Goal: Task Accomplishment & Management: Complete application form

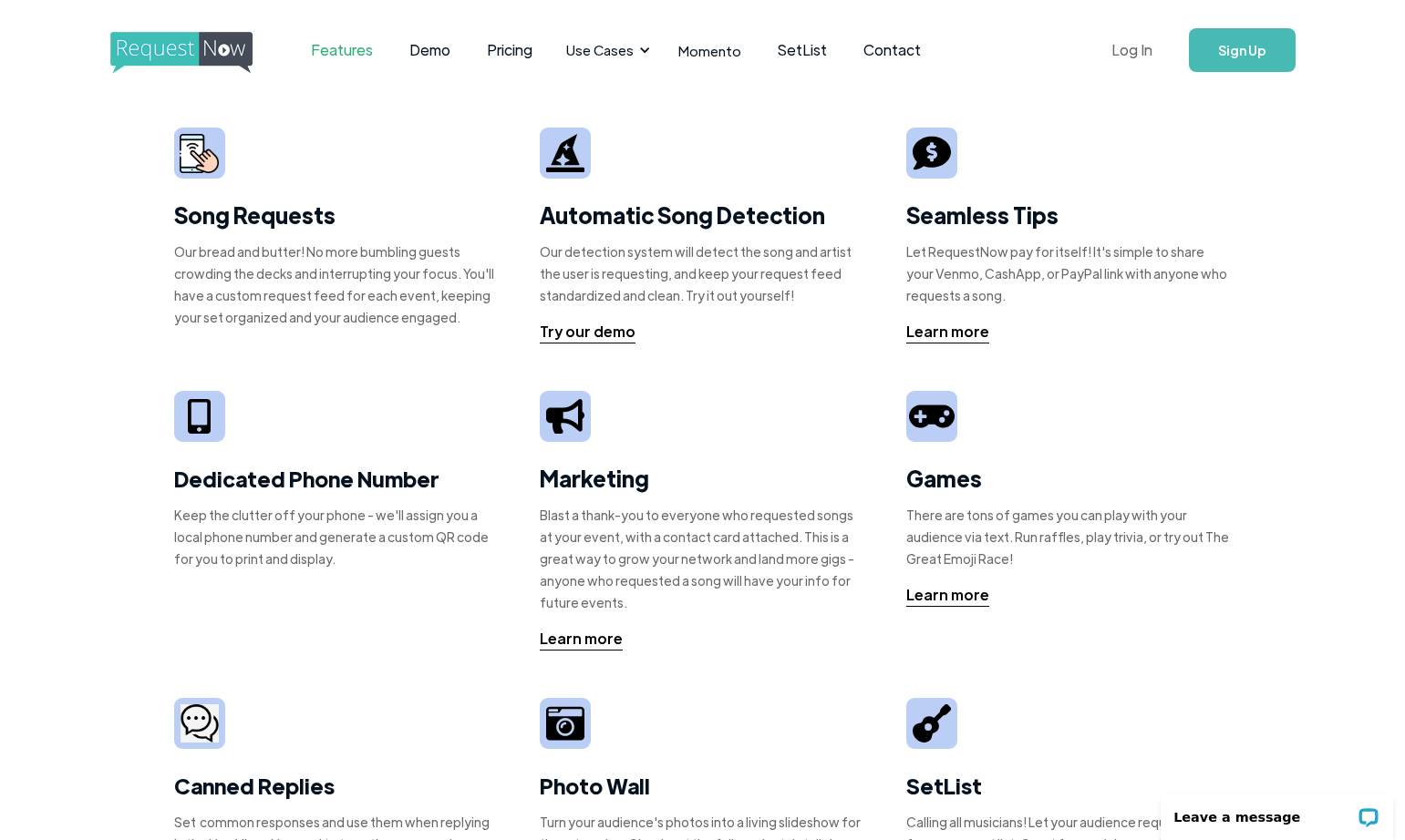
click at [1112, 44] on link "Log In" at bounding box center [1131, 50] width 77 height 63
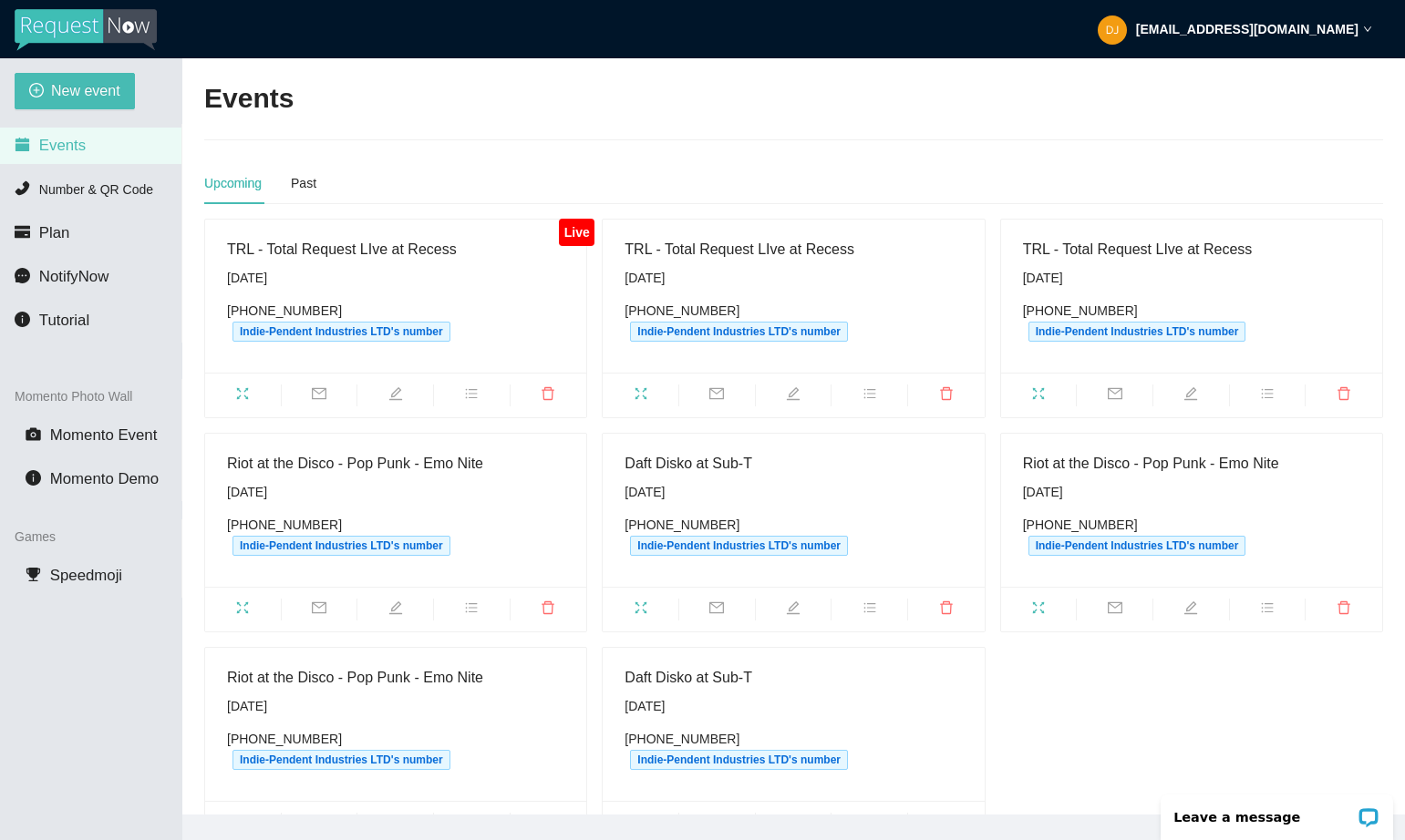
click at [244, 385] on span at bounding box center [242, 395] width 75 height 21
click at [244, 396] on icon "fullscreen" at bounding box center [242, 393] width 12 height 12
click at [108, 97] on span "New event" at bounding box center [86, 90] width 69 height 22
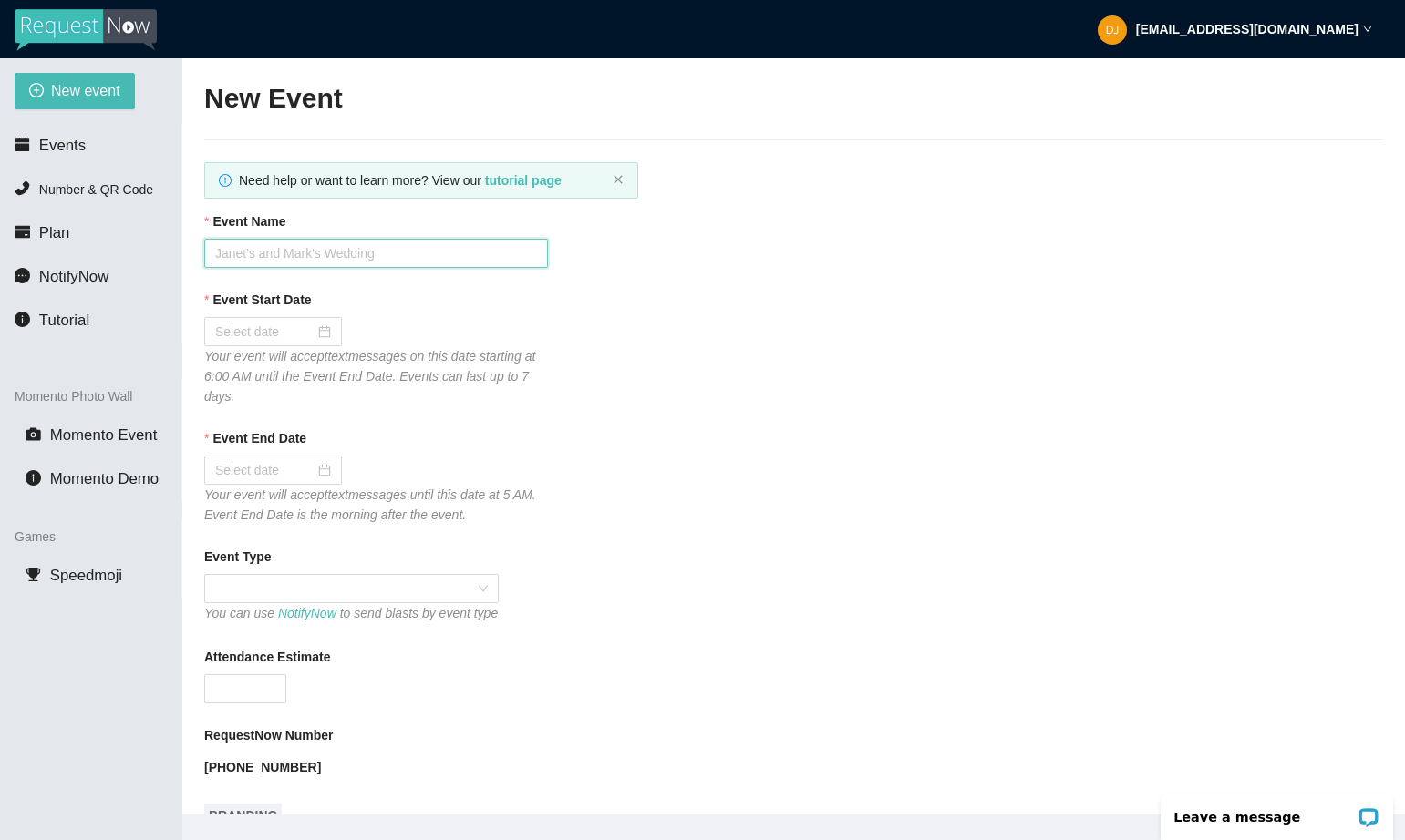
click at [293, 248] on input "Event Name" at bounding box center [375, 252] width 344 height 29
type input "S"
type input "Last Nite - Strokes Night at SUB-T"
click at [238, 333] on input "Event Start Date" at bounding box center [265, 332] width 100 height 20
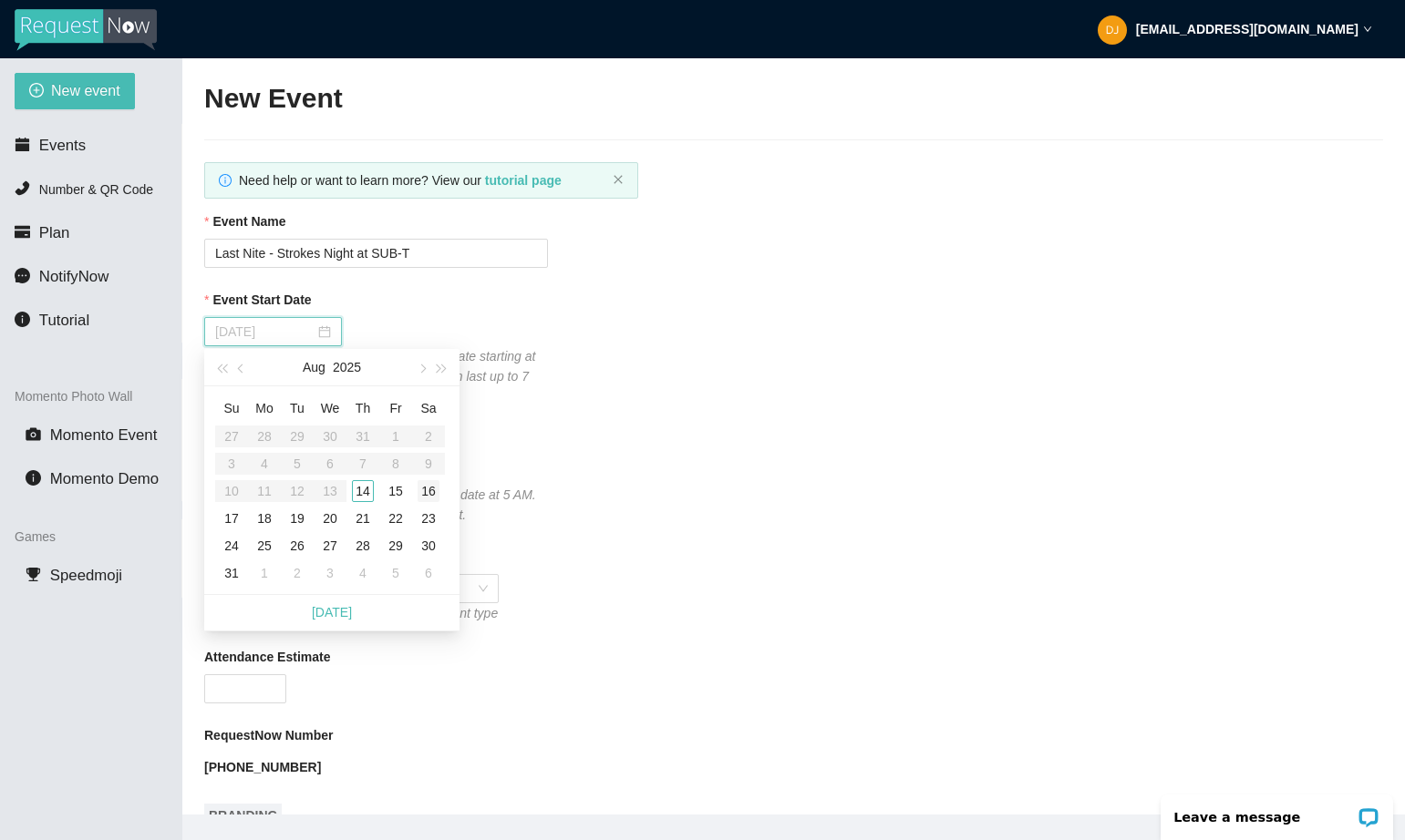
type input "[DATE]"
click at [430, 494] on div "16" at bounding box center [428, 491] width 21 height 21
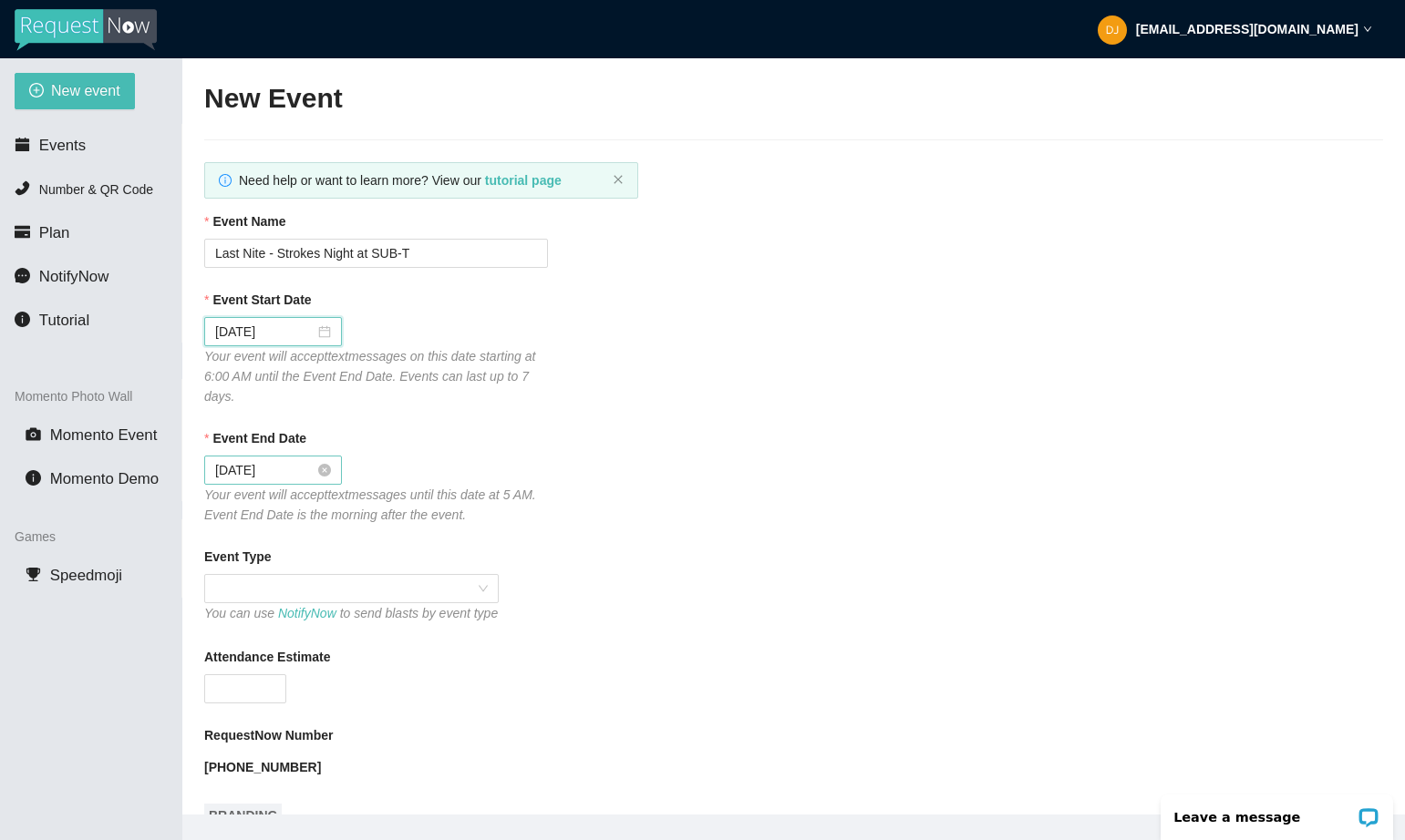
click at [259, 470] on input "[DATE]" at bounding box center [265, 470] width 100 height 20
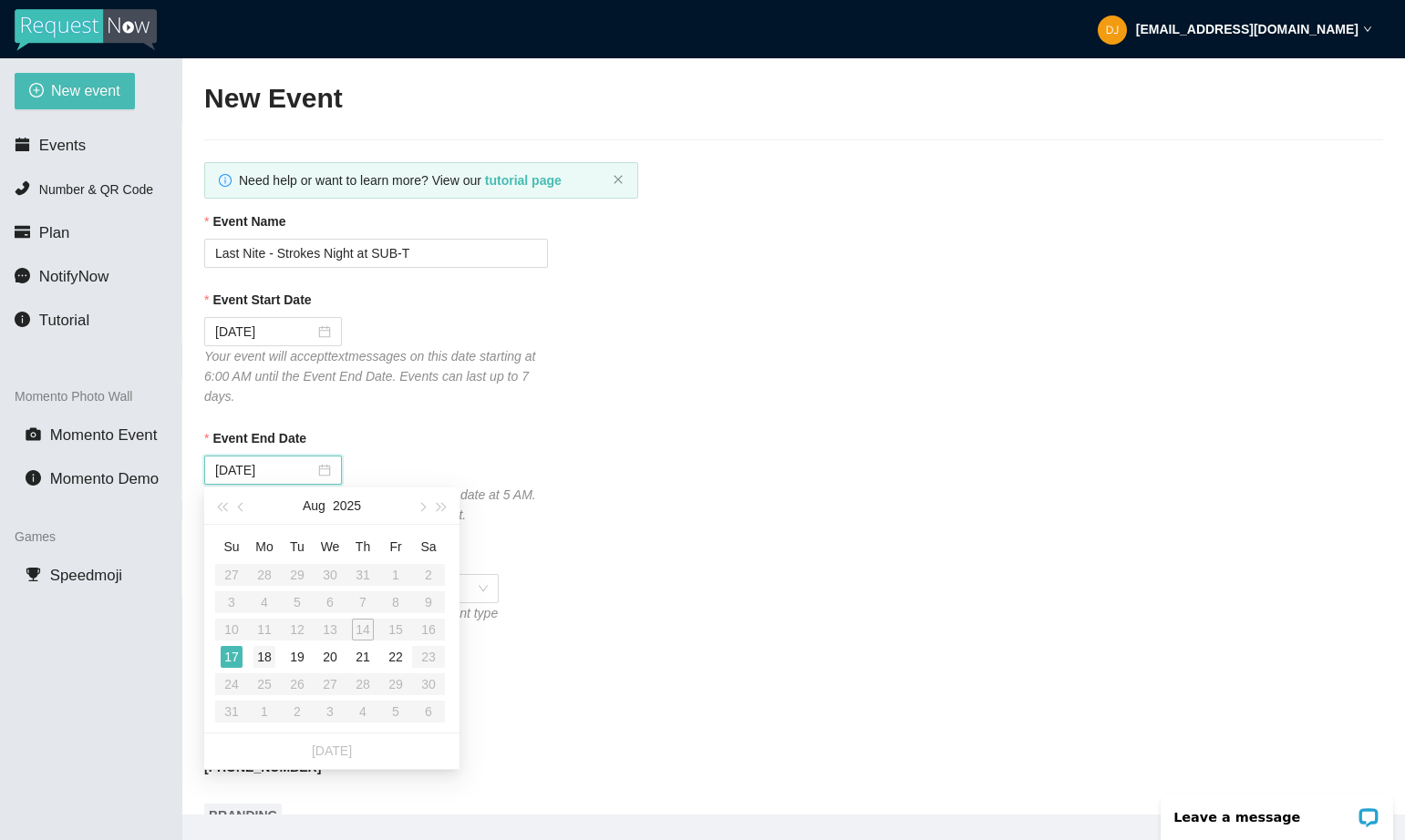
type input "[DATE]"
click at [264, 653] on div "18" at bounding box center [264, 657] width 21 height 21
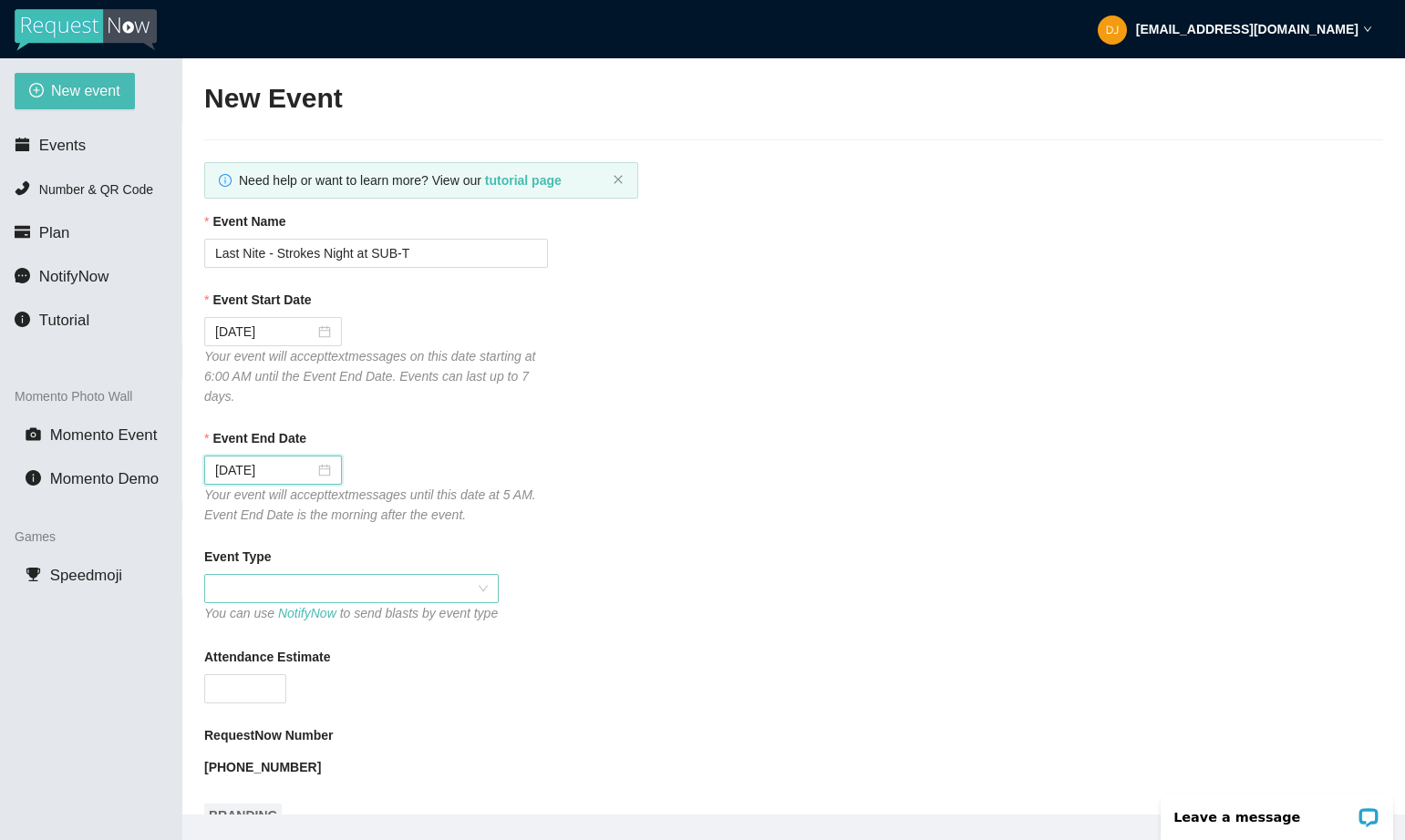
click at [248, 584] on span at bounding box center [351, 588] width 273 height 27
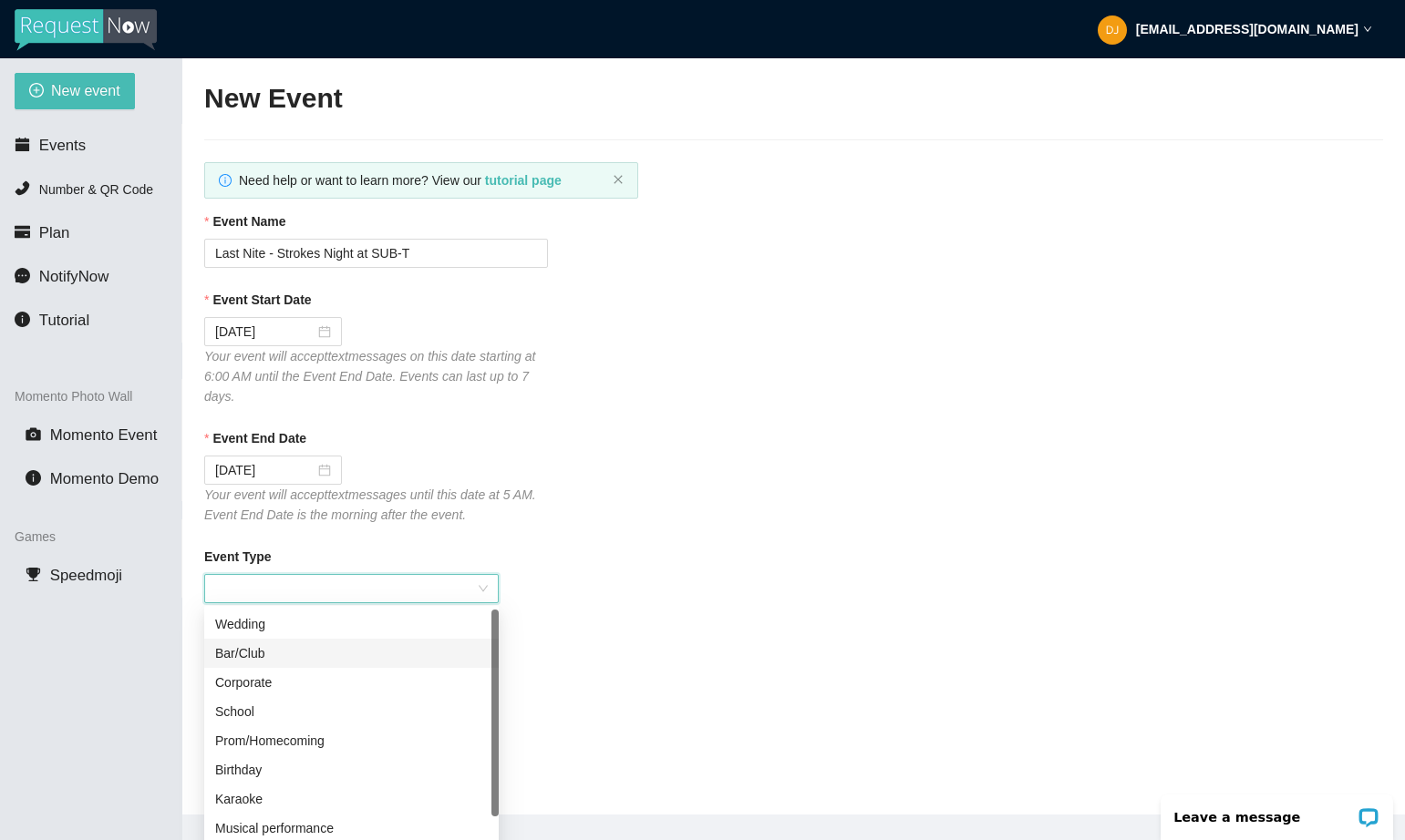
click at [245, 657] on div "Bar/Club" at bounding box center [351, 654] width 273 height 20
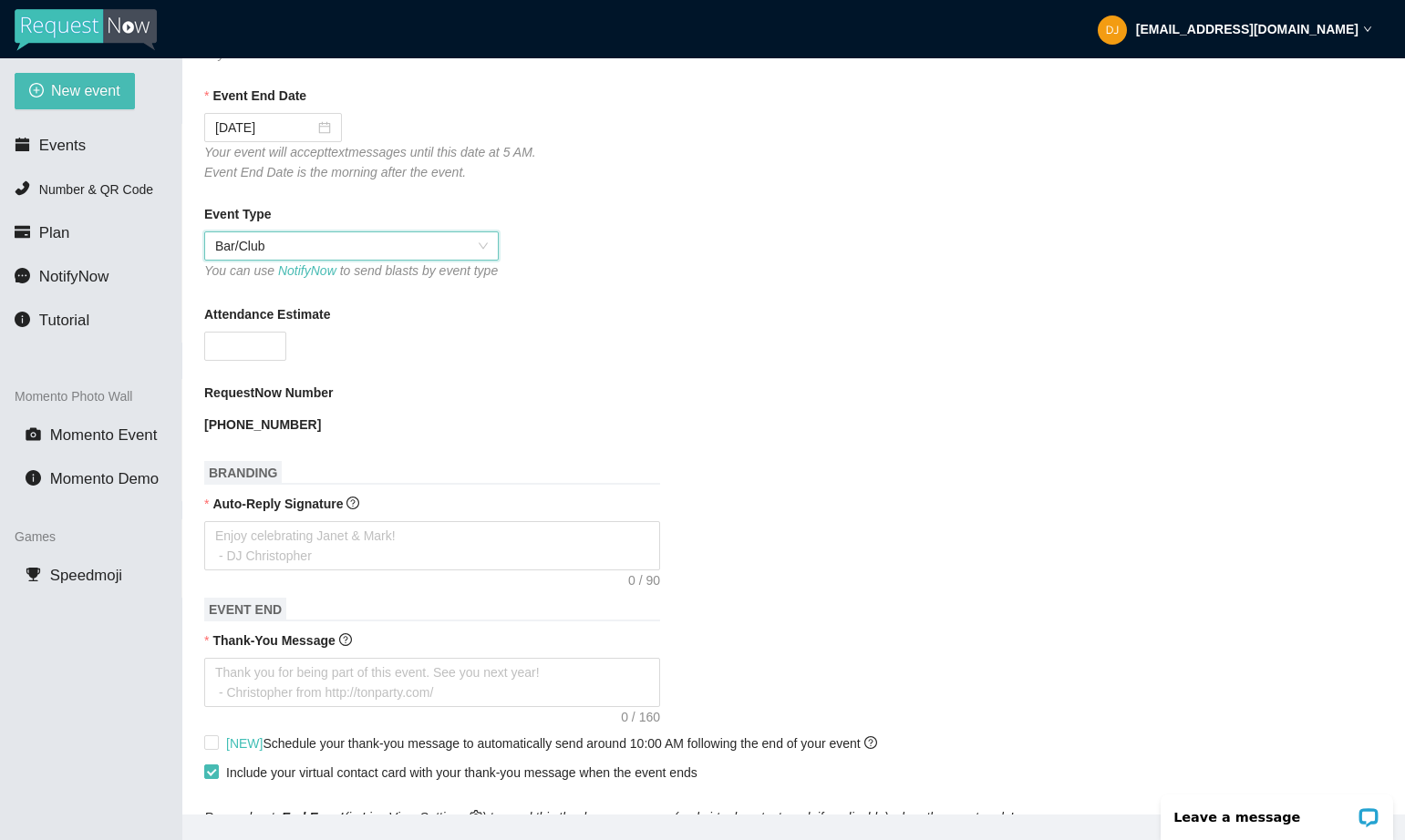
scroll to position [397, 0]
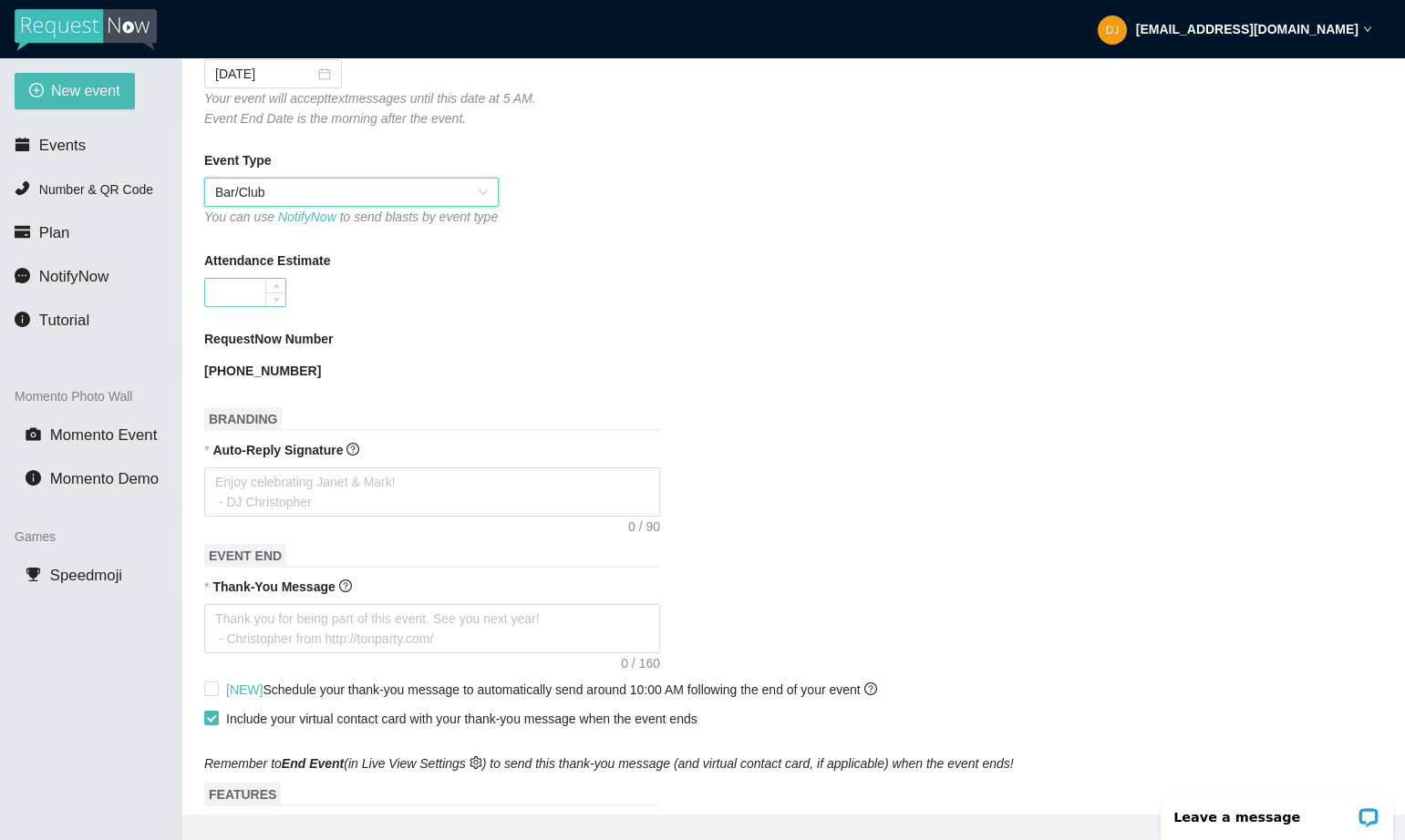
click at [261, 306] on input "Attendance Estimate" at bounding box center [245, 291] width 80 height 27
type input "4"
type input "300"
click at [502, 357] on div "RequestNow Number" at bounding box center [793, 342] width 1179 height 27
click at [293, 501] on textarea "Auto-Reply Signature" at bounding box center [431, 492] width 456 height 49
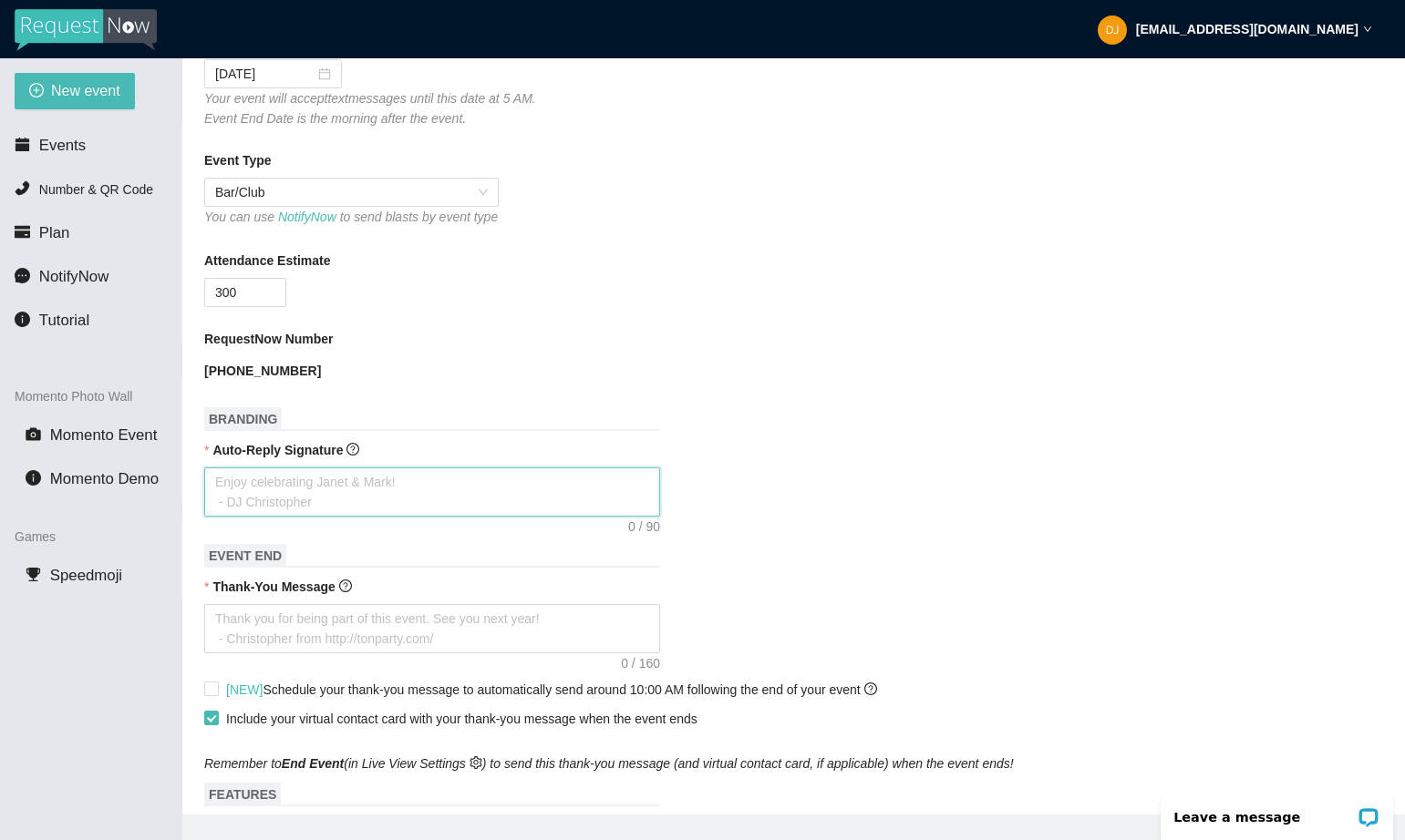
type textarea "T"
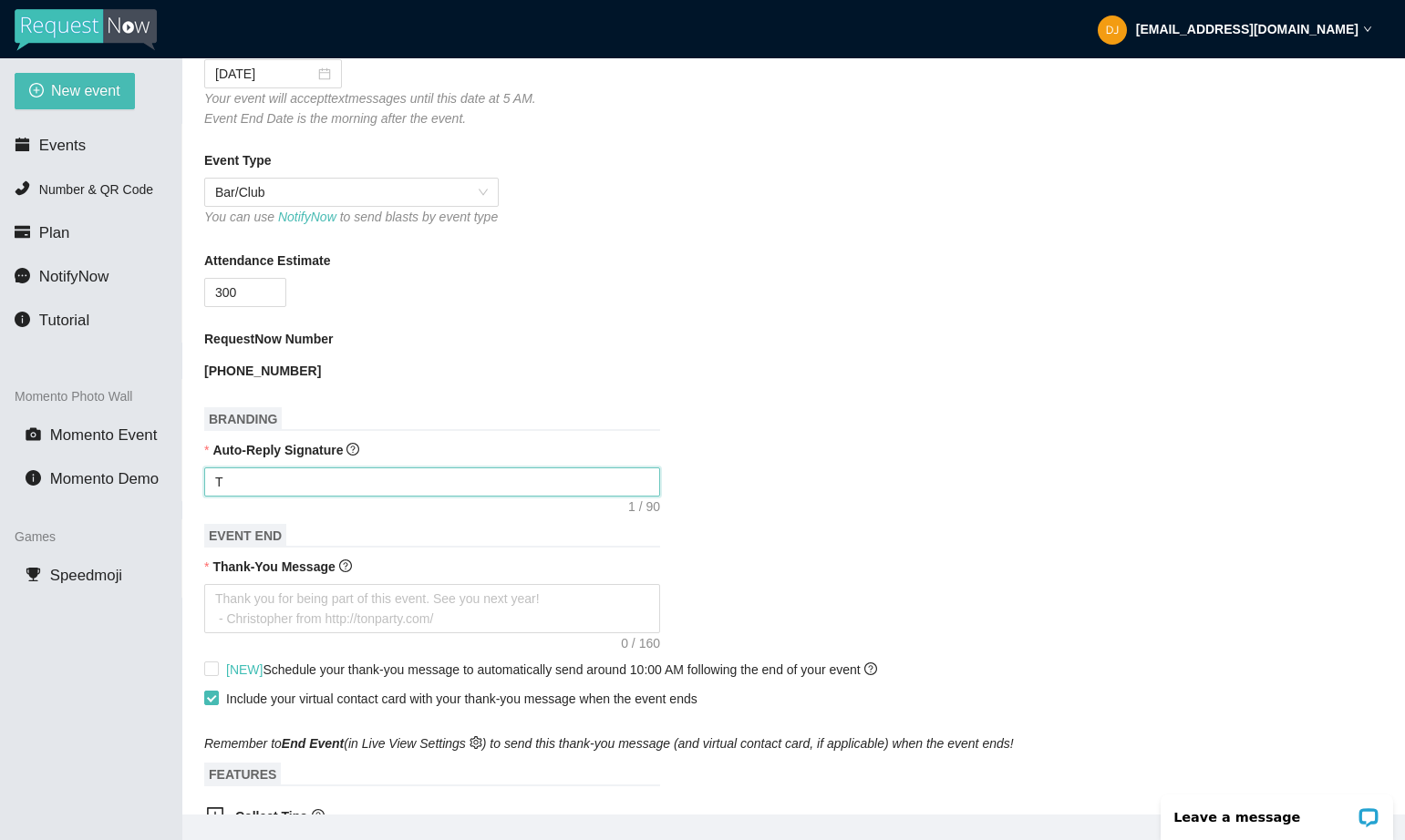
type textarea "Th"
type textarea "Tha"
type textarea "Than"
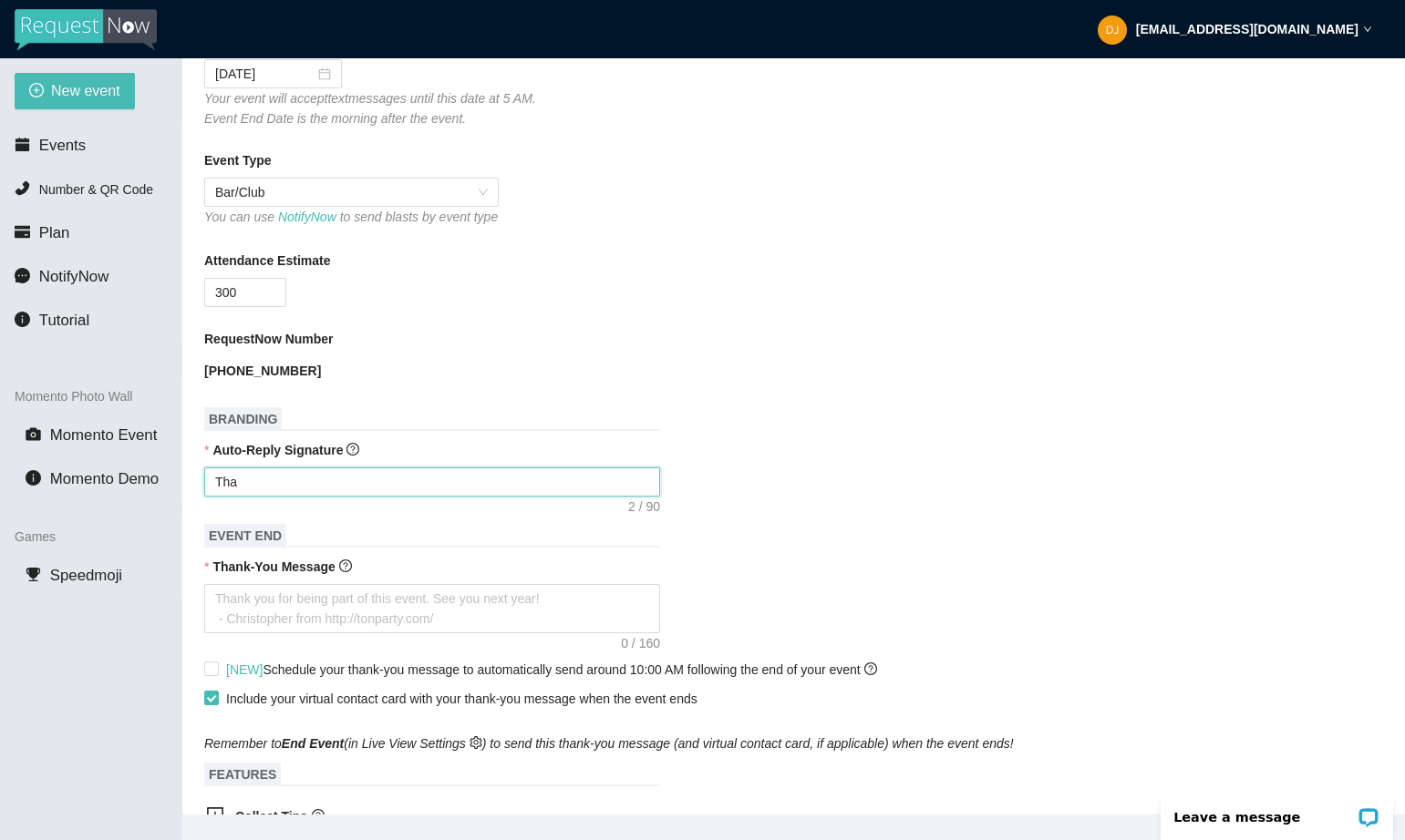
type textarea "Than"
type textarea "Thank"
type textarea "Thanks"
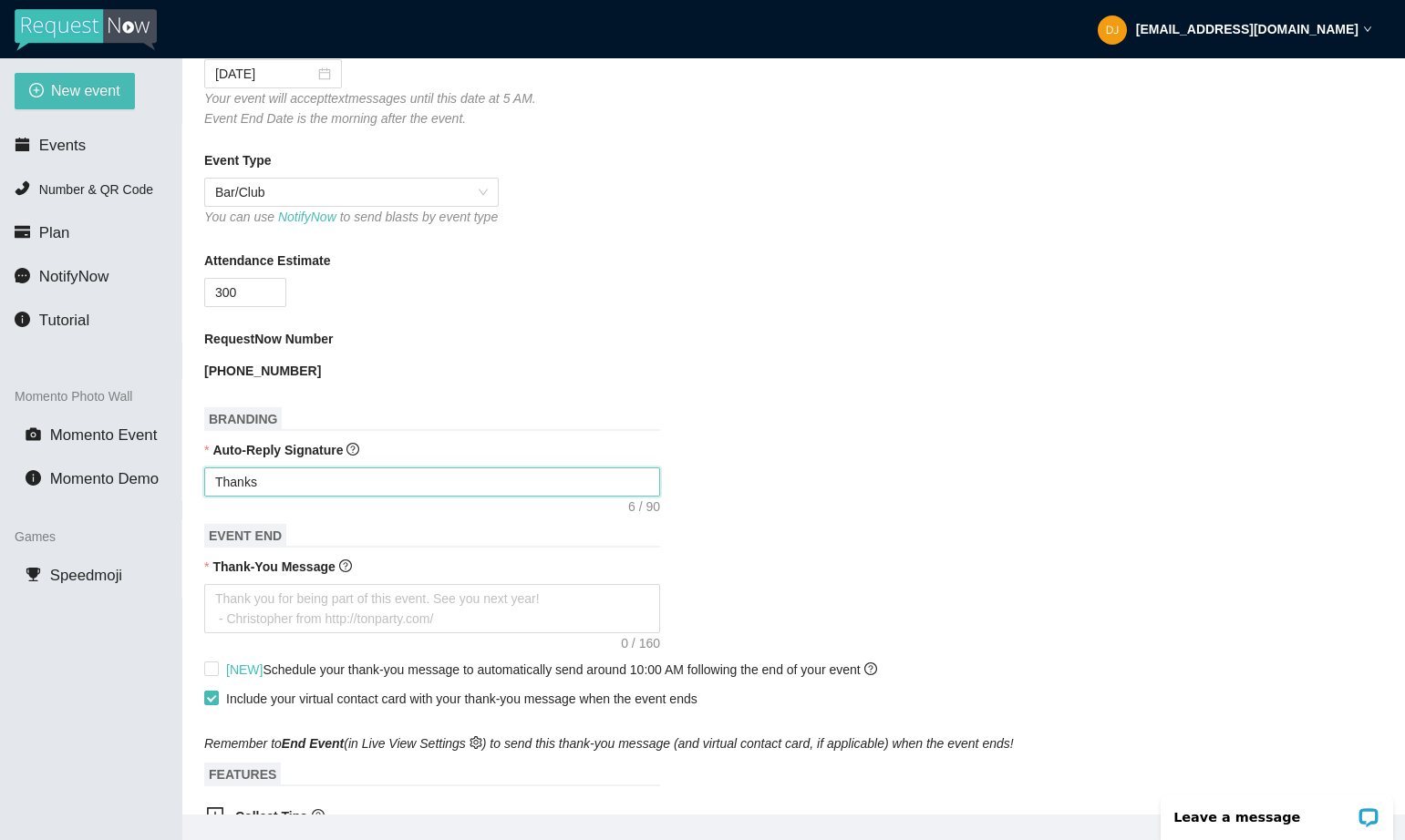
type textarea "Thanks"
type textarea "Thanks f"
type textarea "Thanks fo"
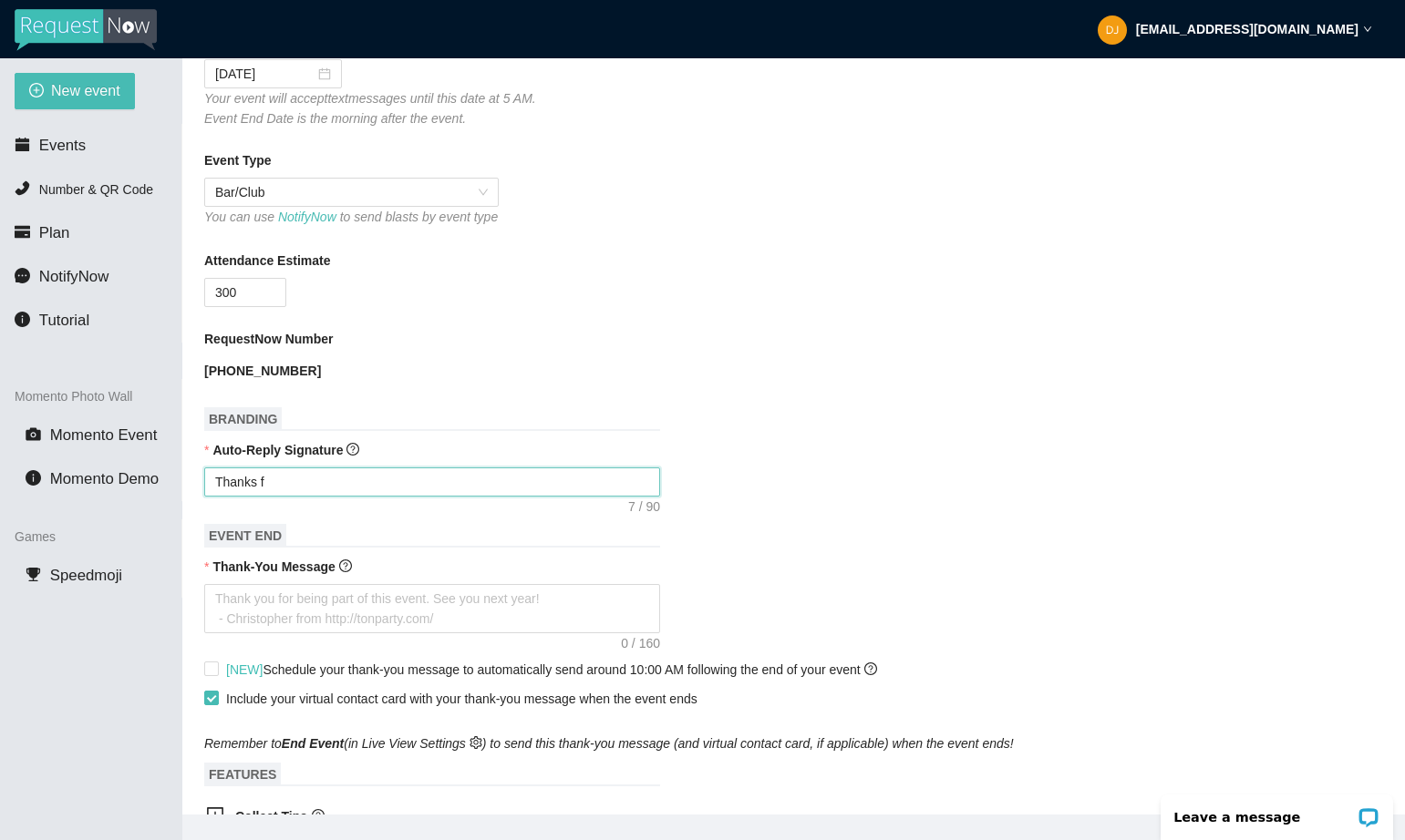
type textarea "Thanks fo"
type textarea "Thanks for"
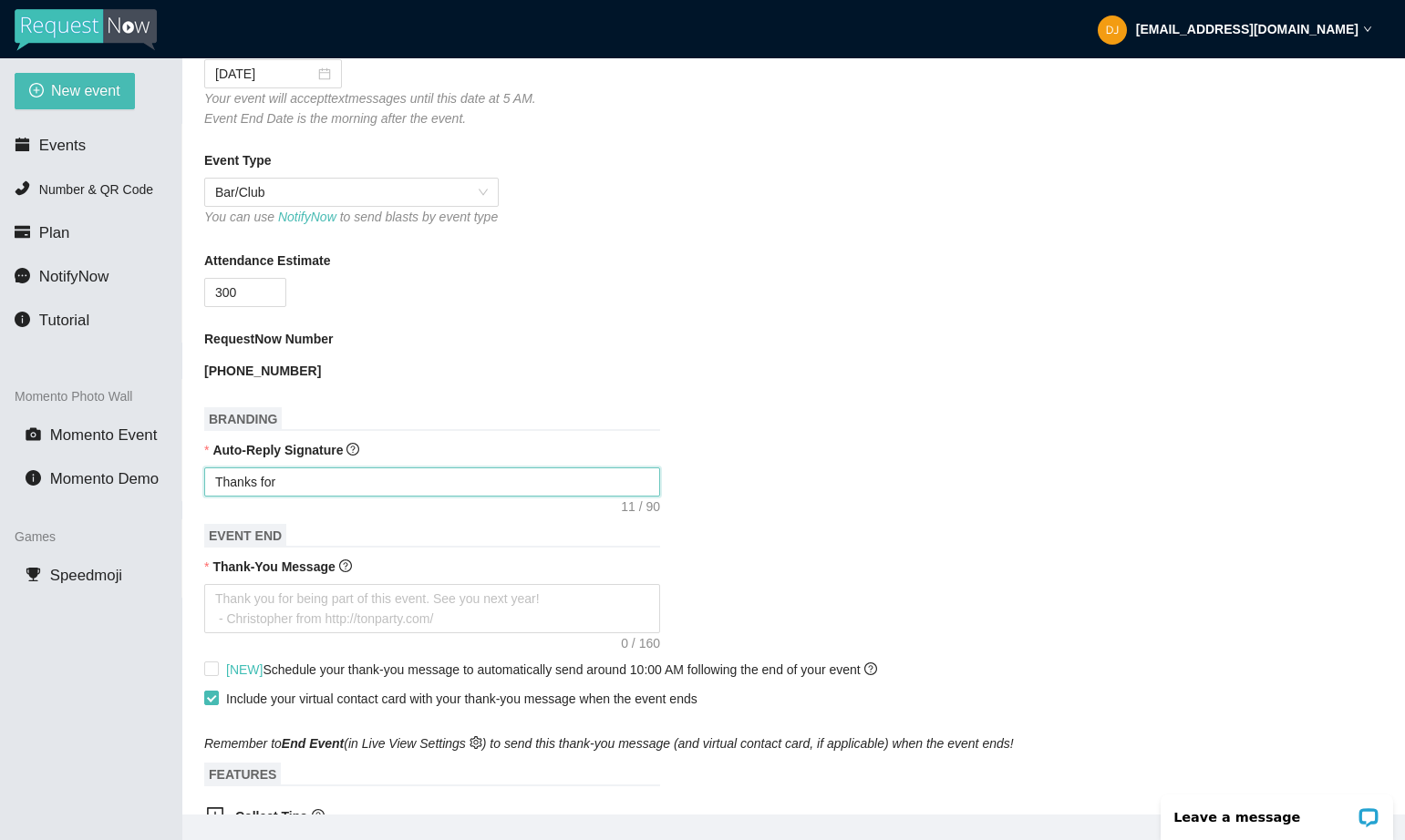
type textarea "Thanks for t"
type textarea "Thanks for th"
type textarea "Thanks for the"
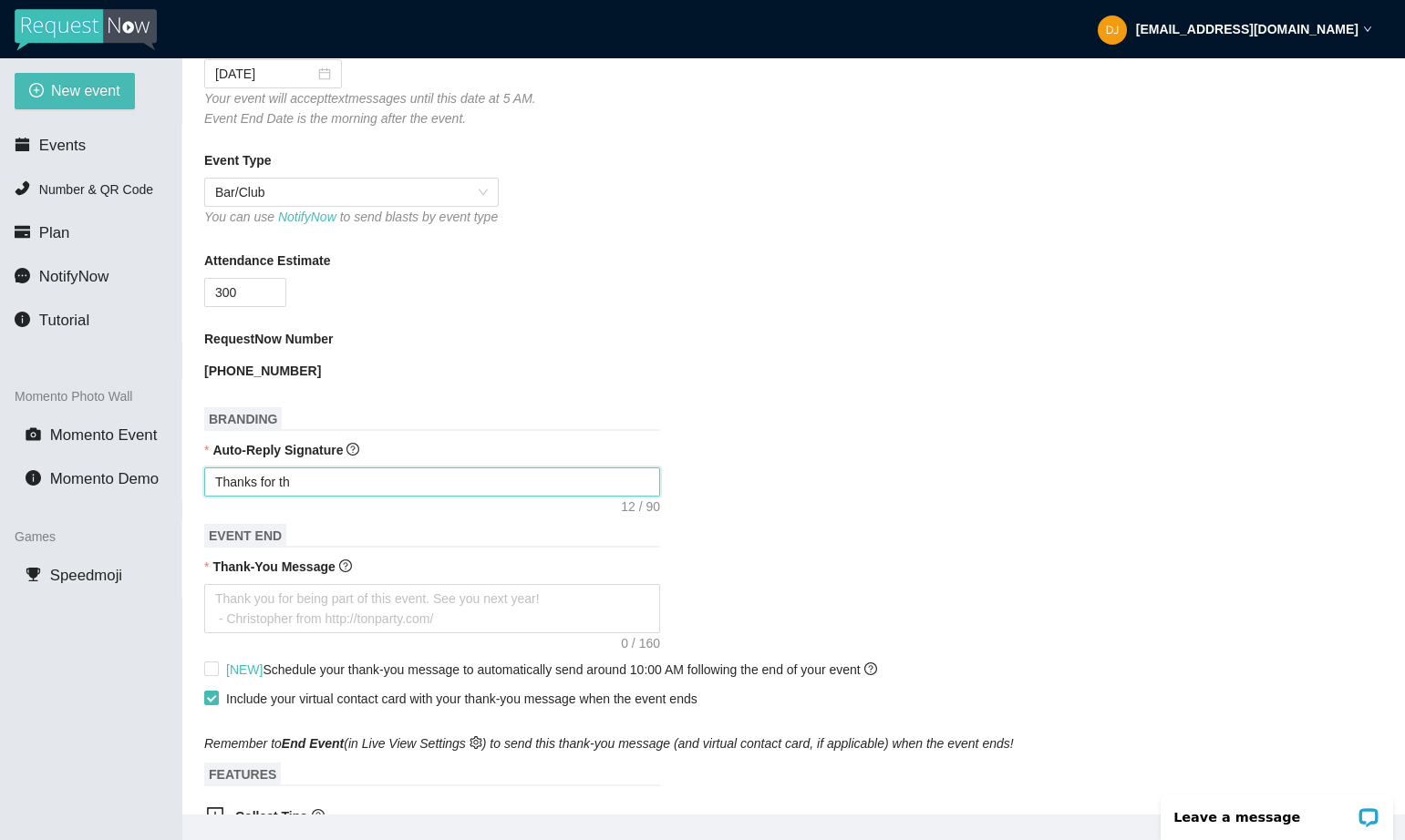
type textarea "Thanks for the"
type textarea "Thanks for the S"
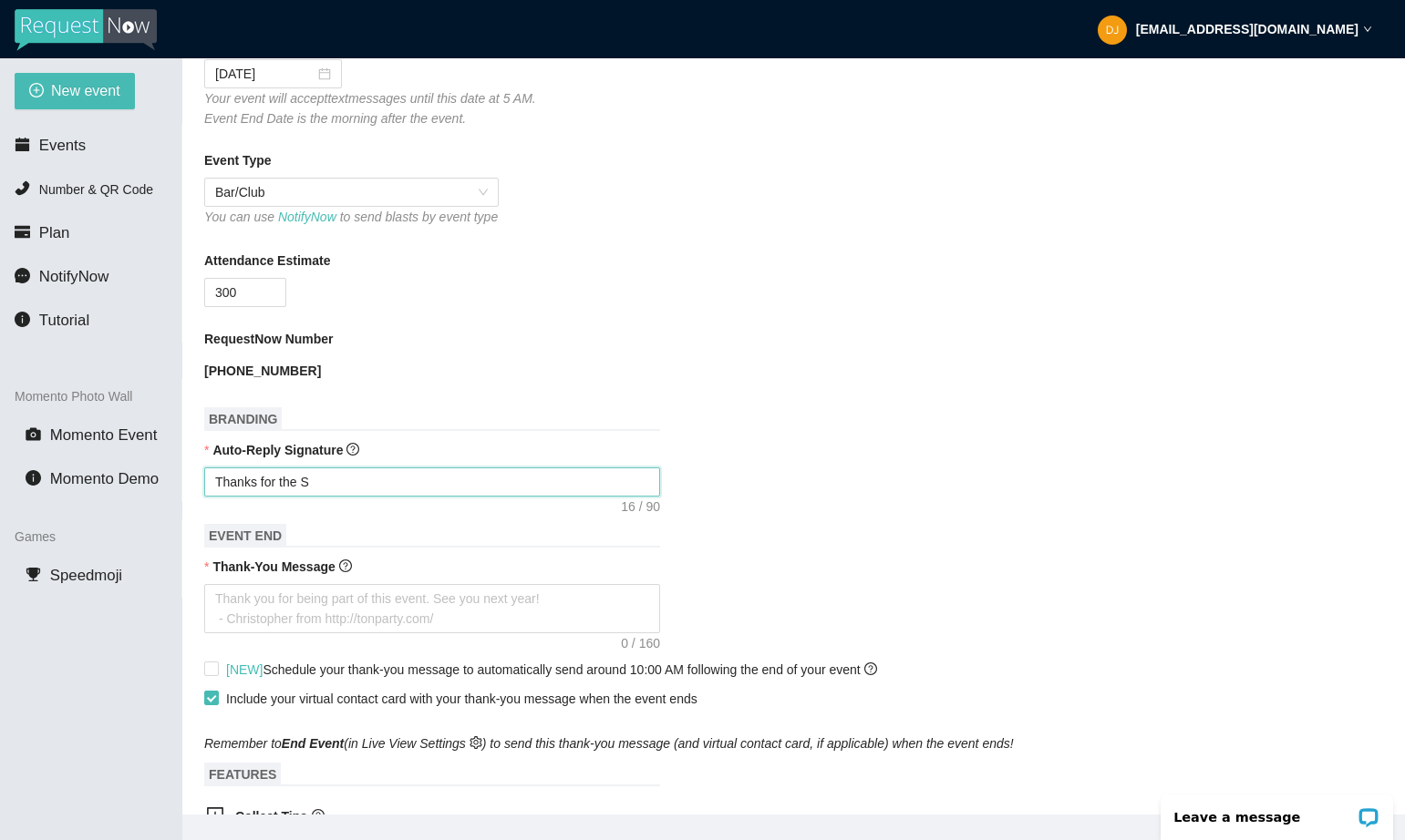
type textarea "Thanks for the St"
type textarea "Thanks for the Str"
type textarea "Thanks for [PERSON_NAME]"
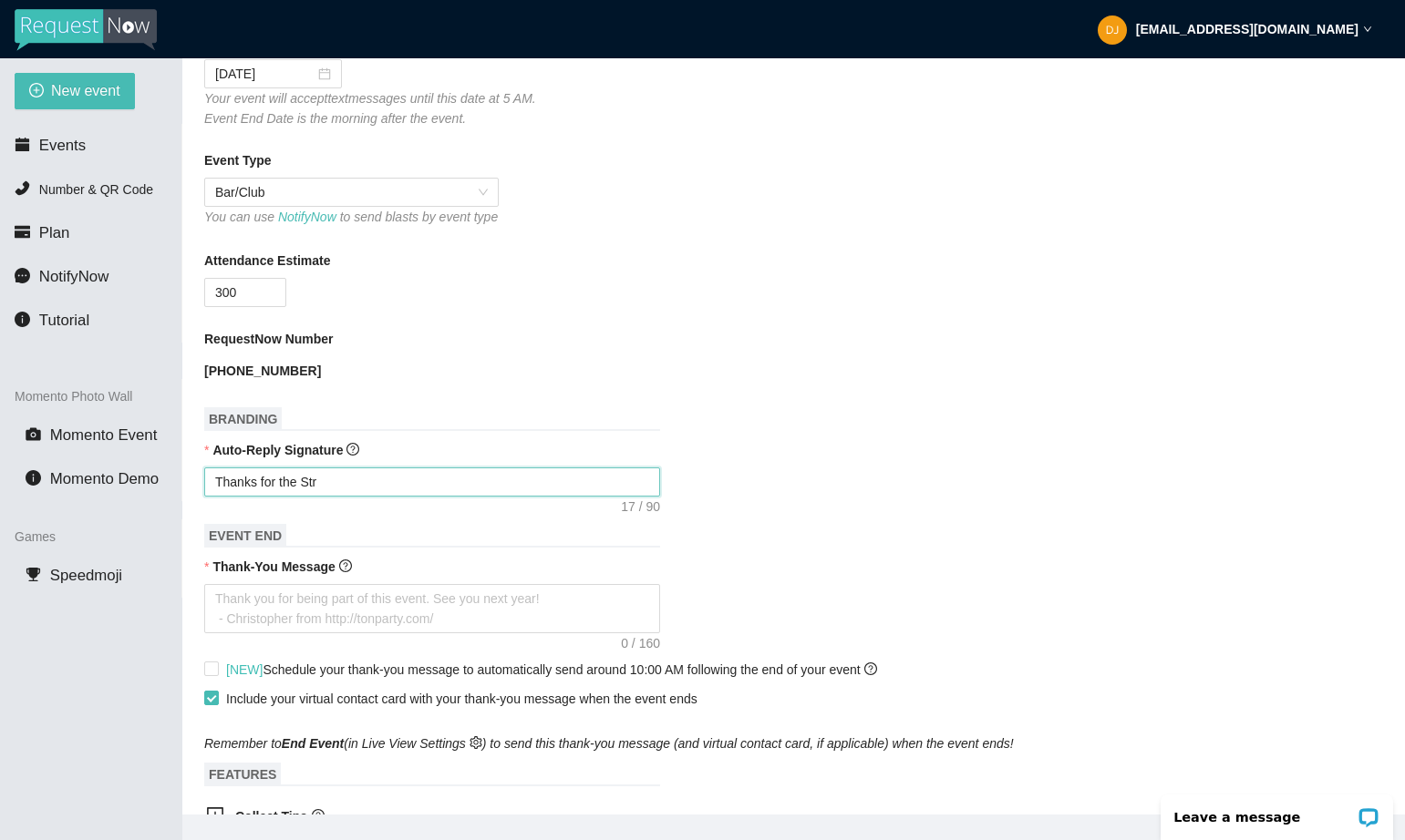
type textarea "Thanks for [PERSON_NAME]"
type textarea "Thanks for the Strok"
type textarea "Thanks for the Stroke"
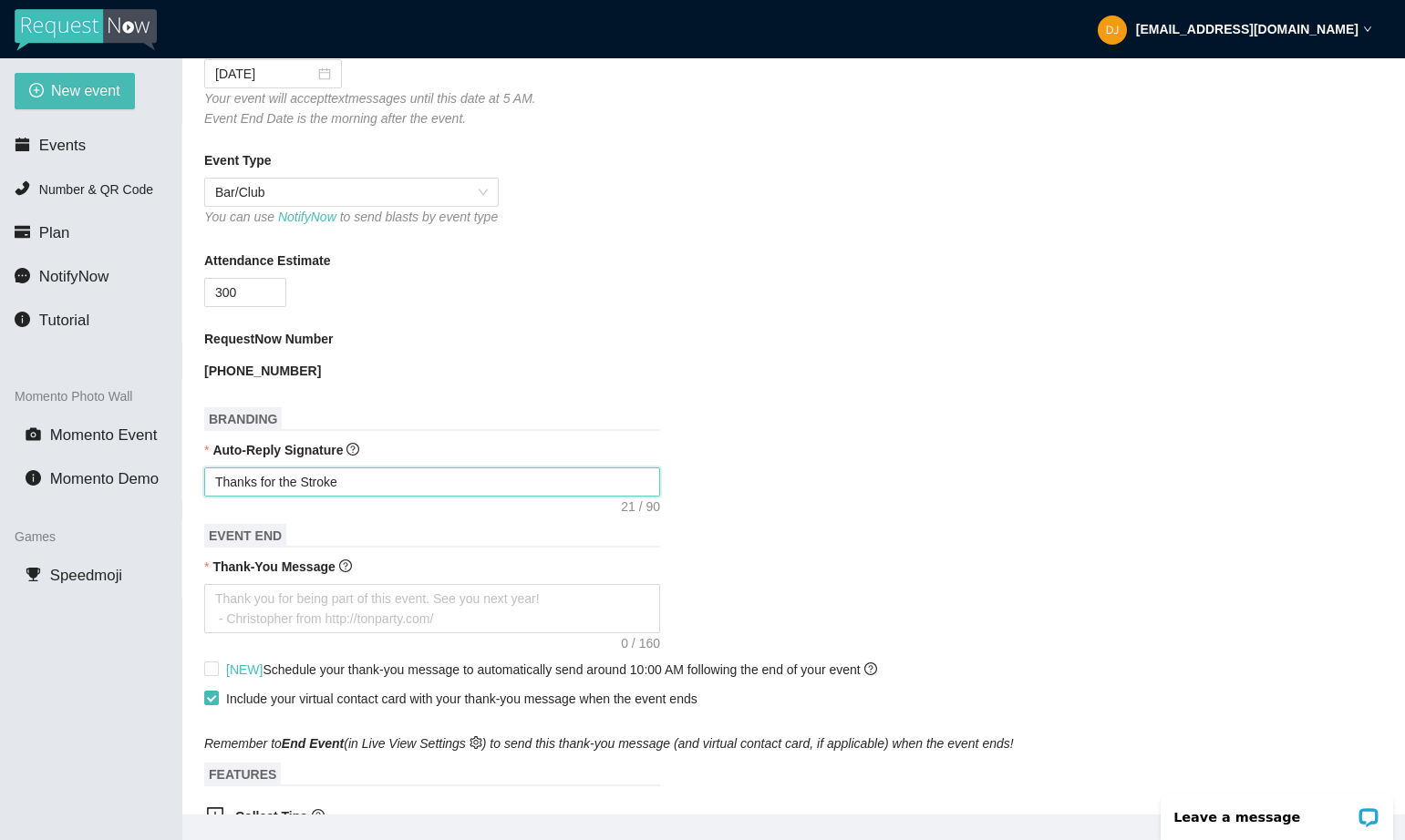
type textarea "Thanks for the Strokes"
type textarea "Thanks for the Strokes/"
type textarea "Thanks for the Strokes/I"
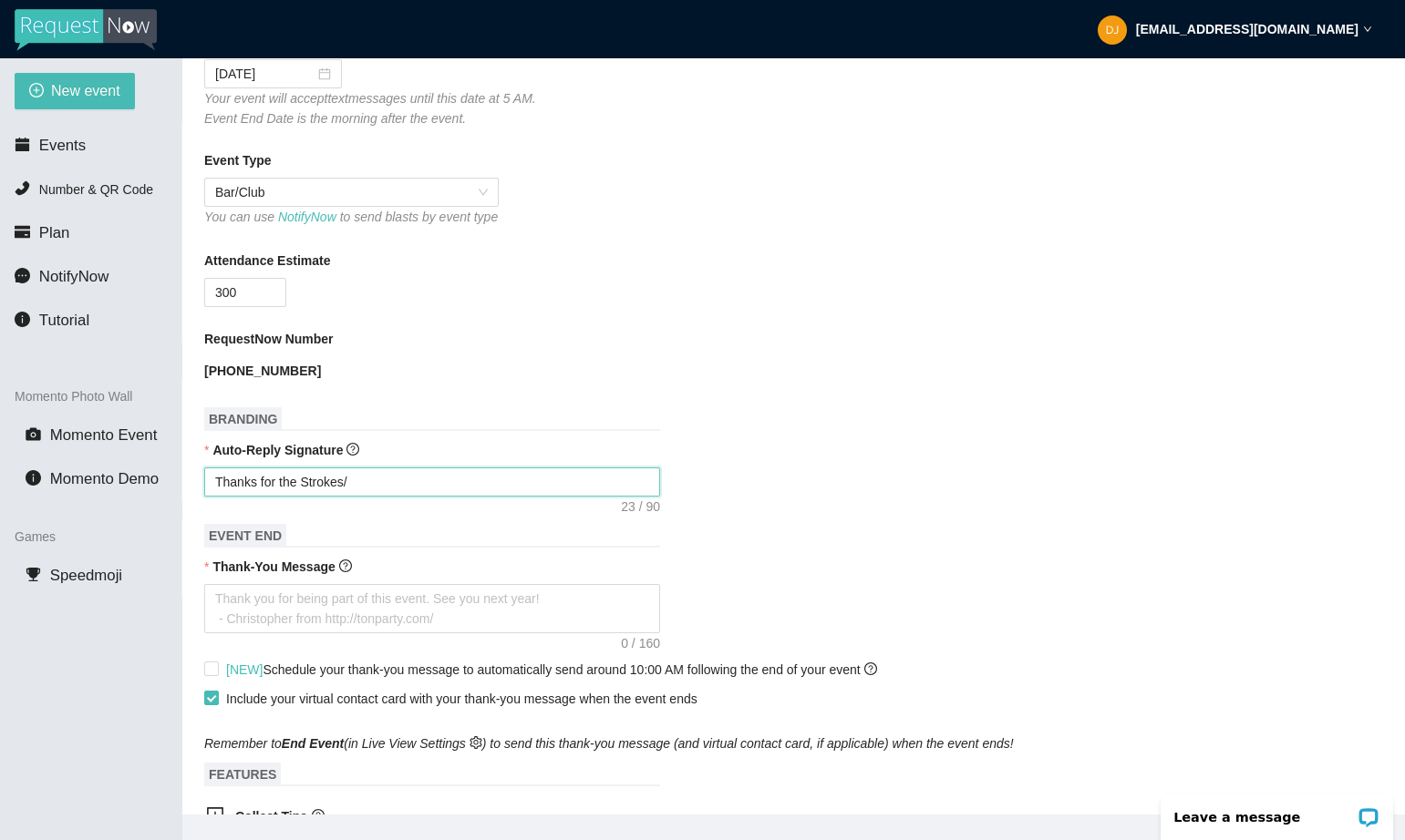
type textarea "Thanks for the Strokes/I"
type textarea "Thanks for the Strokes/In"
type textarea "Thanks for the Strokes/Ind"
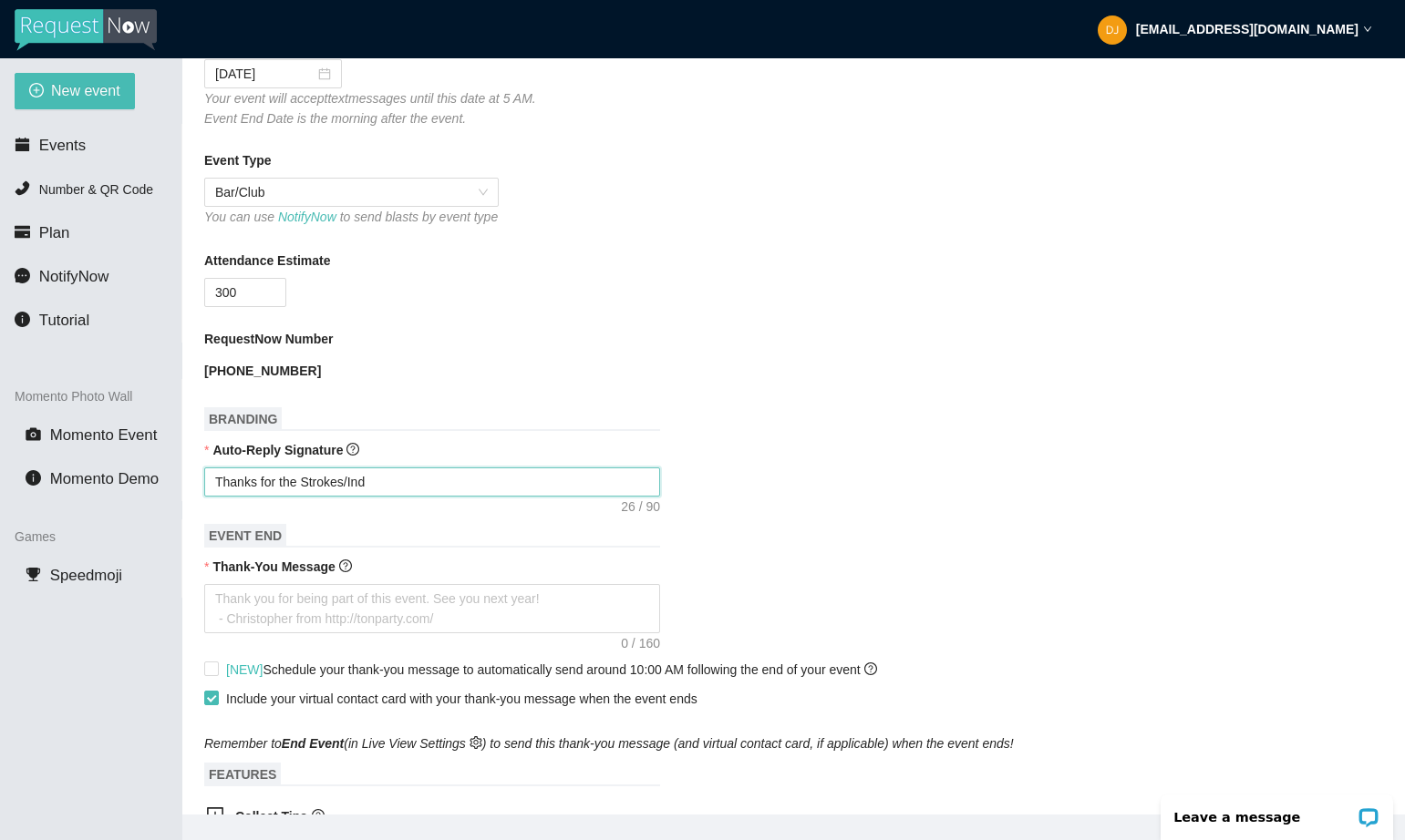
type textarea "Thanks for the Strokes/Indi"
type textarea "Thanks for the Strokes/Indie"
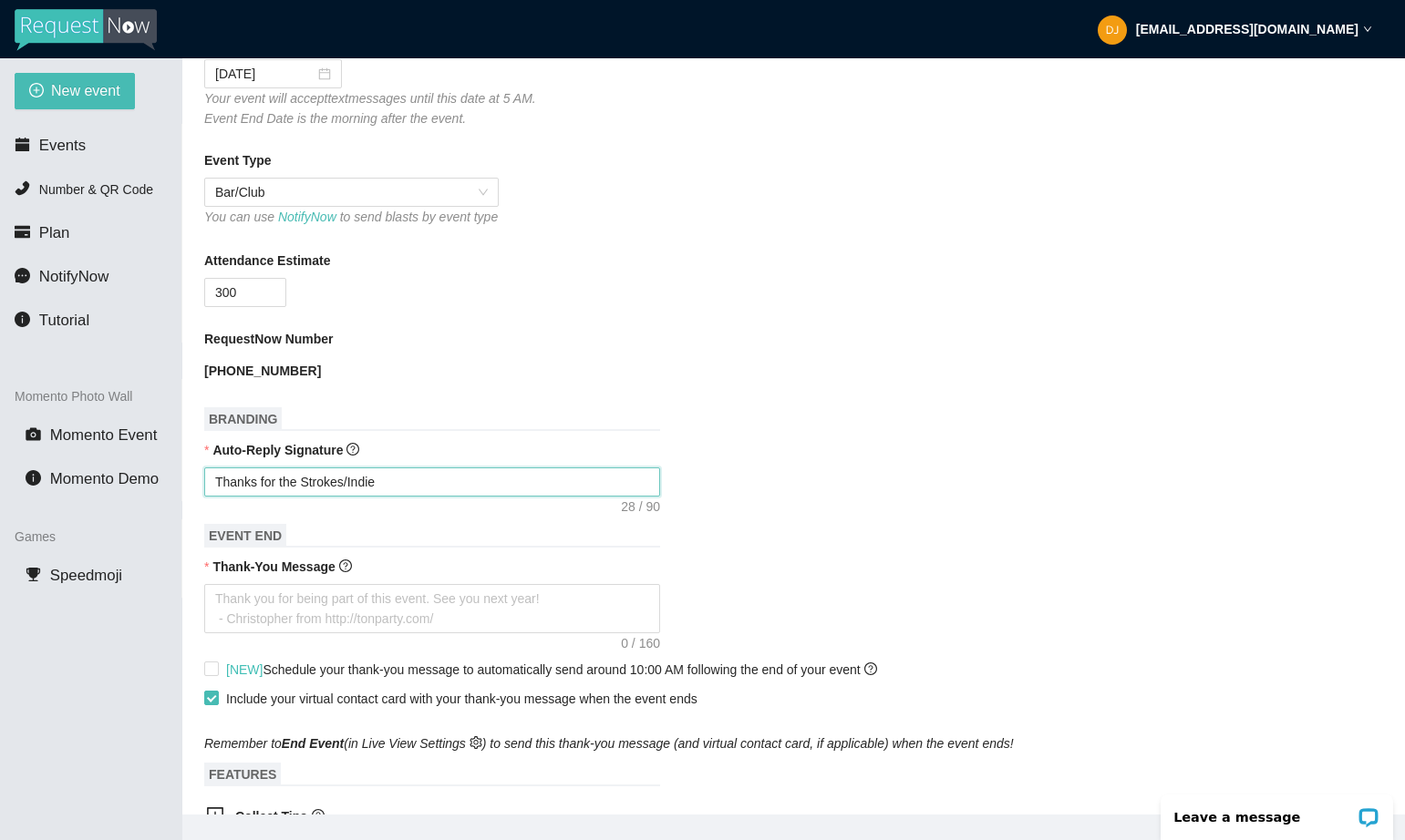
type textarea "Thanks for the Strokes/Indie"
type textarea "Thanks for the Strokes/Indie R"
type textarea "Thanks for the Strokes/Indie Re"
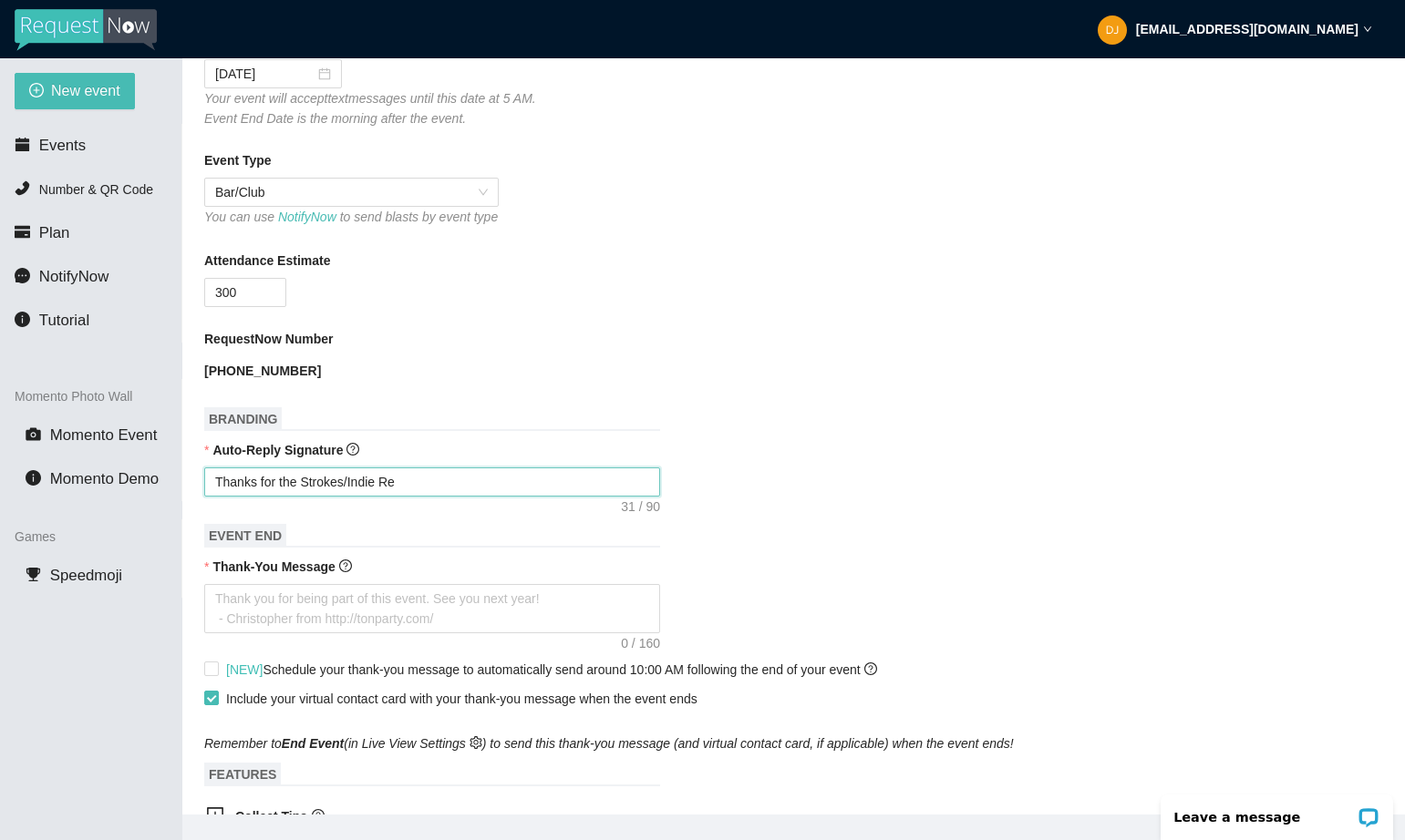
type textarea "Thanks for the Strokes/Indie R"
type textarea "Thanks for the Strokes/Indie"
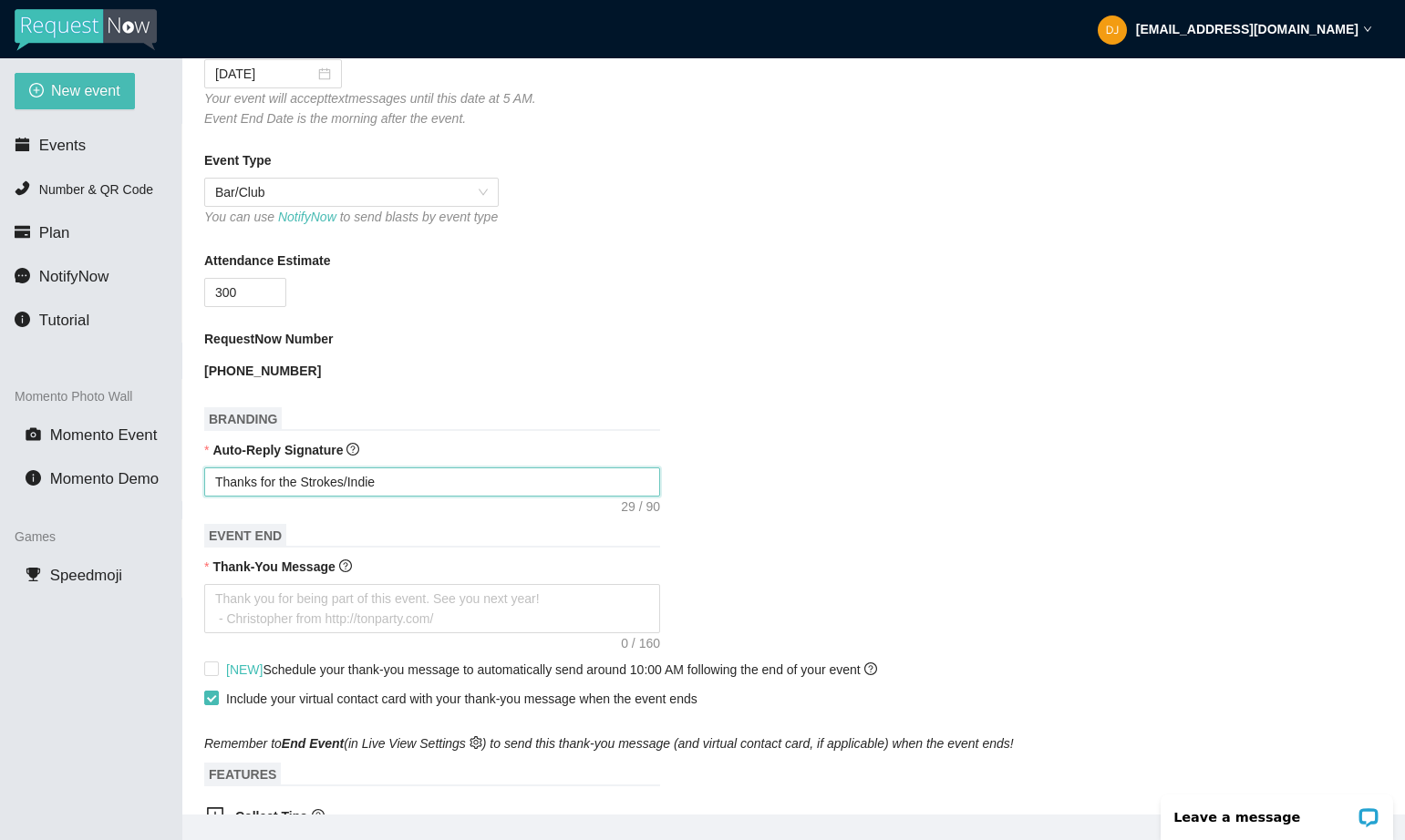
type textarea "Thanks for the Strokes/Indie"
type textarea "Thanks for the Strokes/Indie r"
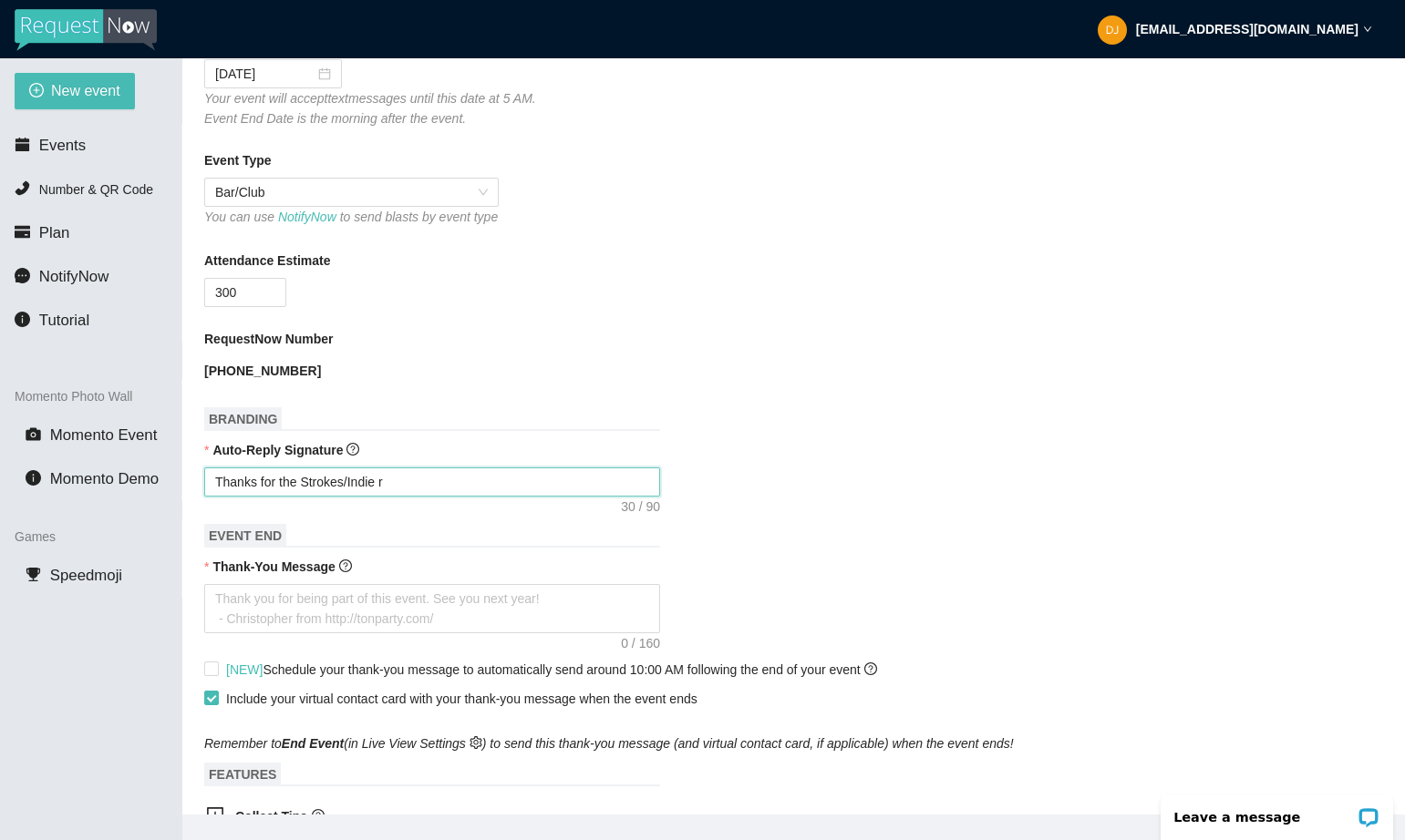
type textarea "Thanks for the Strokes/Indie re"
type textarea "Thanks for the Strokes/Indie reu"
type textarea "Thanks for the Strokes/Indie reuw"
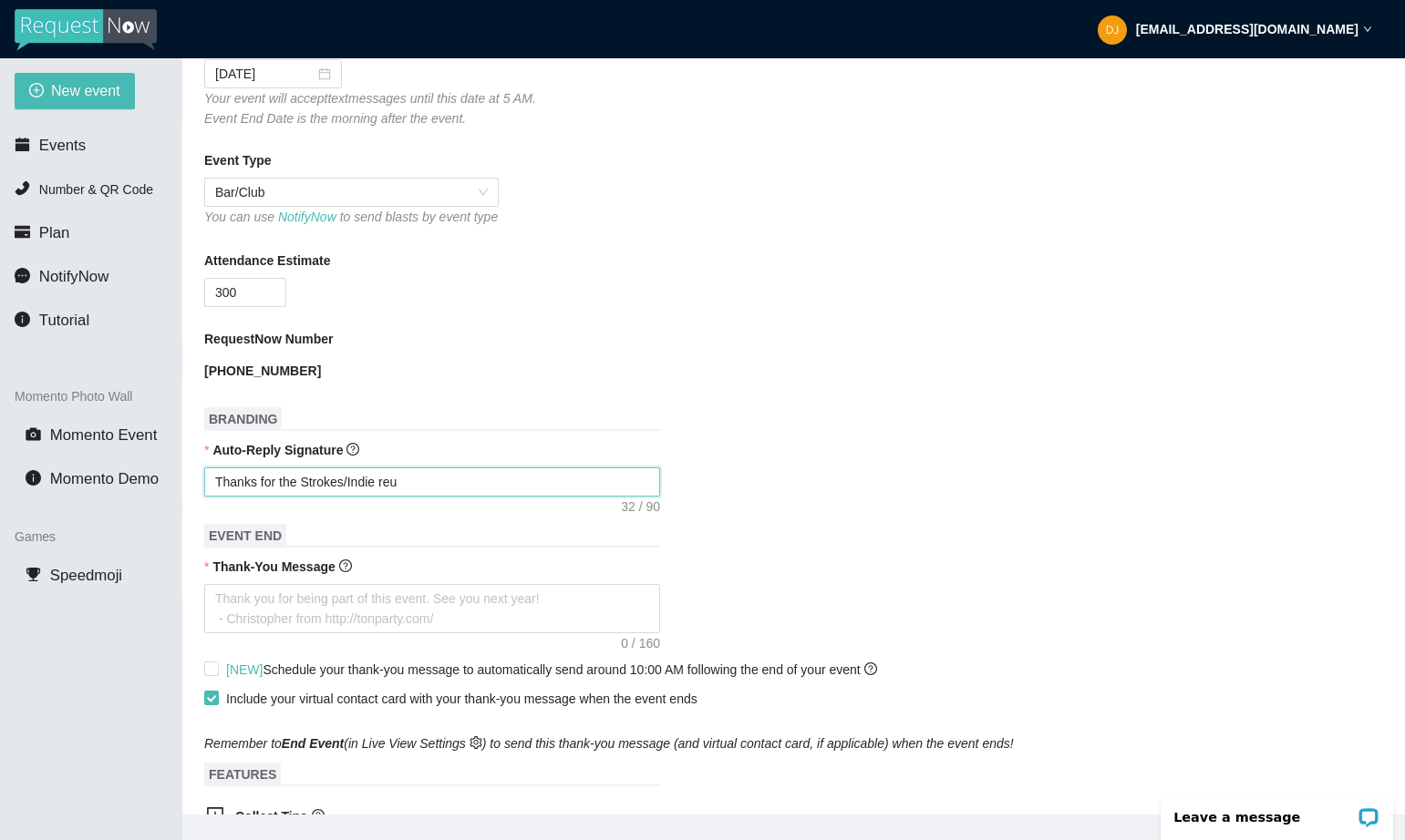
type textarea "Thanks for the Strokes/Indie reuw"
type textarea "Thanks for the Strokes/Indie reu"
type textarea "Thanks for the Strokes/Indie re"
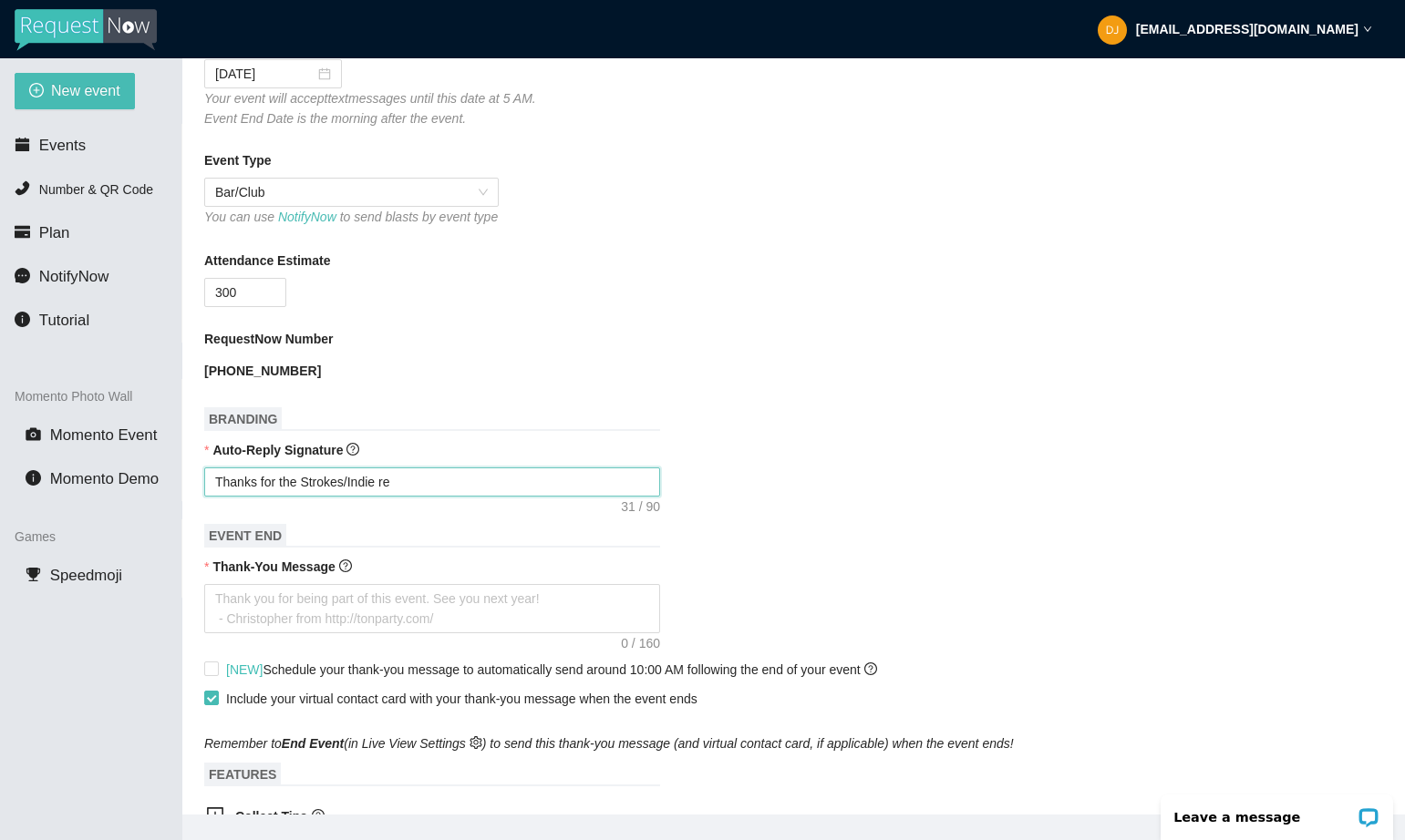
type textarea "Thanks for the Strokes/Indie r"
type textarea "Thanks for the Strokes/Indie"
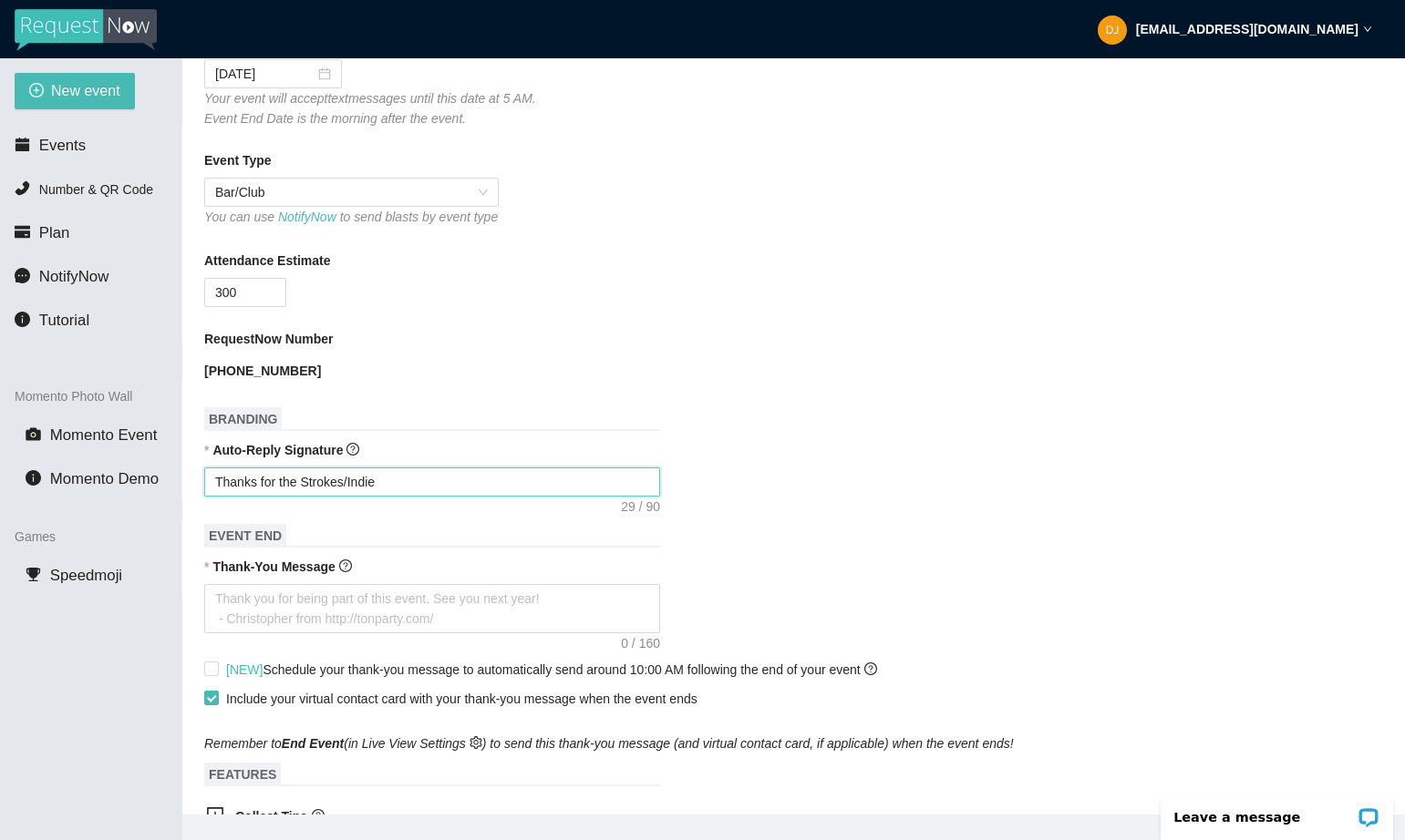
type textarea "Thanks for the Strokes/Indie"
type textarea "Thanks for the Strokes/Indi"
type textarea "Thanks for the Strokes/Ind"
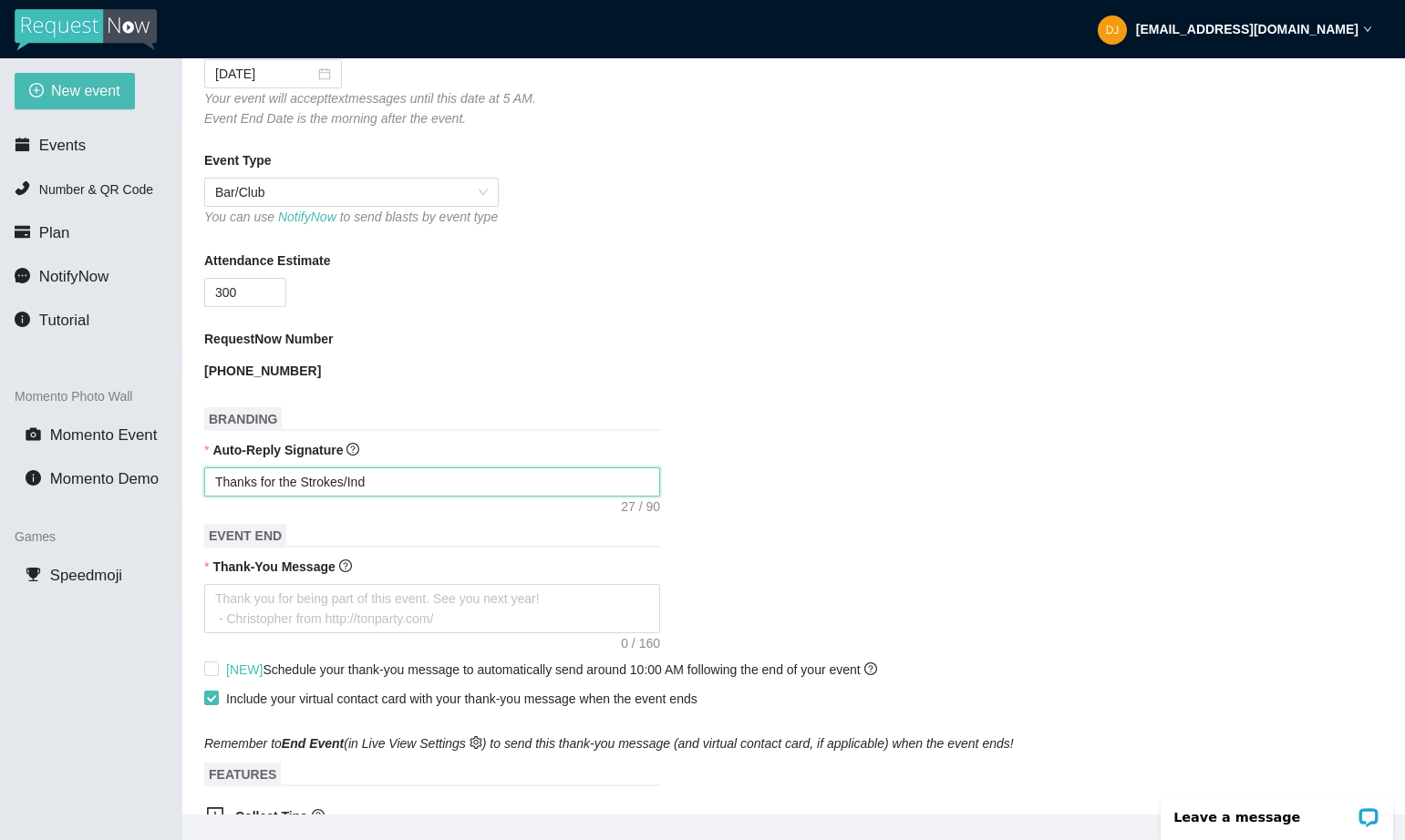
type textarea "Thanks for the Strokes/In"
type textarea "Thanks for the Strokes/I"
type textarea "Thanks for the Strokes/"
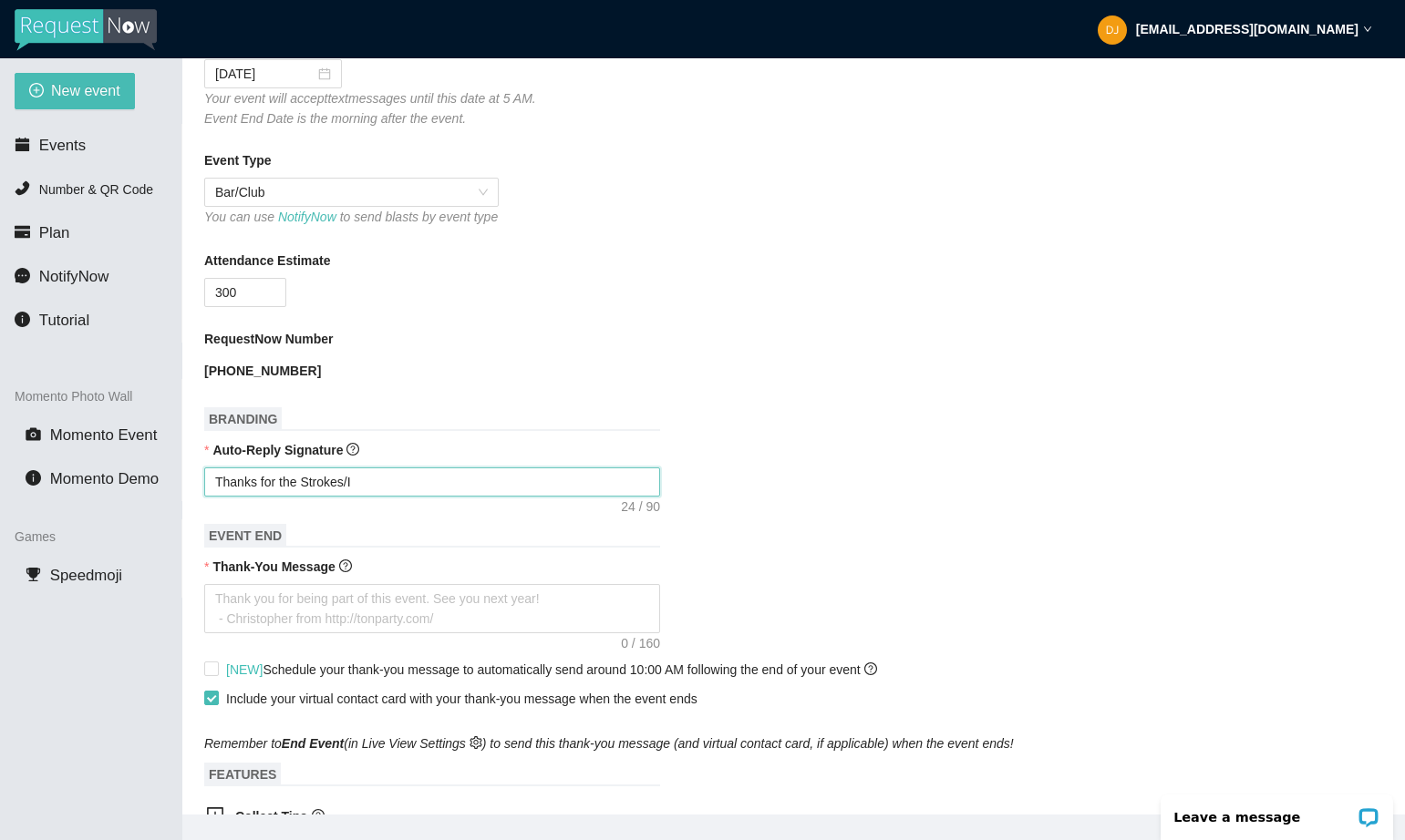
type textarea "Thanks for the Strokes/"
type textarea "Thanks for the Strokes/R"
type textarea "Thanks for the Strokes/Ro"
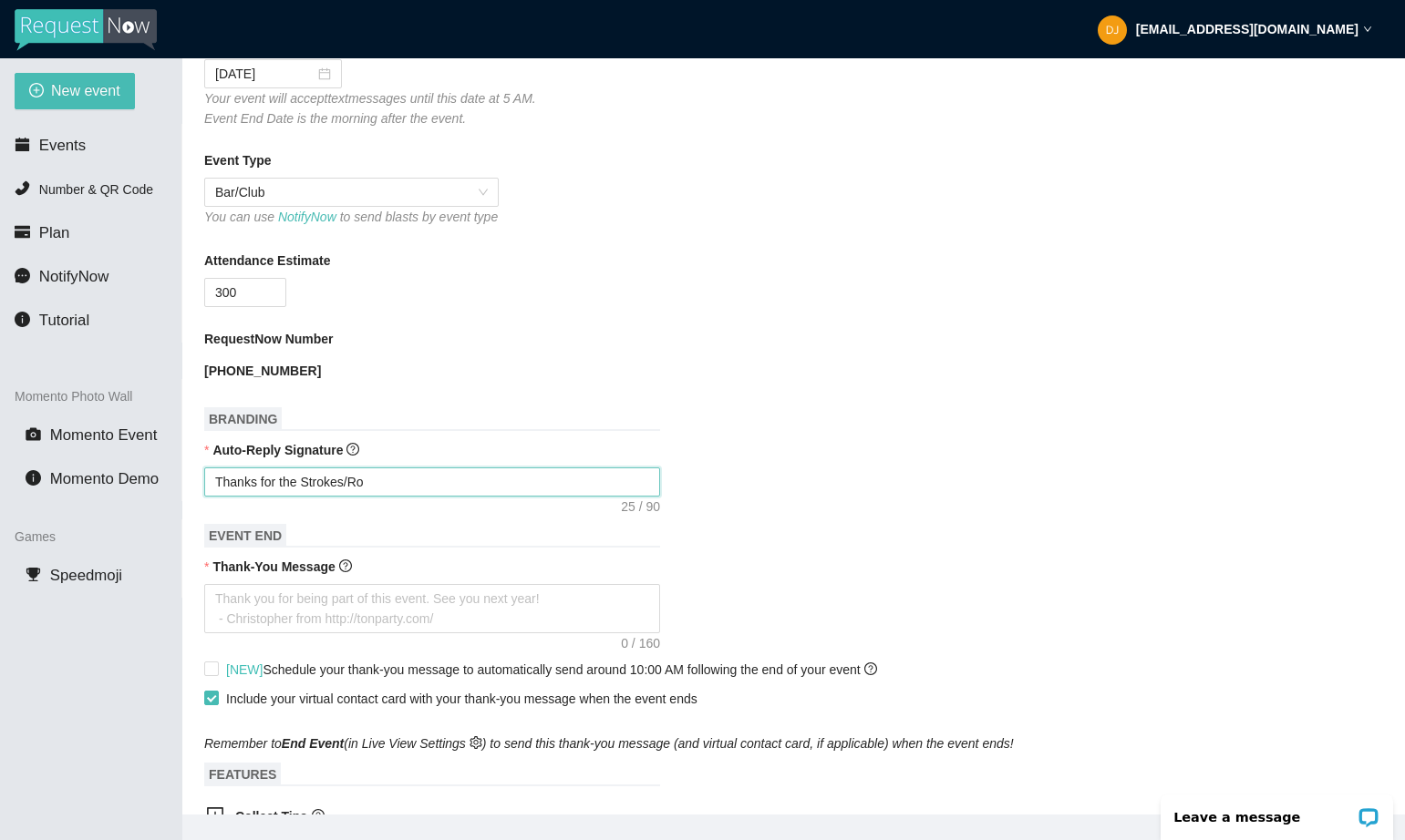
type textarea "Thanks for the Strokes/Roc"
type textarea "Thanks for the Strokes/Rock"
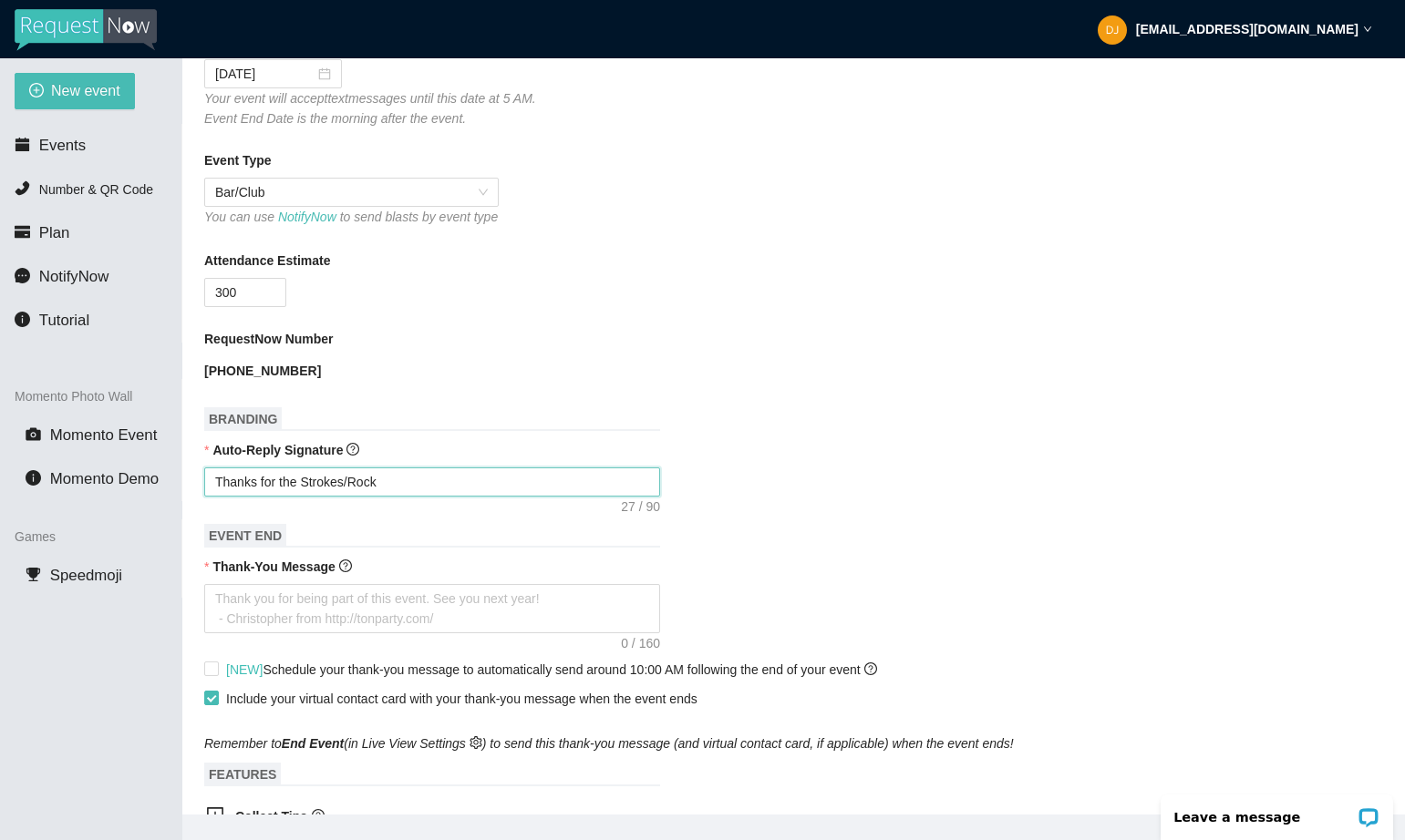
type textarea "Thanks for the Strokes/Rock"
type textarea "Thanks for the Strokes/Rock R"
type textarea "Thanks for the Strokes/Rock Re"
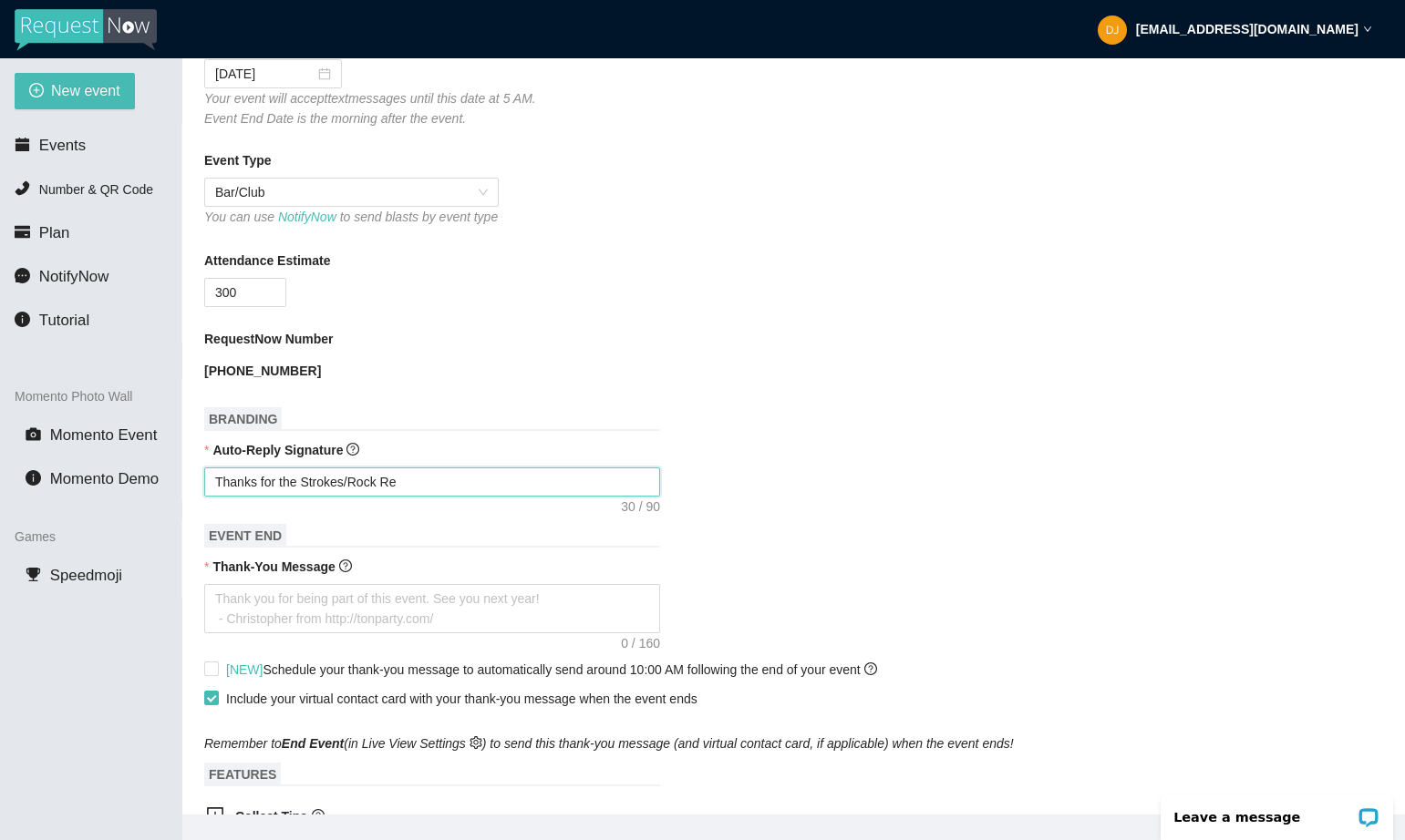
type textarea "Thanks for the Strokes/Rock Req"
type textarea "Thanks for the Strokes/Rock Requ"
type textarea "Thanks for the Strokes/Rock Reque"
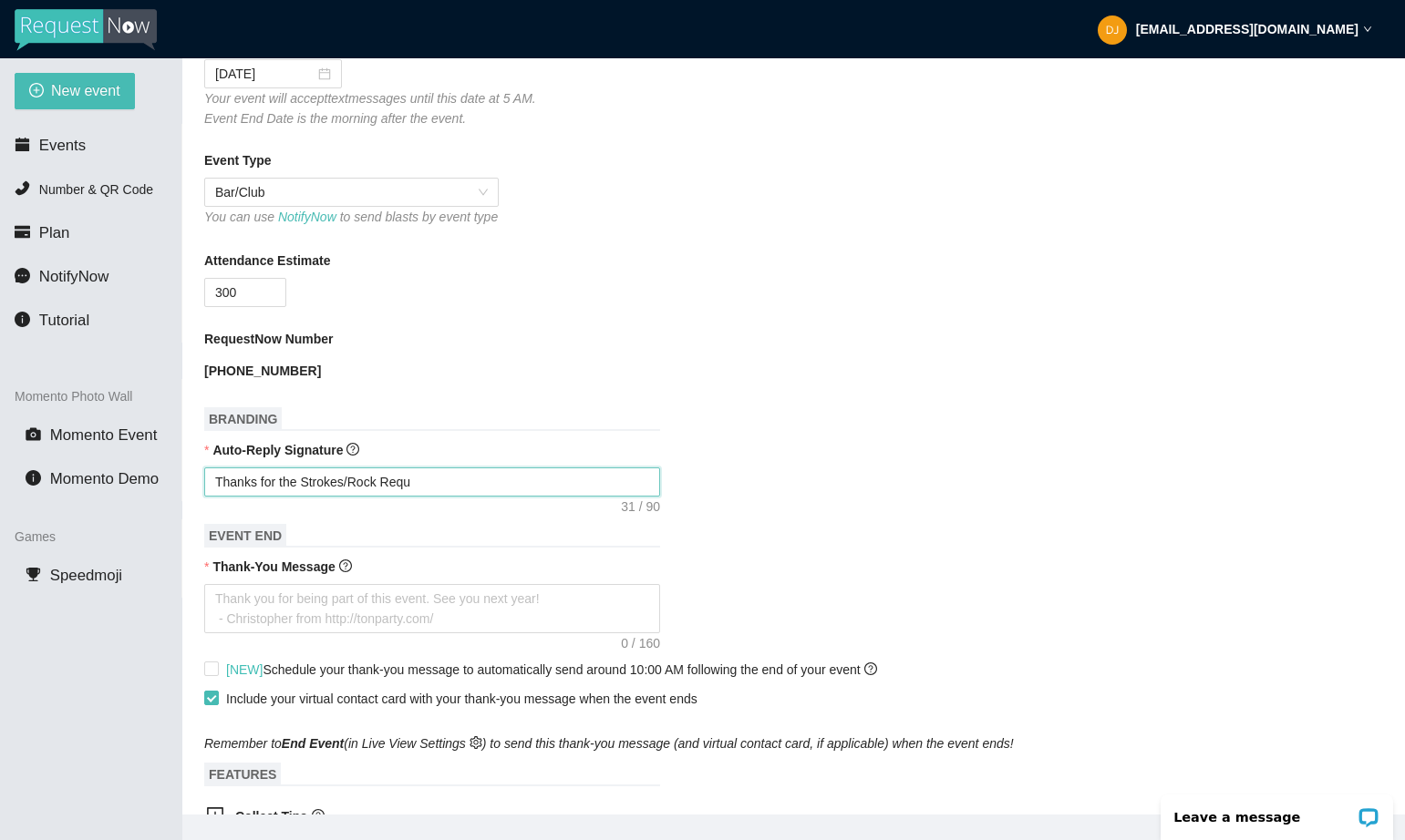
type textarea "Thanks for the Strokes/Rock Reque"
type textarea "Thanks for the Strokes/Rock Reques"
type textarea "Thanks for the Strokes/Rock Request"
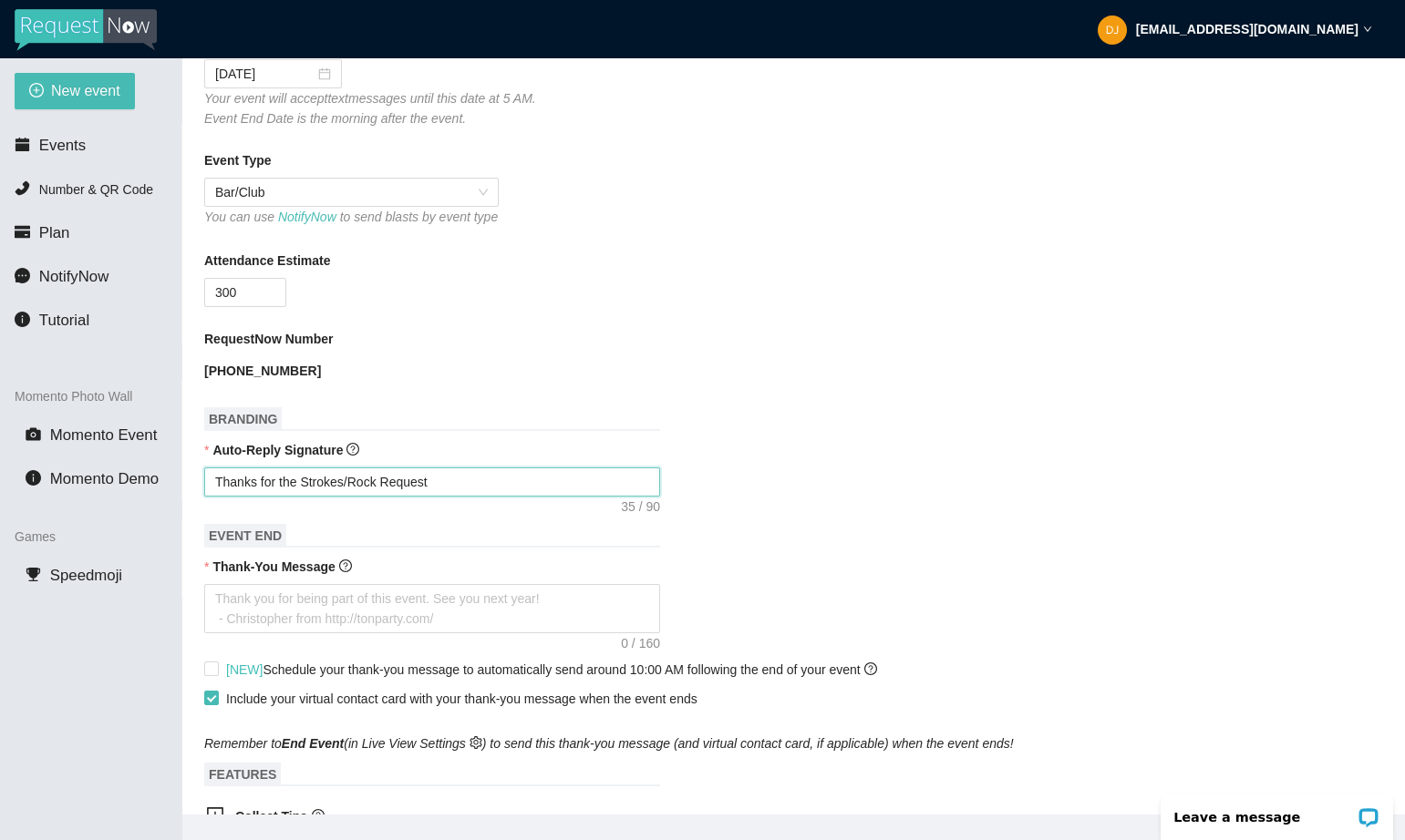
type textarea "Thanks for the Strokes/Rock Request!"
type textarea "Thanks for the Strokes/Rock Request! P"
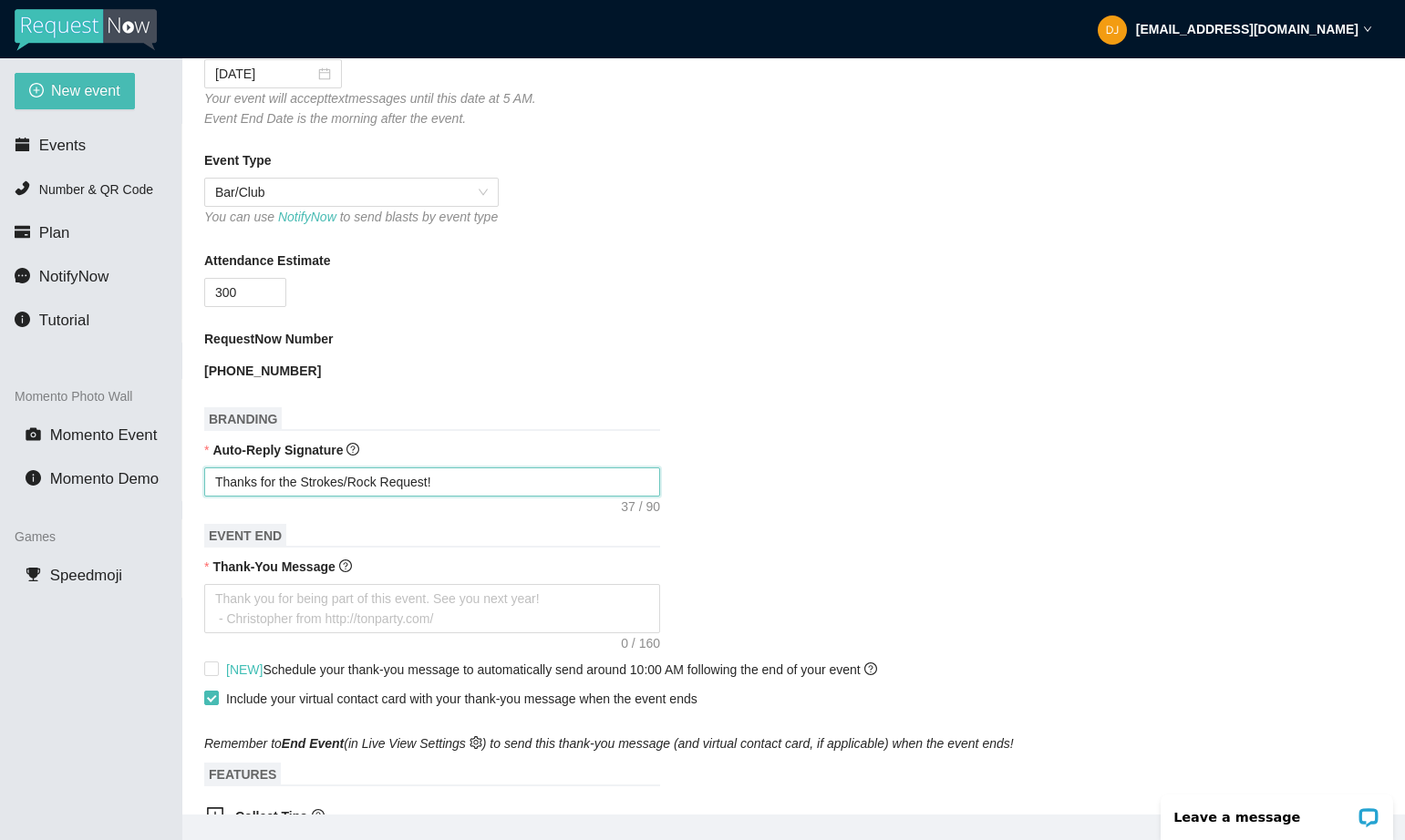
type textarea "Thanks for the Strokes/Rock Request! P"
type textarea "Thanks for the Strokes/Rock Request! Pl"
type textarea "Thanks for the Strokes/Rock Request! Ple"
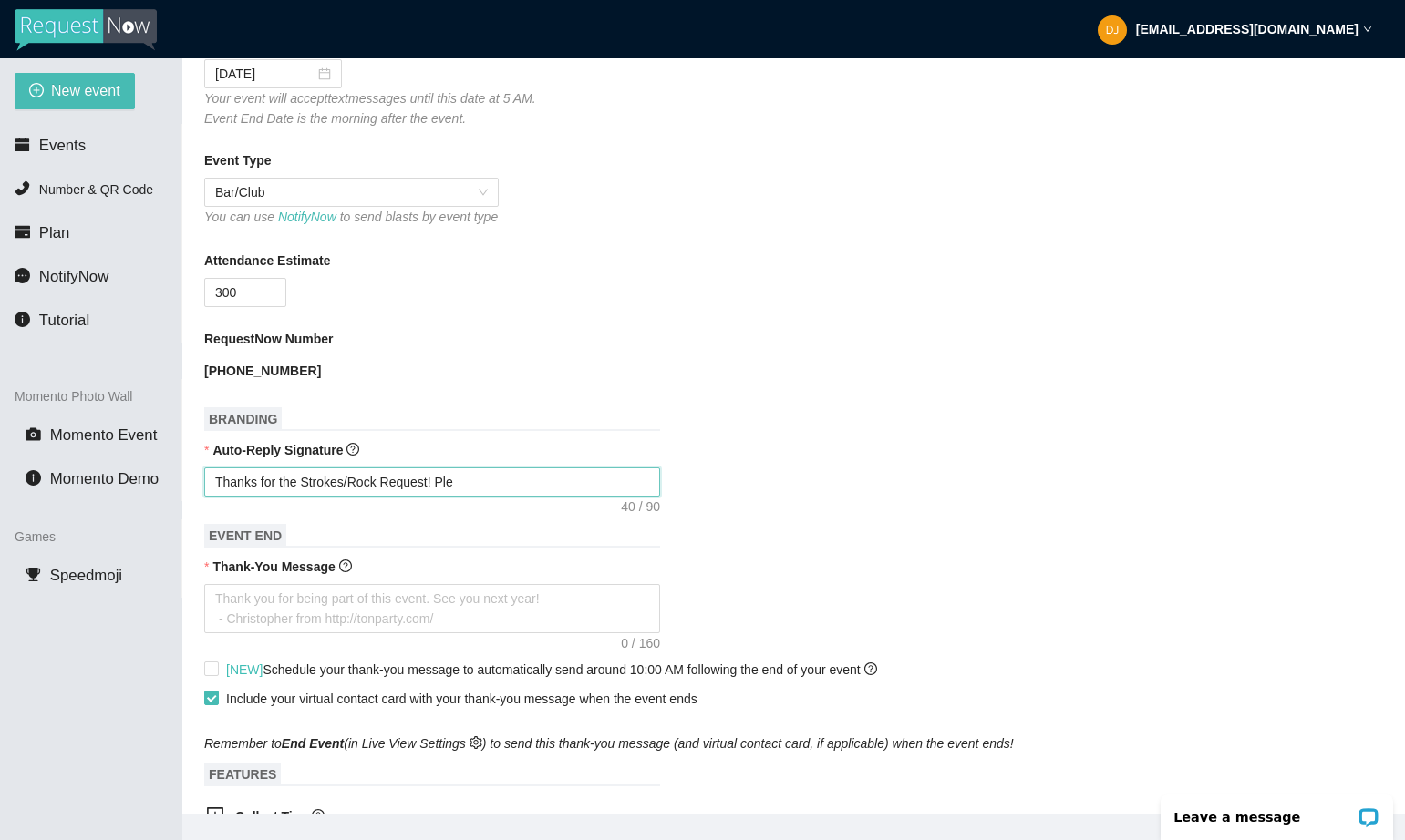
type textarea "Thanks for the Strokes/Rock Request! [GEOGRAPHIC_DATA]"
type textarea "Thanks for the Strokes/Rock Request! Pleas"
type textarea "Thanks for the Strokes/Rock Request! Please"
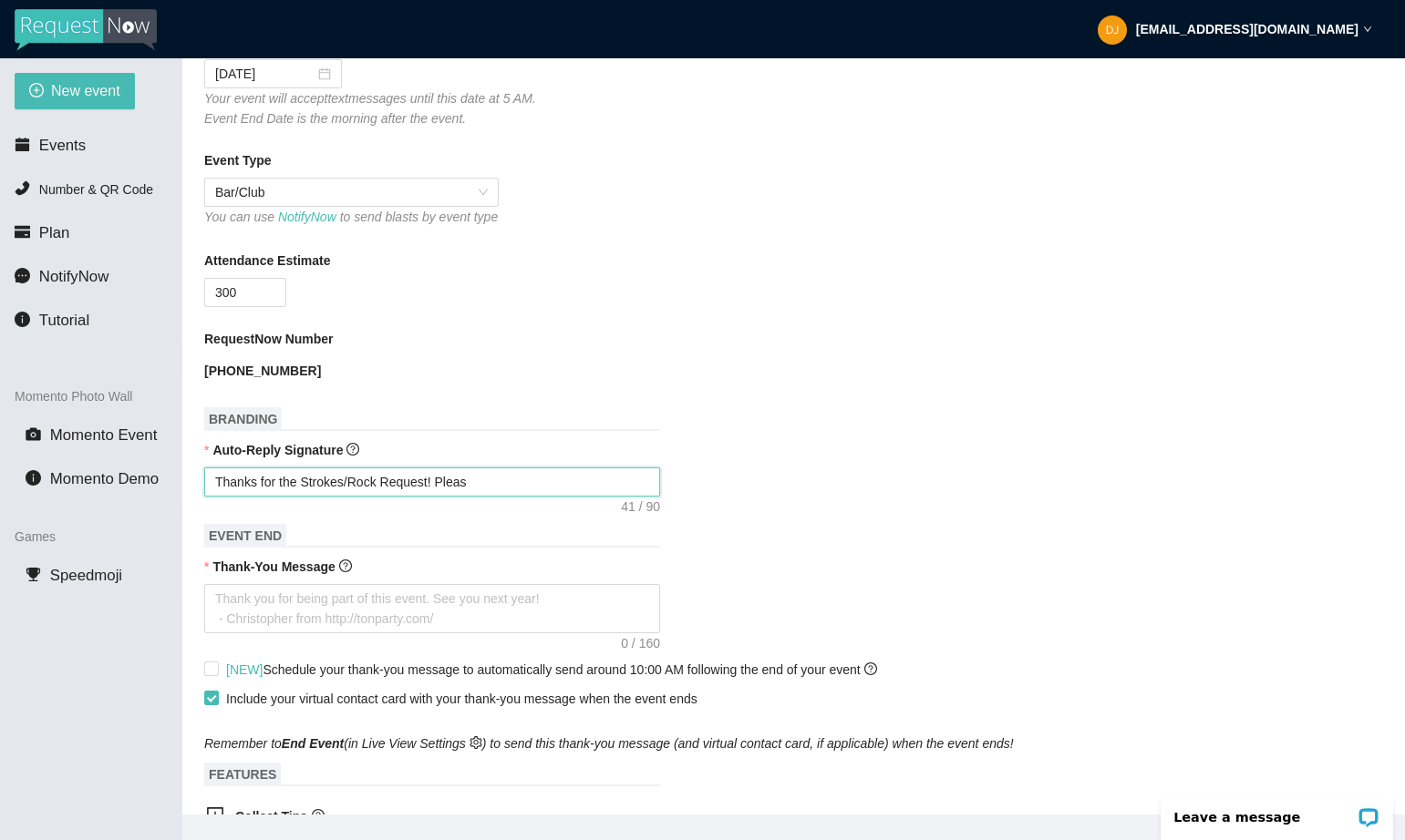
type textarea "Thanks for the Strokes/Rock Request! Please"
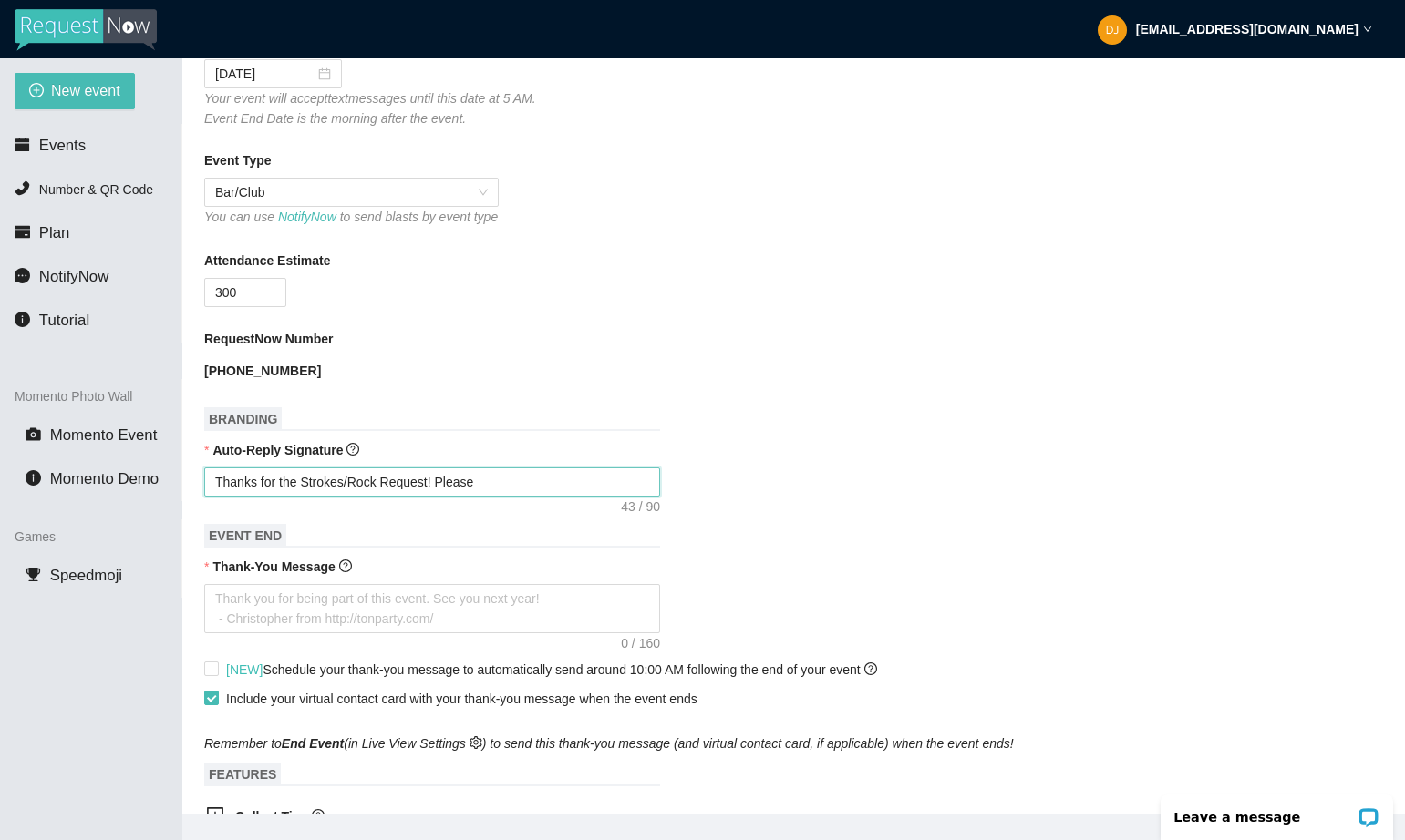
type textarea "Thanks for the Strokes/Rock Request! Pleas"
type textarea "Thanks for the Strokes/Rock Request! [GEOGRAPHIC_DATA]"
type textarea "Thanks for the Strokes/Rock Request! Ple"
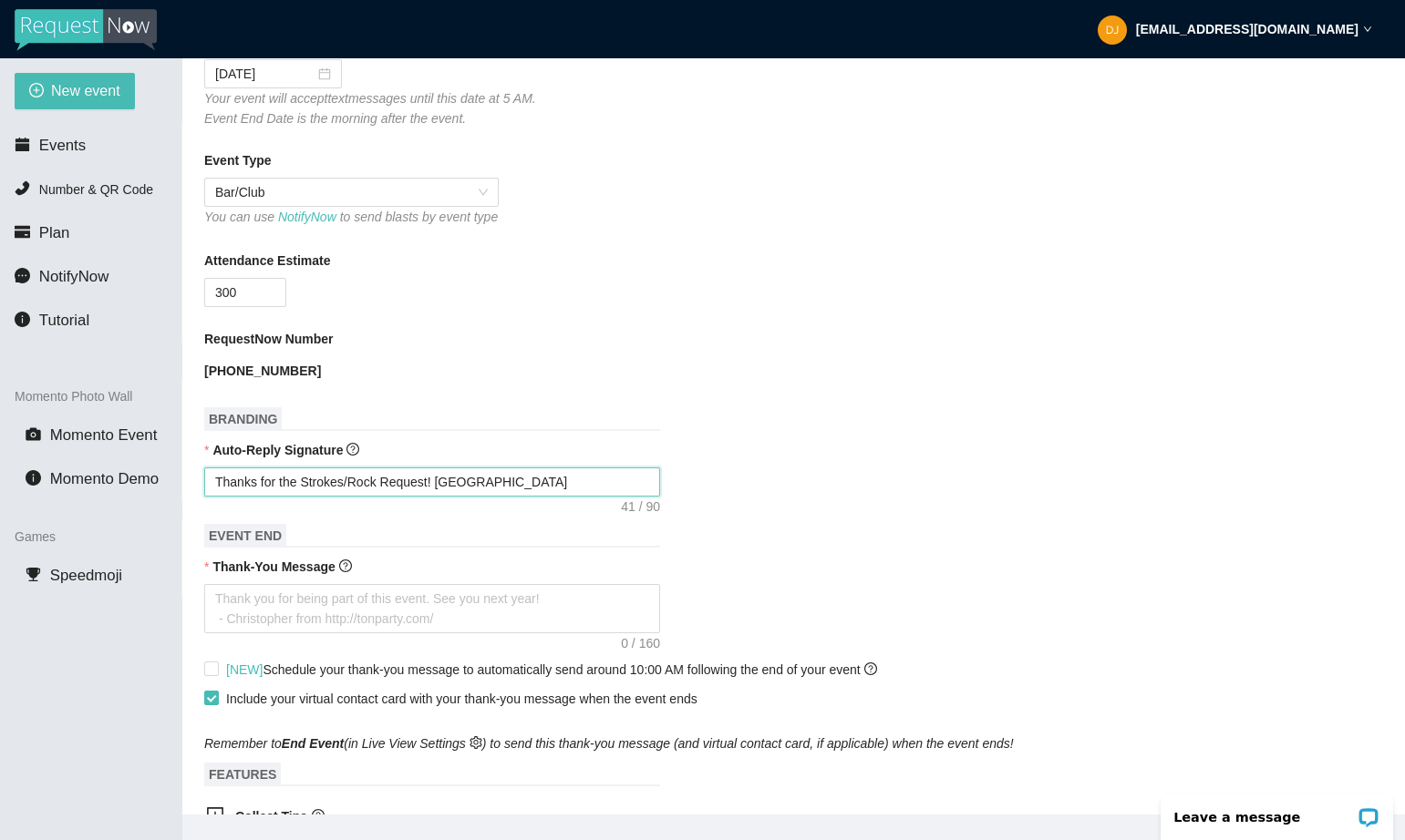
type textarea "Thanks for the Strokes/Rock Request! Ple"
type textarea "Thanks for the Strokes/Rock Request! Pl"
type textarea "Thanks for the Strokes/Rock Request! P"
type textarea "Thanks for the Strokes/Rock Request!"
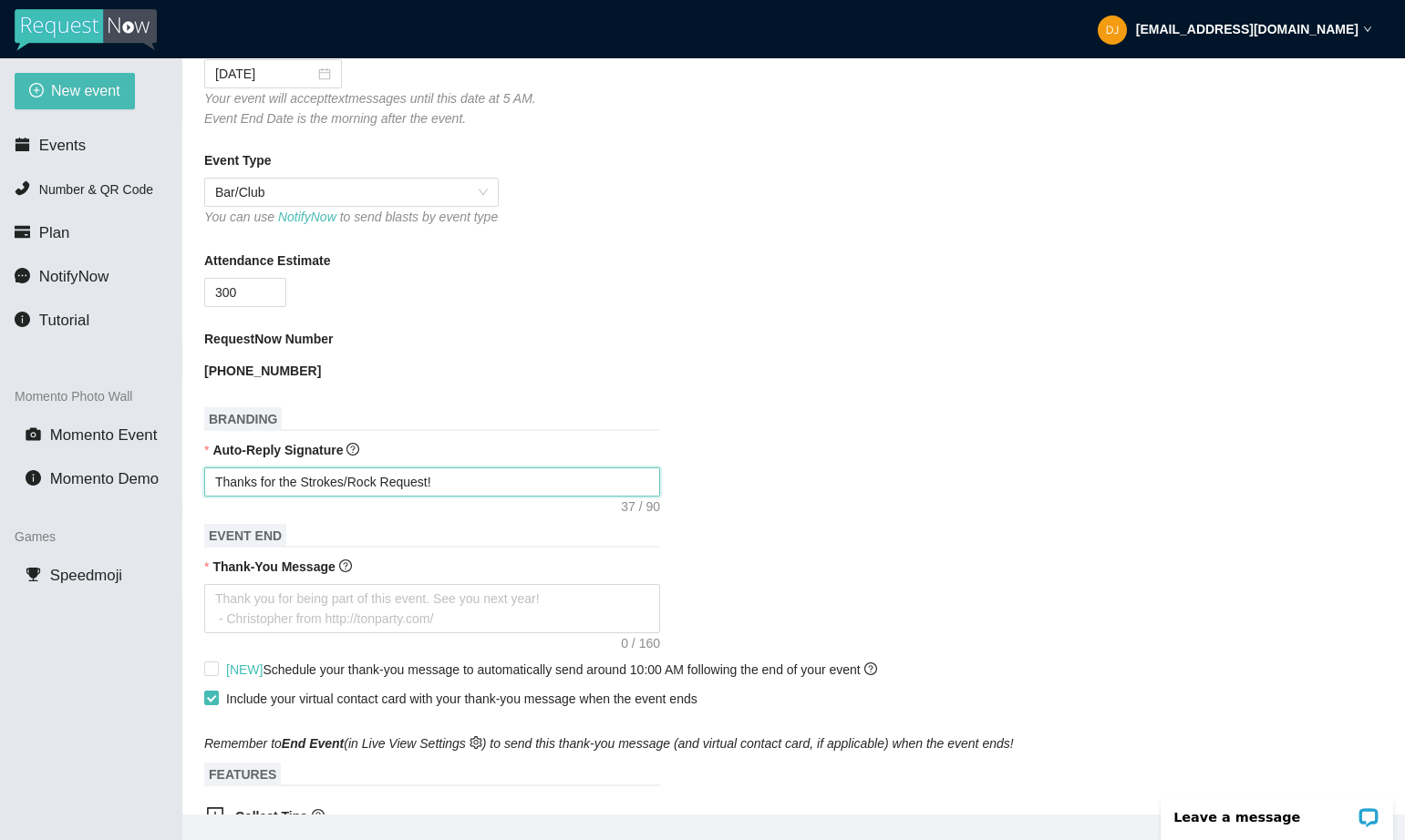
type textarea "Thanks for the Strokes/Rock Request! T"
type textarea "Thanks for the Strokes/Rock Request! Ti"
type textarea "Thanks for the Strokes/Rock Request! Tip"
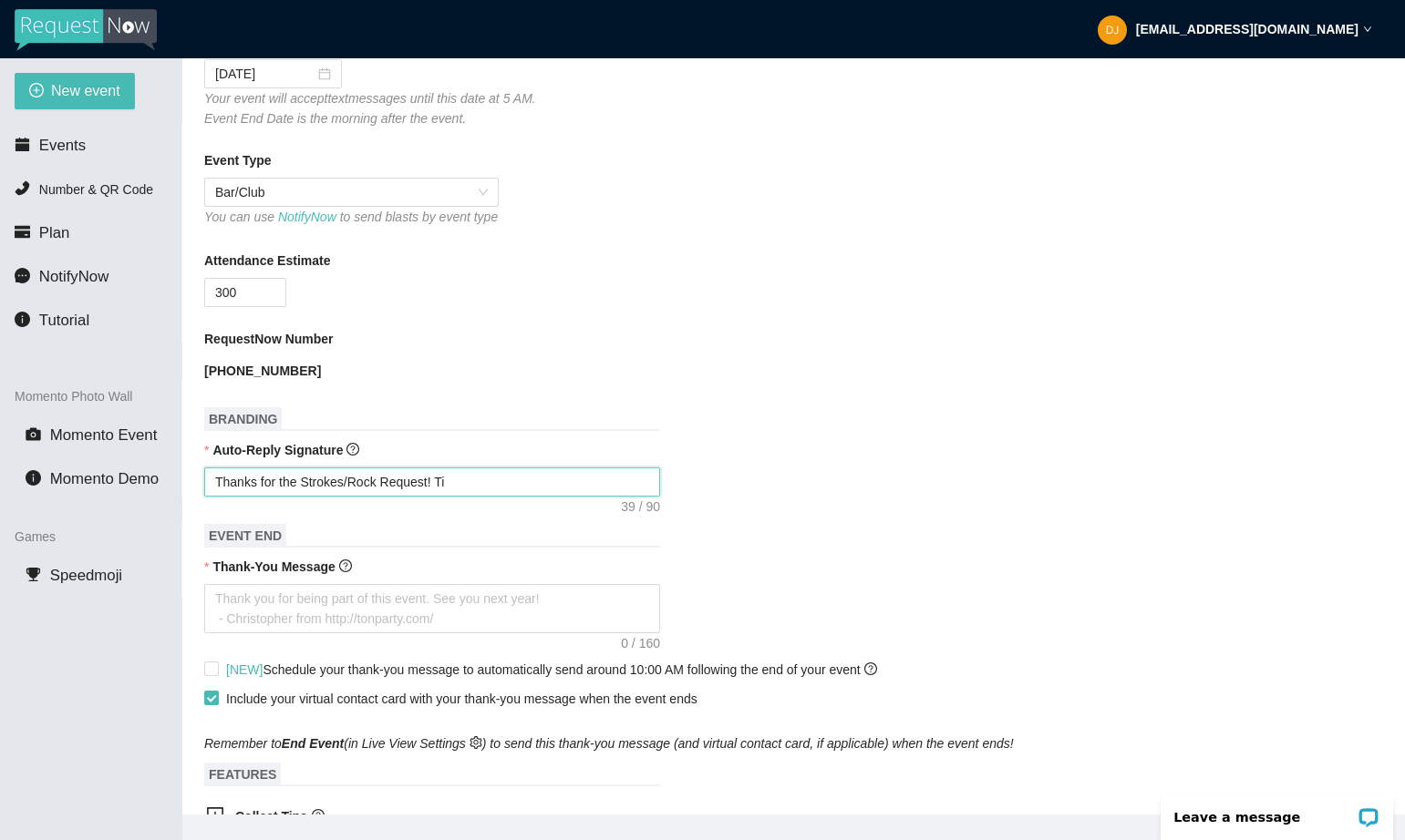
type textarea "Thanks for the Strokes/Rock Request! Tip"
type textarea "Thanks for the Strokes/Rock Request! Tip i"
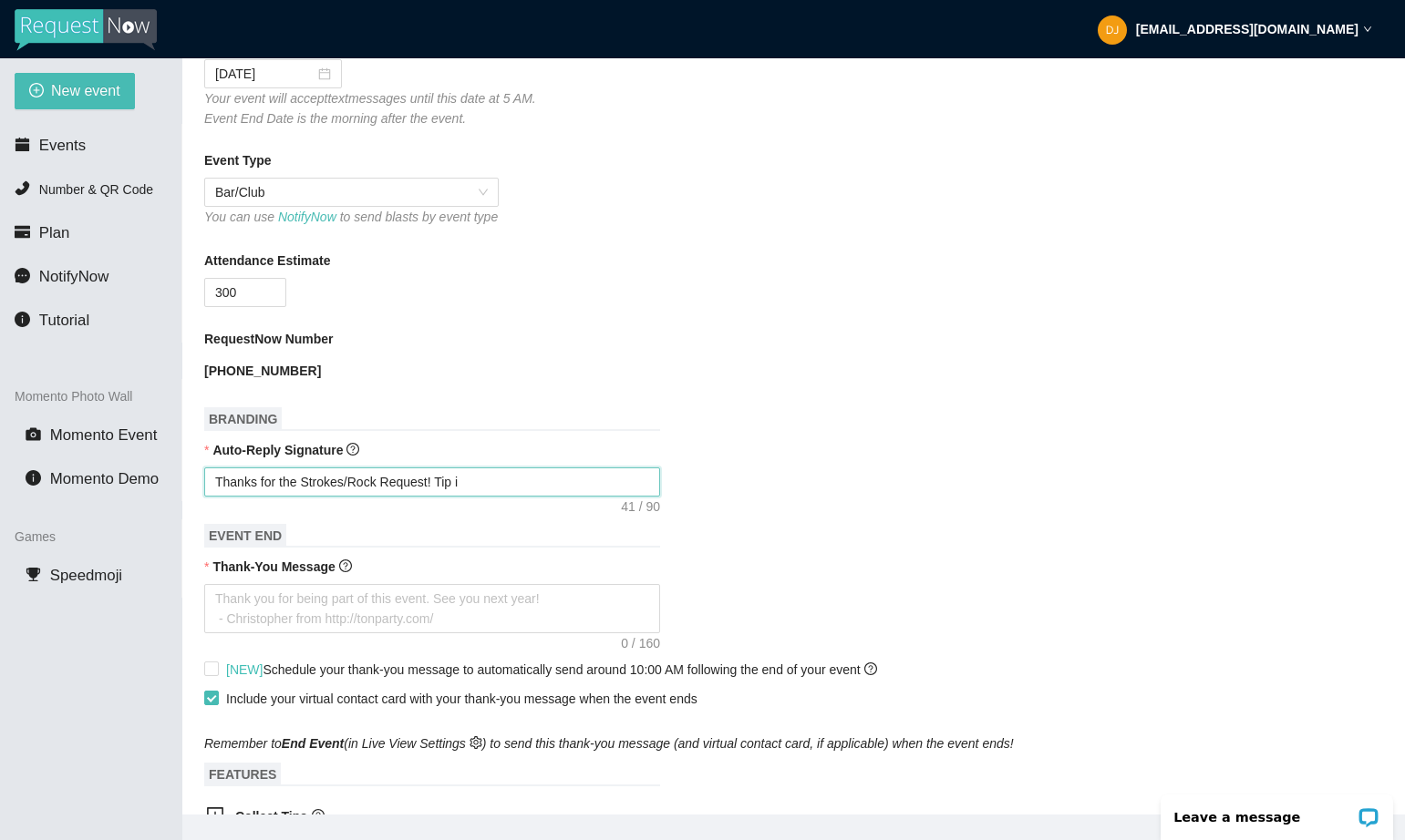
type textarea "Thanks for the Strokes/Rock Request! Tip if"
type textarea "Thanks for the Strokes/Rock Request! Tip if y"
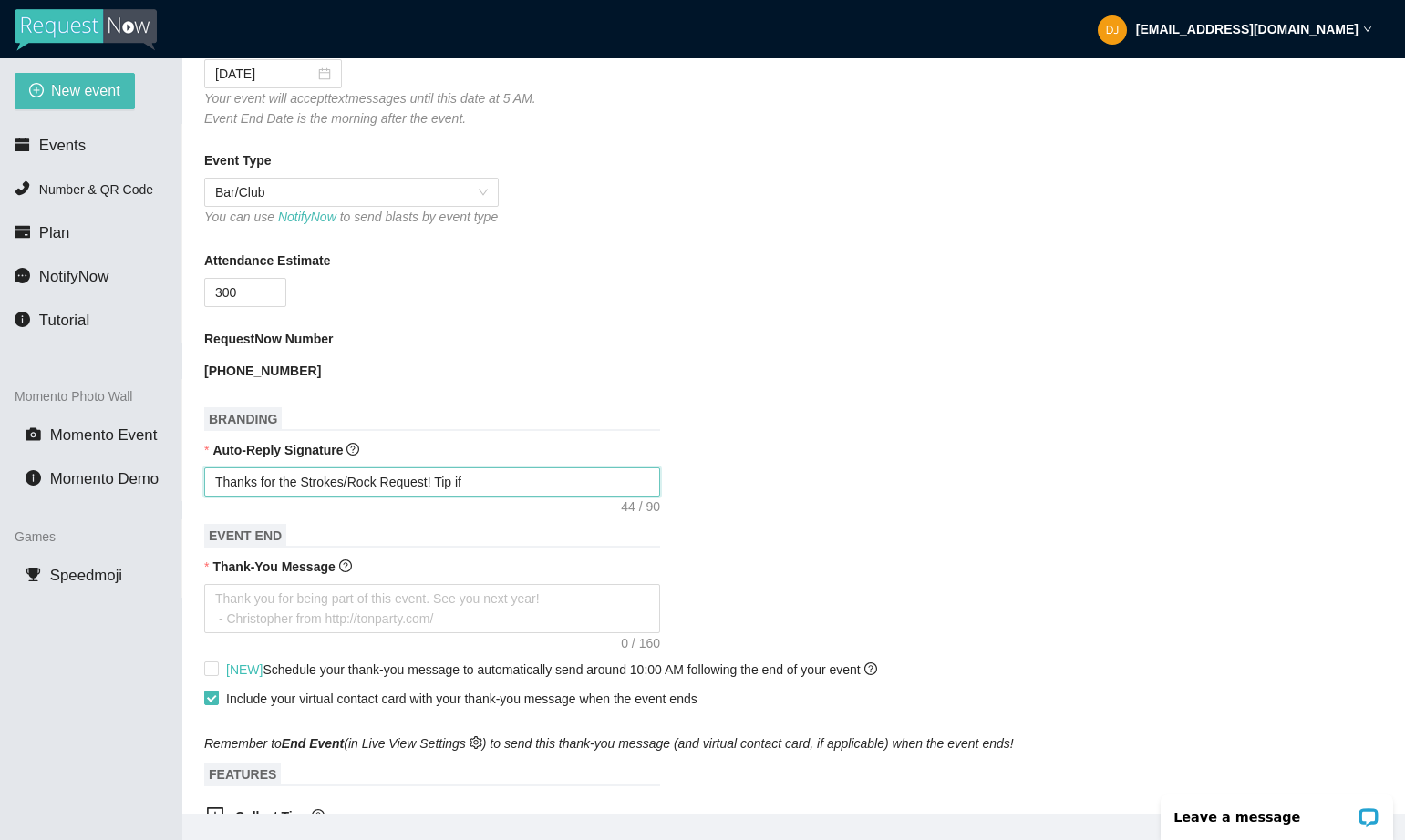
type textarea "Thanks for the Strokes/Rock Request! Tip if y"
type textarea "Thanks for the Strokes/Rock Request! Tip if yo"
type textarea "Thanks for the Strokes/Rock Request! Tip if y"
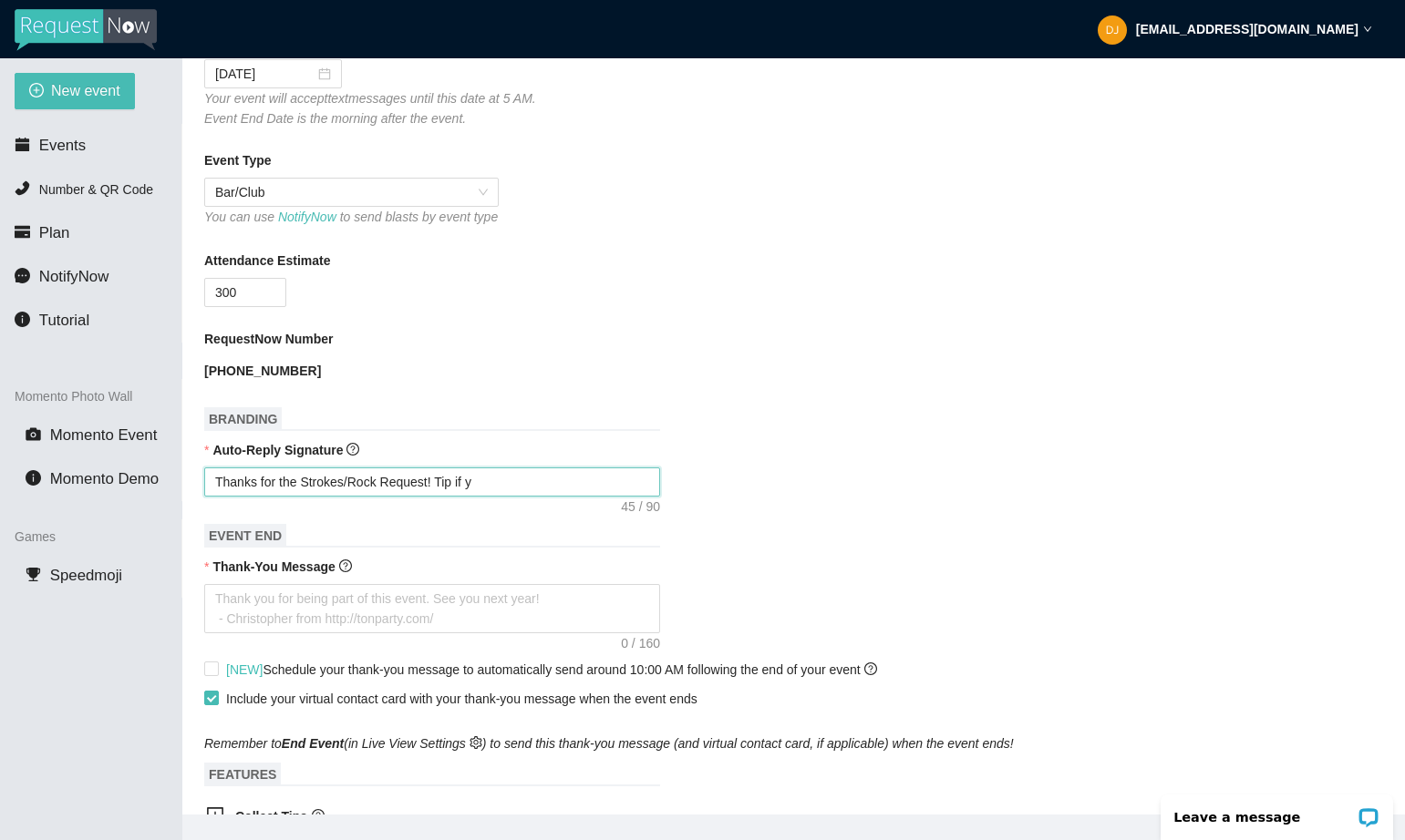
type textarea "Thanks for the Strokes/Rock Request! Tip if"
type textarea "Thanks for the Strokes/Rock Request! Tip if u"
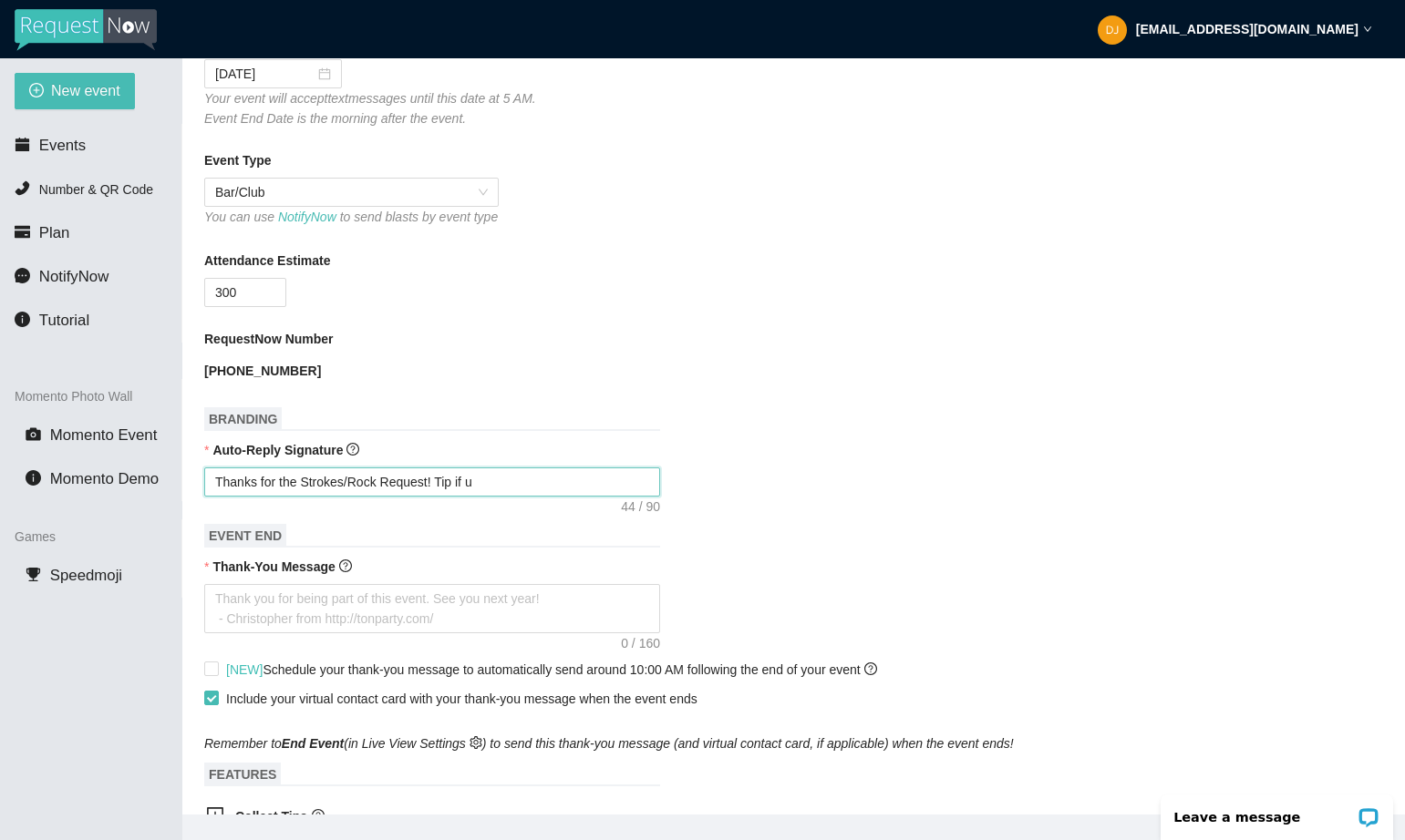
type textarea "Thanks for the Strokes/Rock Request! Tip if u"
type textarea "Thanks for the Strokes/Rock Request! Tip if u c"
type textarea "Thanks for the Strokes/Rock Request! Tip if u ca"
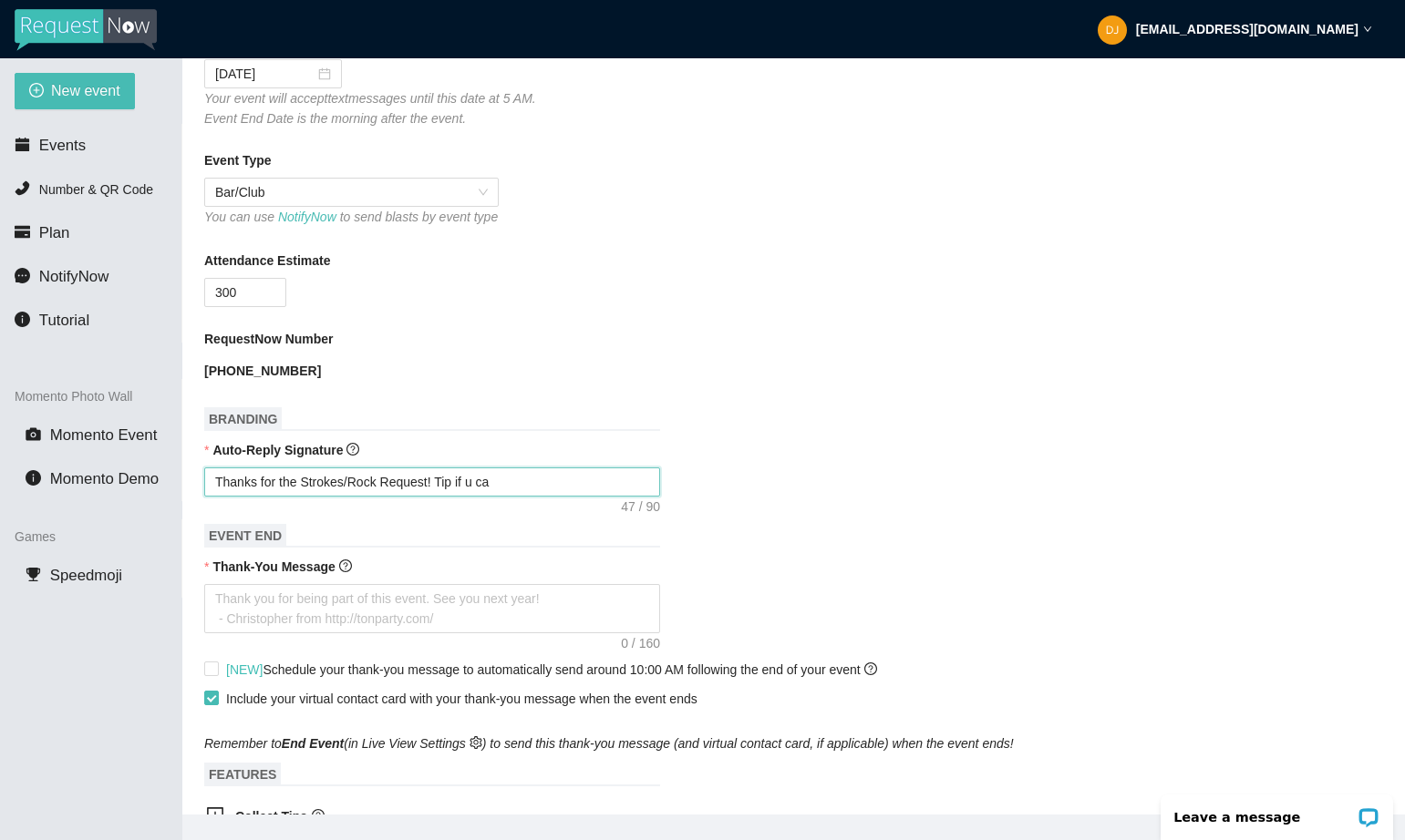
type textarea "Thanks for the Strokes/Rock Request! Tip if u can"
type textarea "Thanks for the Strokes/Rock Request! Tip if u can a"
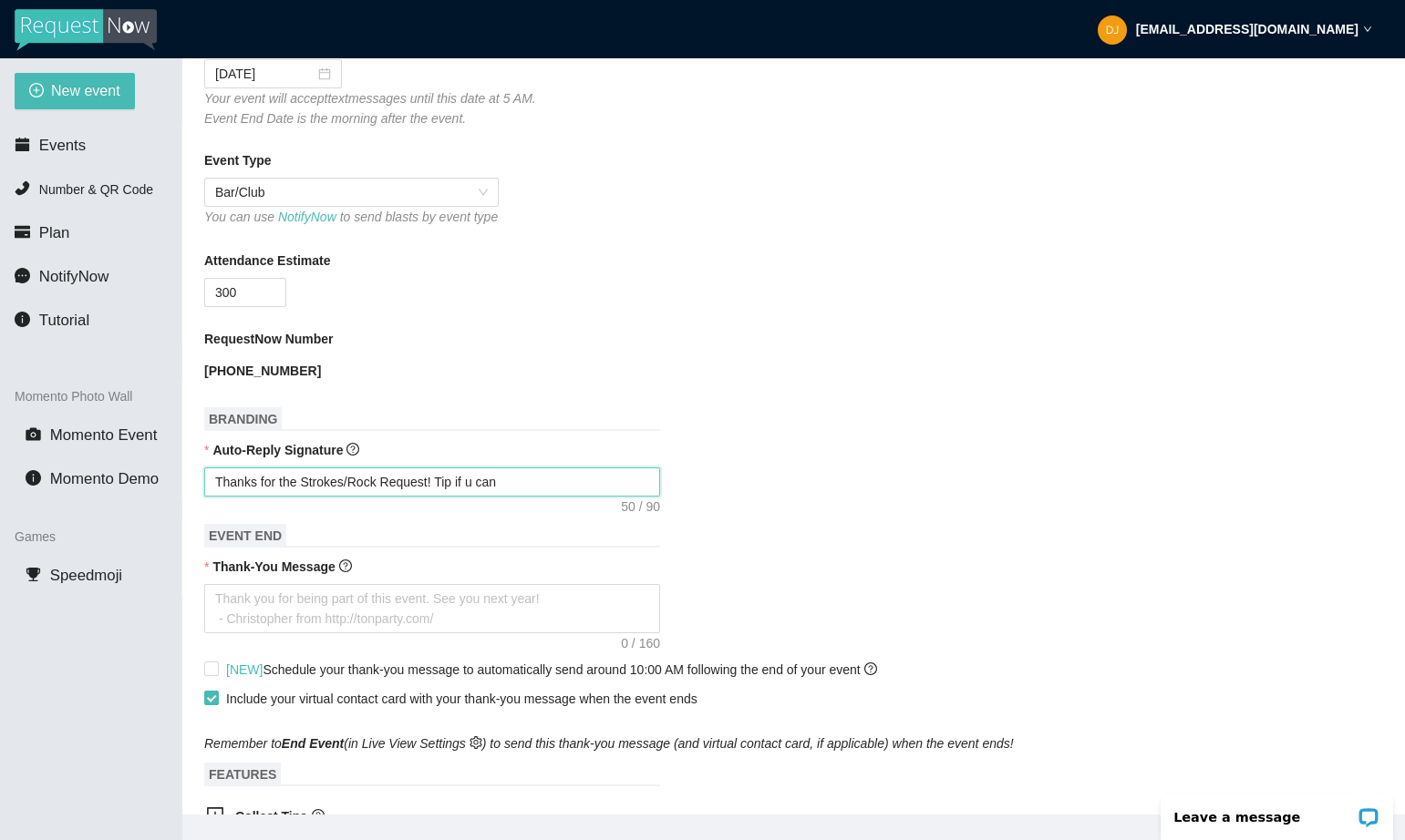
type textarea "Thanks for the Strokes/Rock Request! Tip if u can a"
type textarea "Thanks for the Strokes/Rock Request! Tip if u can an"
type textarea "Thanks for the Strokes/Rock Request! Tip if u can and"
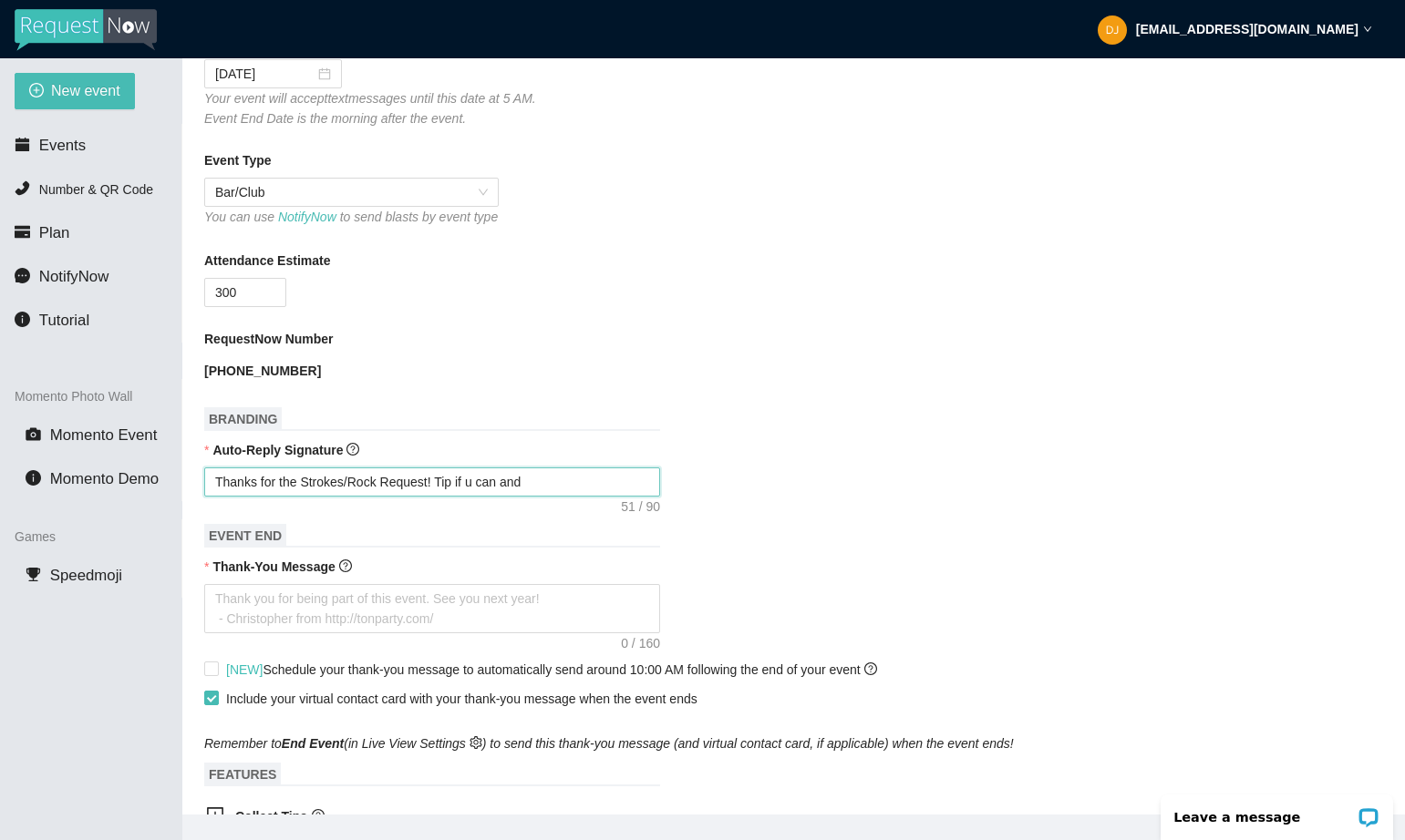
type textarea "Thanks for the Strokes/Rock Request! Tip if u can and"
click at [531, 496] on textarea "Thanks for the Strokes/Rock Request! Tip if u can and leave so" at bounding box center [431, 481] width 456 height 29
click at [590, 496] on textarea "Thanks for the Strokes/Rock Request! Tip if u can & leave so" at bounding box center [431, 481] width 456 height 29
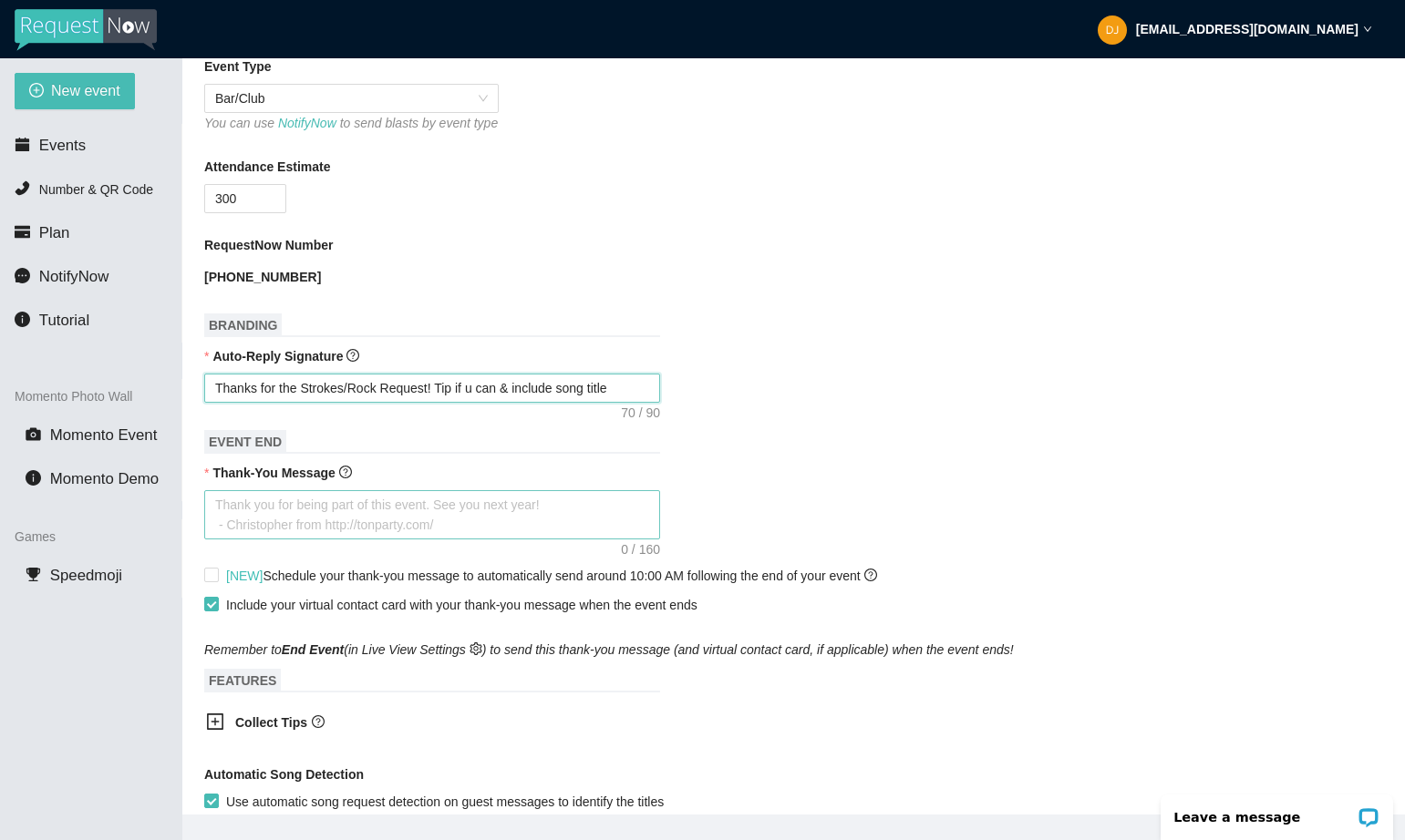
scroll to position [549, 0]
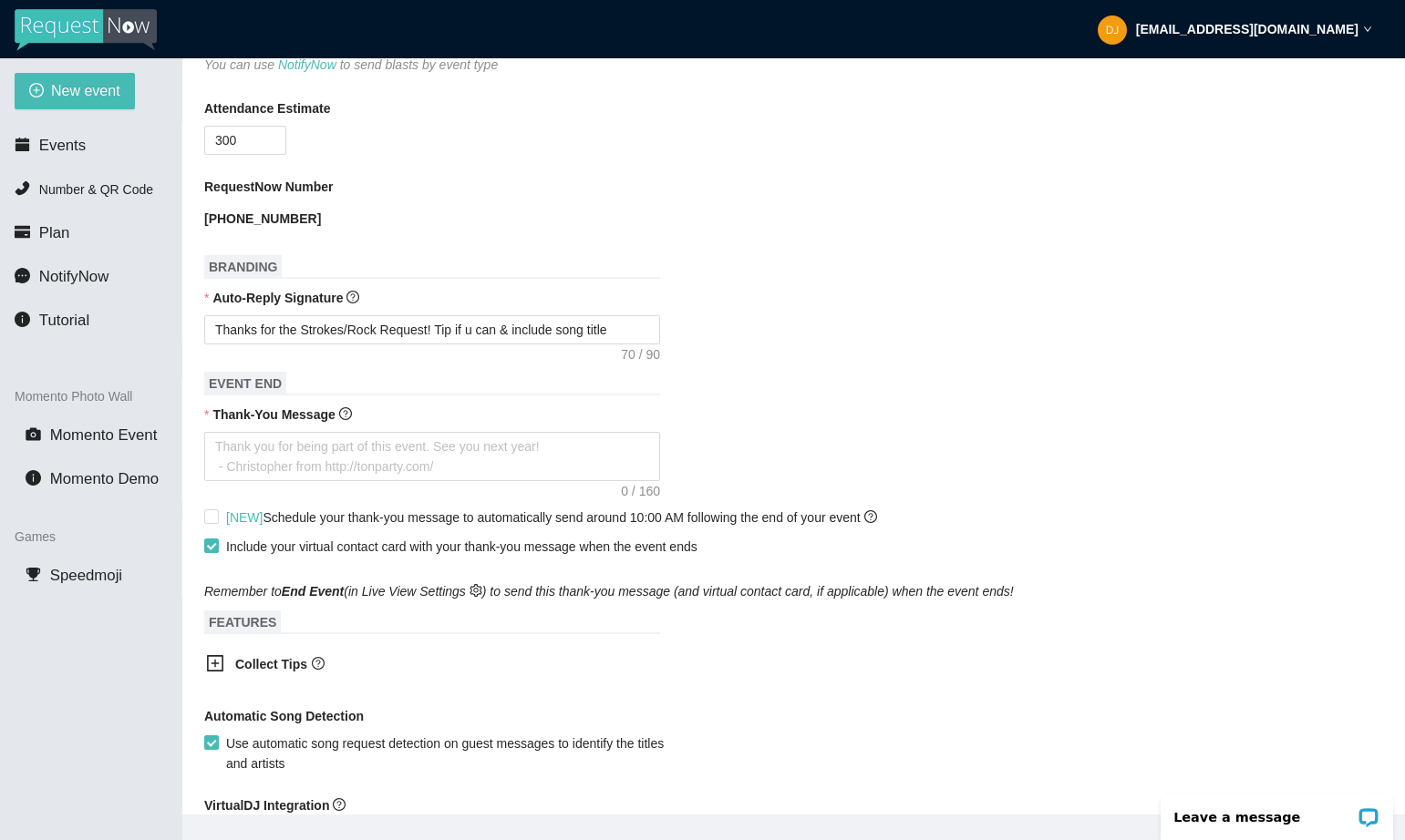
click at [280, 667] on div "Collect Tips" at bounding box center [418, 666] width 456 height 45
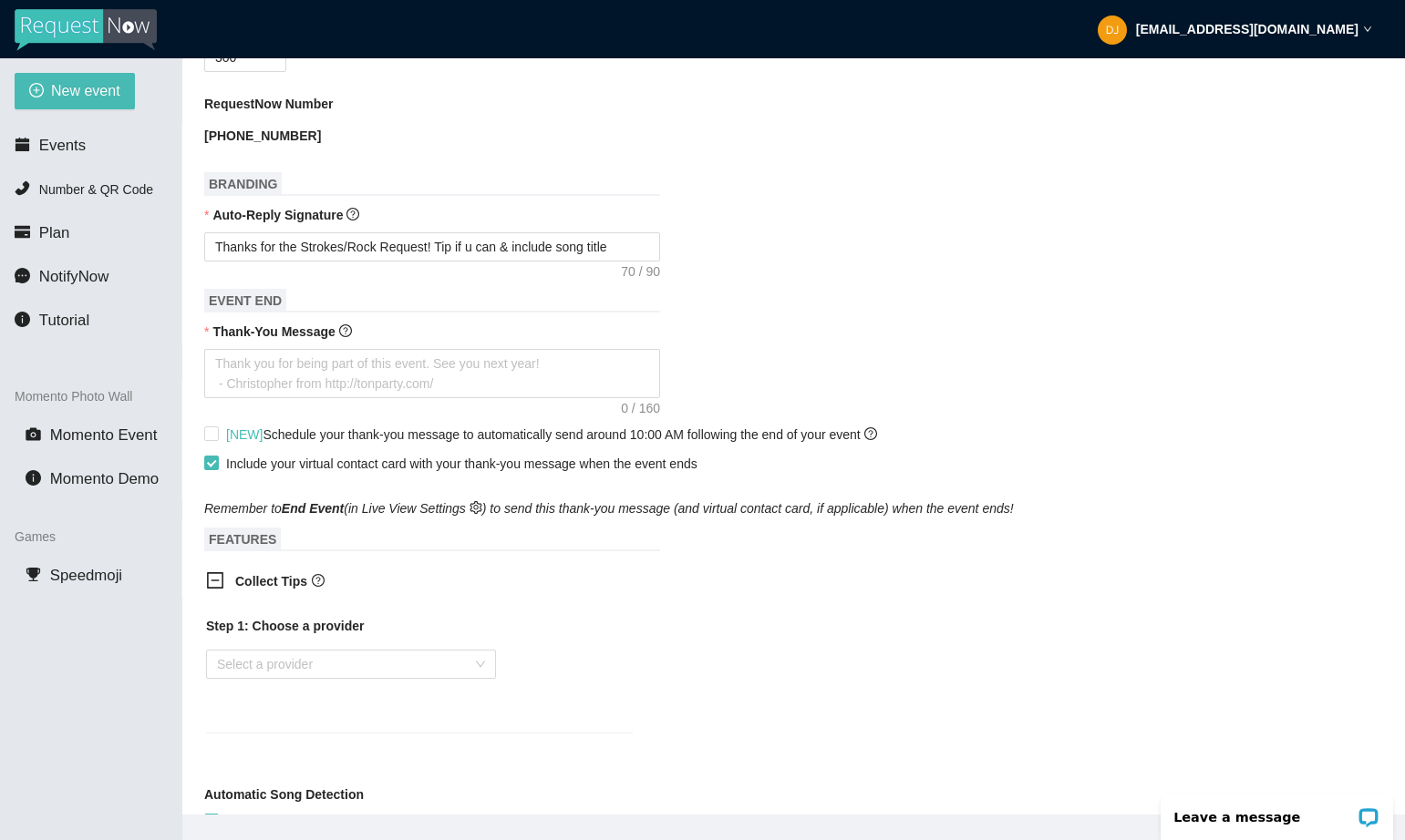
scroll to position [667, 0]
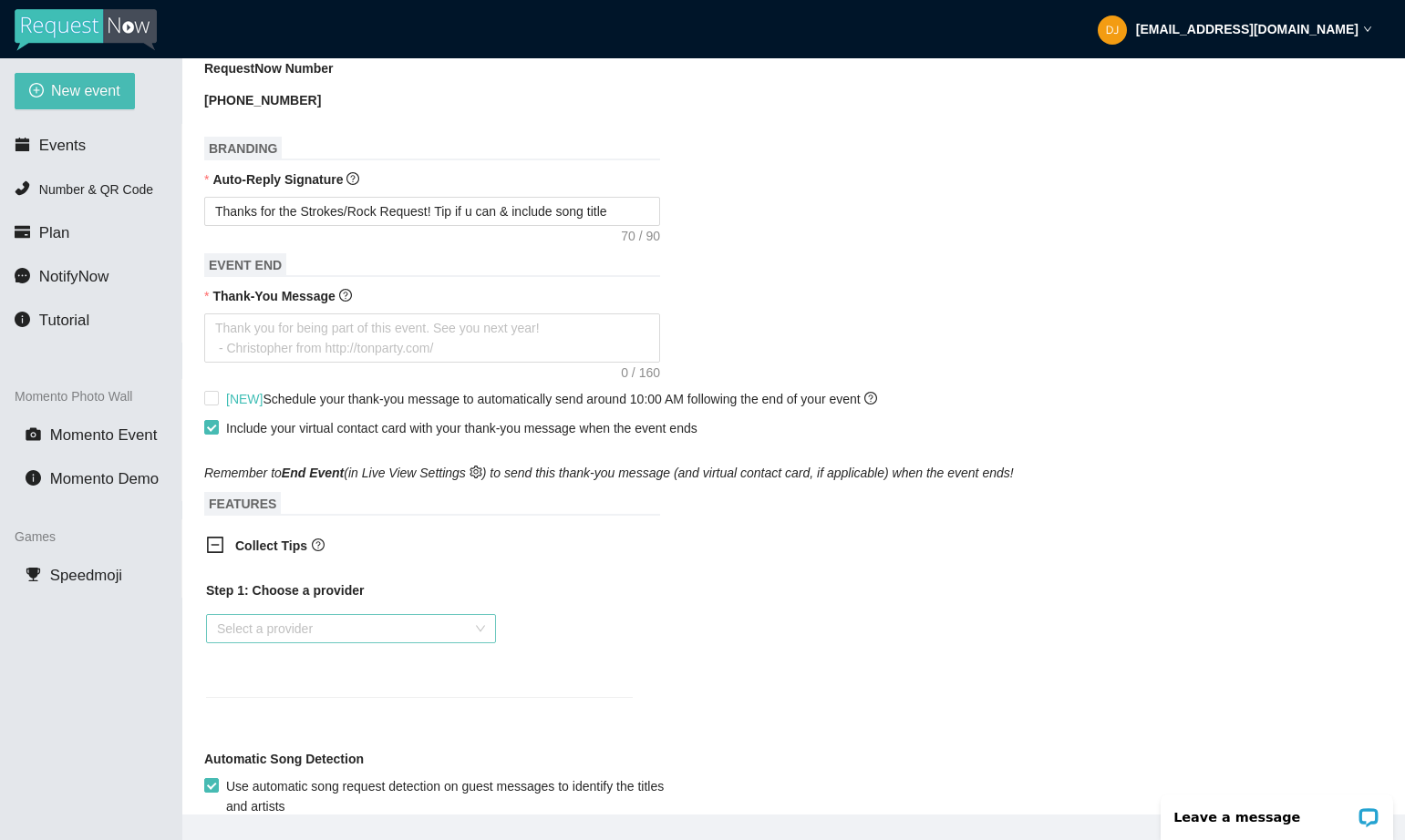
click at [280, 643] on input "search" at bounding box center [345, 629] width 255 height 27
click at [263, 711] on div "Venmo" at bounding box center [351, 711] width 268 height 20
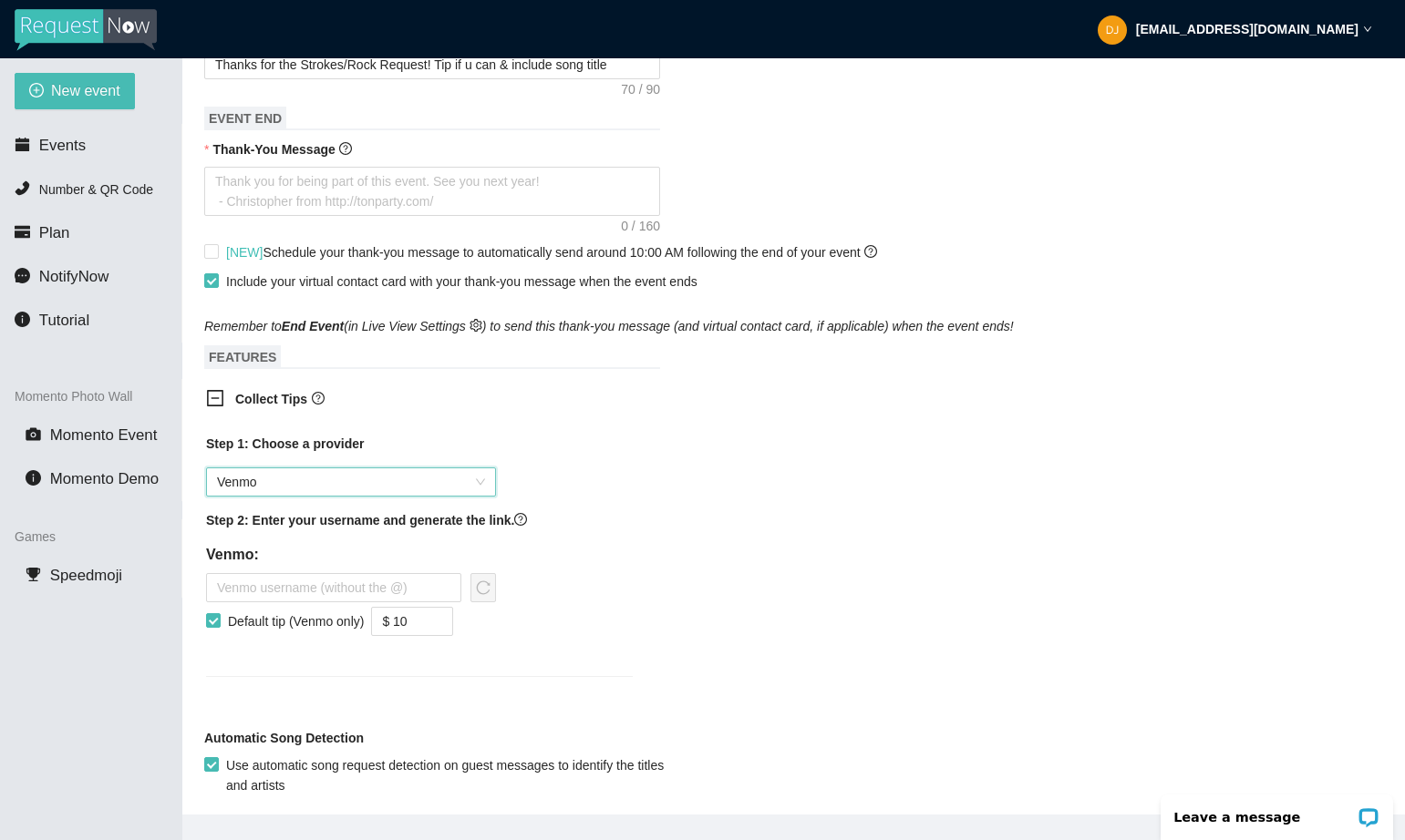
scroll to position [841, 0]
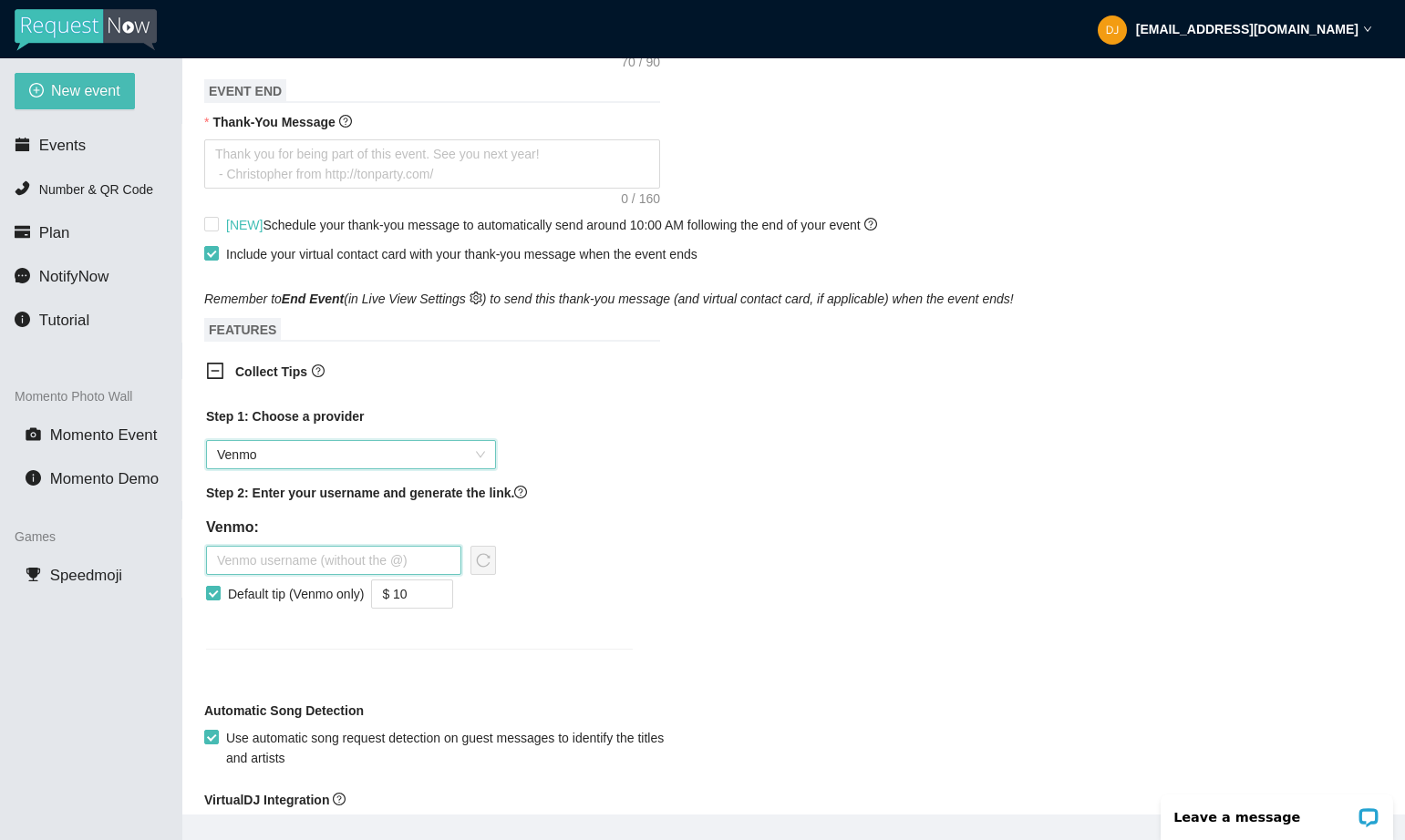
click at [301, 569] on input "text" at bounding box center [334, 560] width 255 height 29
click at [208, 599] on input "Default tip (Venmo only)" at bounding box center [212, 592] width 13 height 13
click at [267, 575] on input "[PERSON_NAME]" at bounding box center [334, 560] width 255 height 29
click at [476, 568] on icon "reload" at bounding box center [484, 561] width 15 height 15
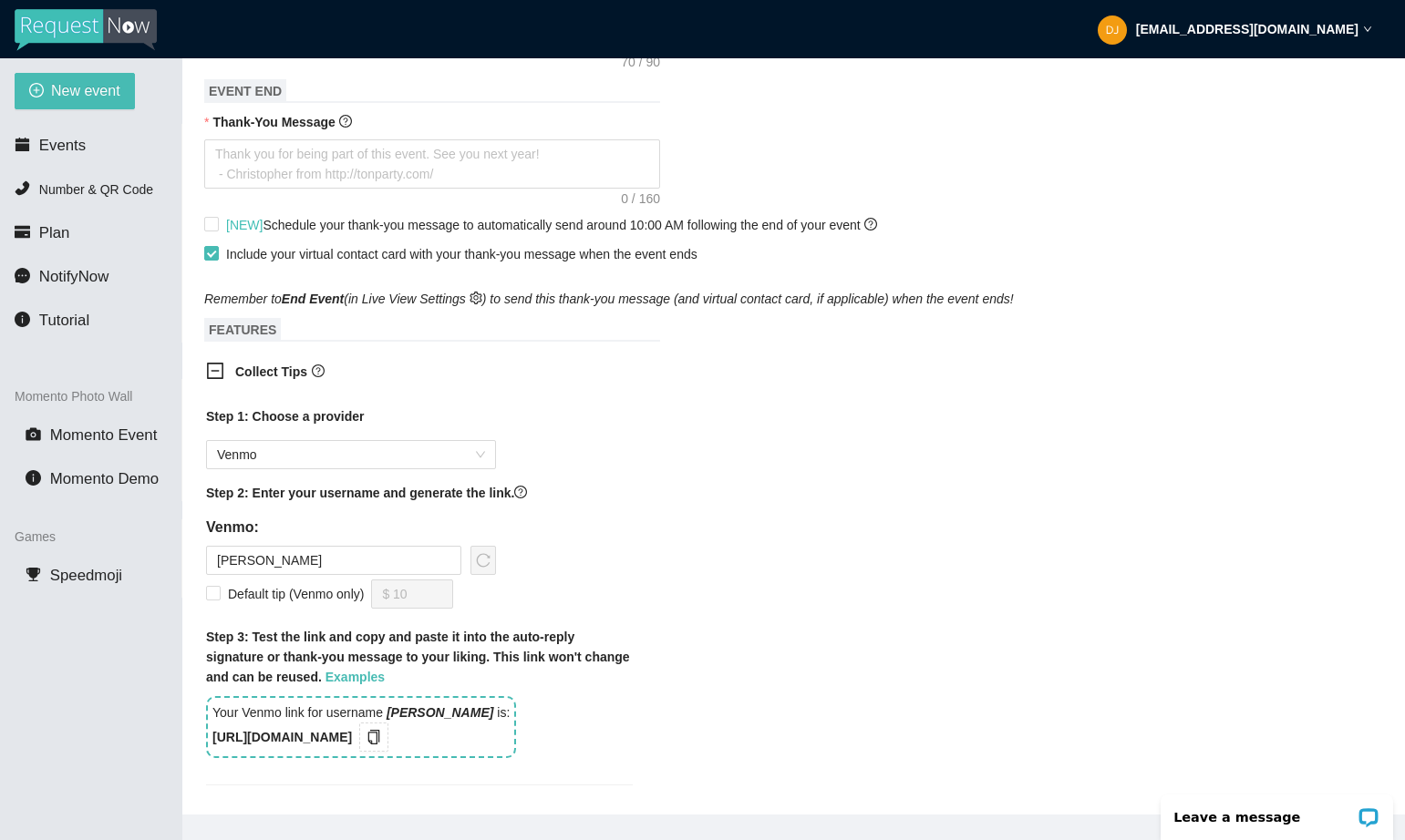
drag, startPoint x: 398, startPoint y: 752, endPoint x: 208, endPoint y: 754, distance: 190.0
click at [208, 754] on div "Your Venmo link for username [PERSON_NAME] is: [URL][DOMAIN_NAME]" at bounding box center [361, 727] width 310 height 62
copy b "[URL][DOMAIN_NAME]"
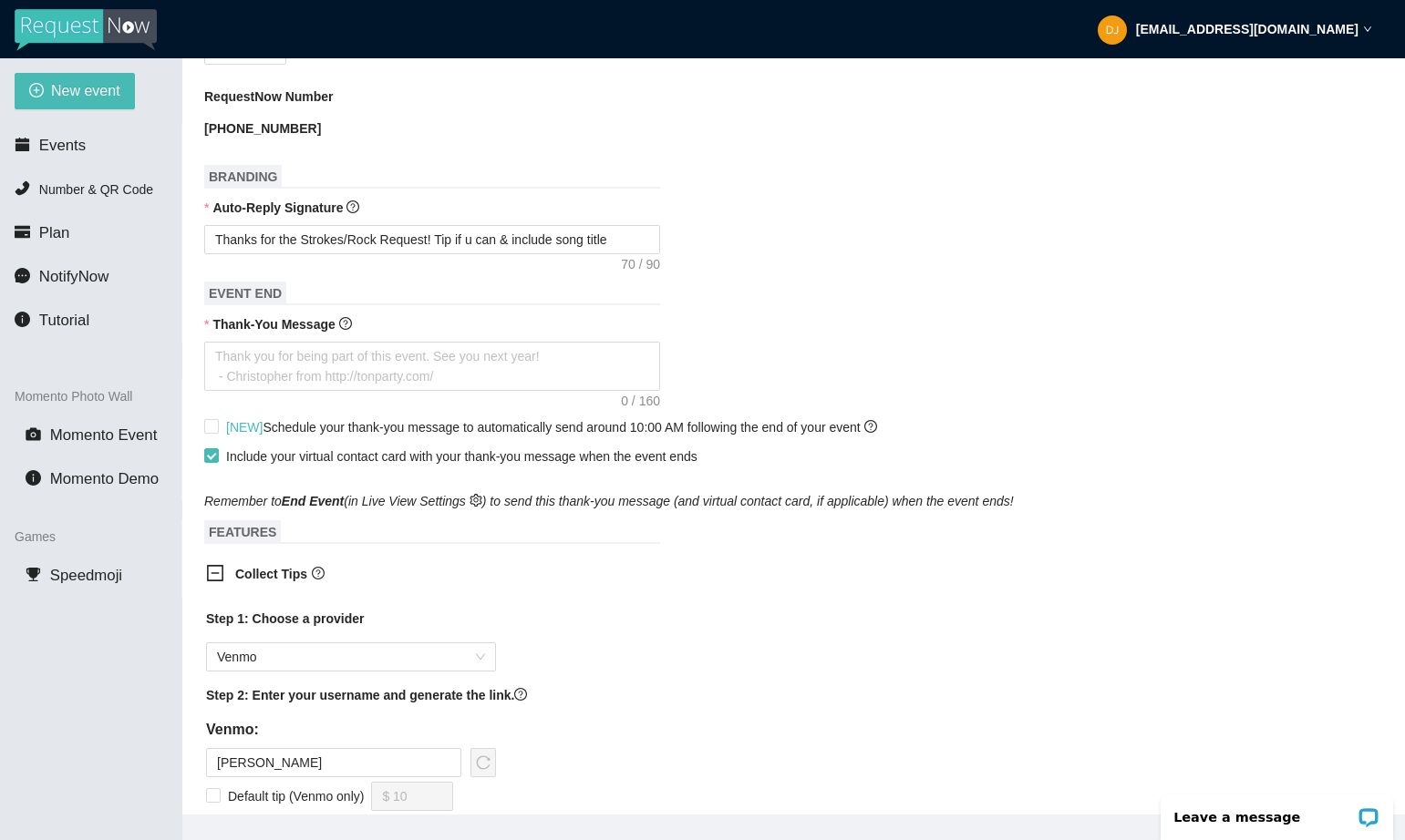
scroll to position [625, 0]
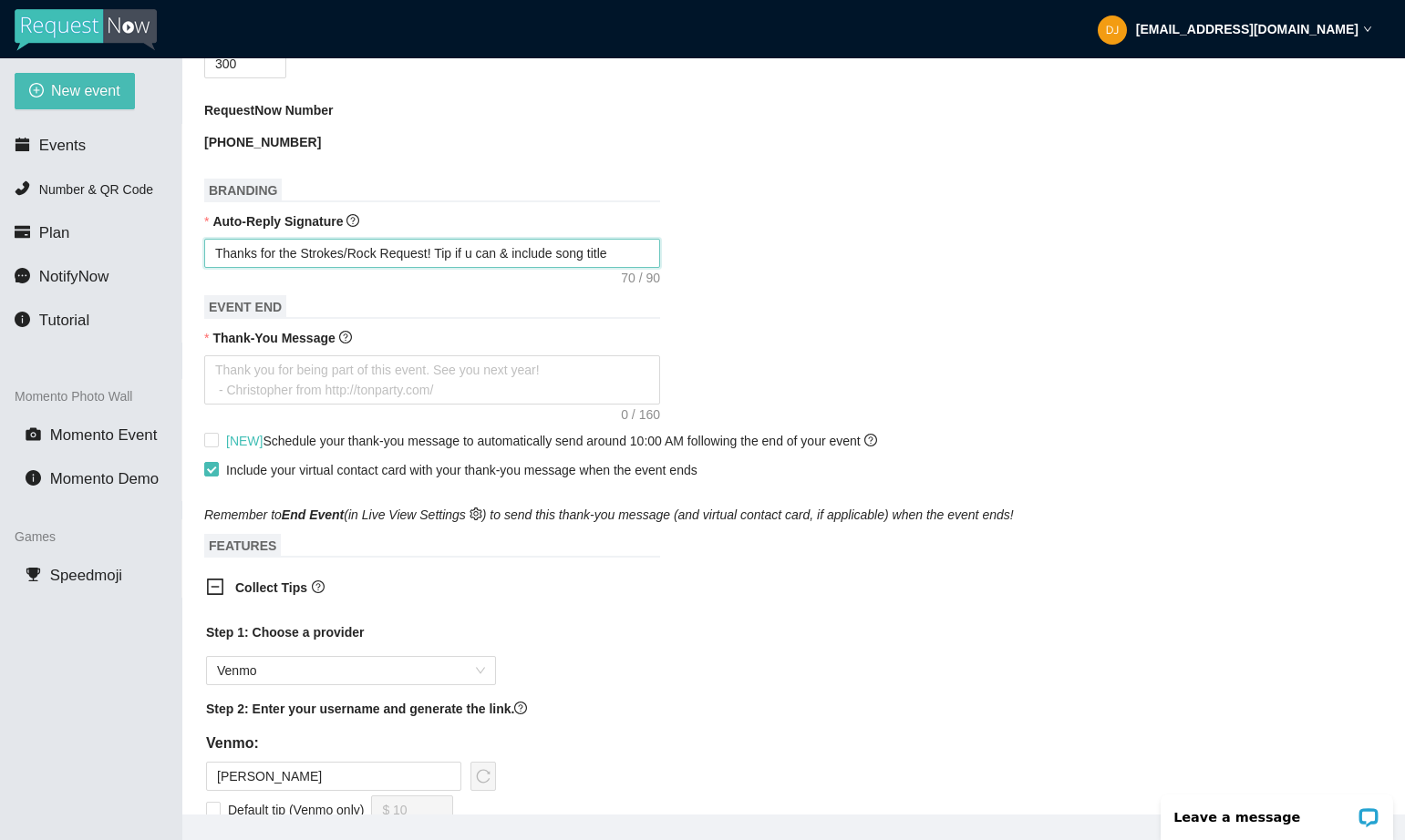
click at [634, 268] on textarea "Thanks for the Strokes/Rock Request! Tip if u can & include song title" at bounding box center [431, 252] width 456 height 29
paste textarea "[URL][DOMAIN_NAME]"
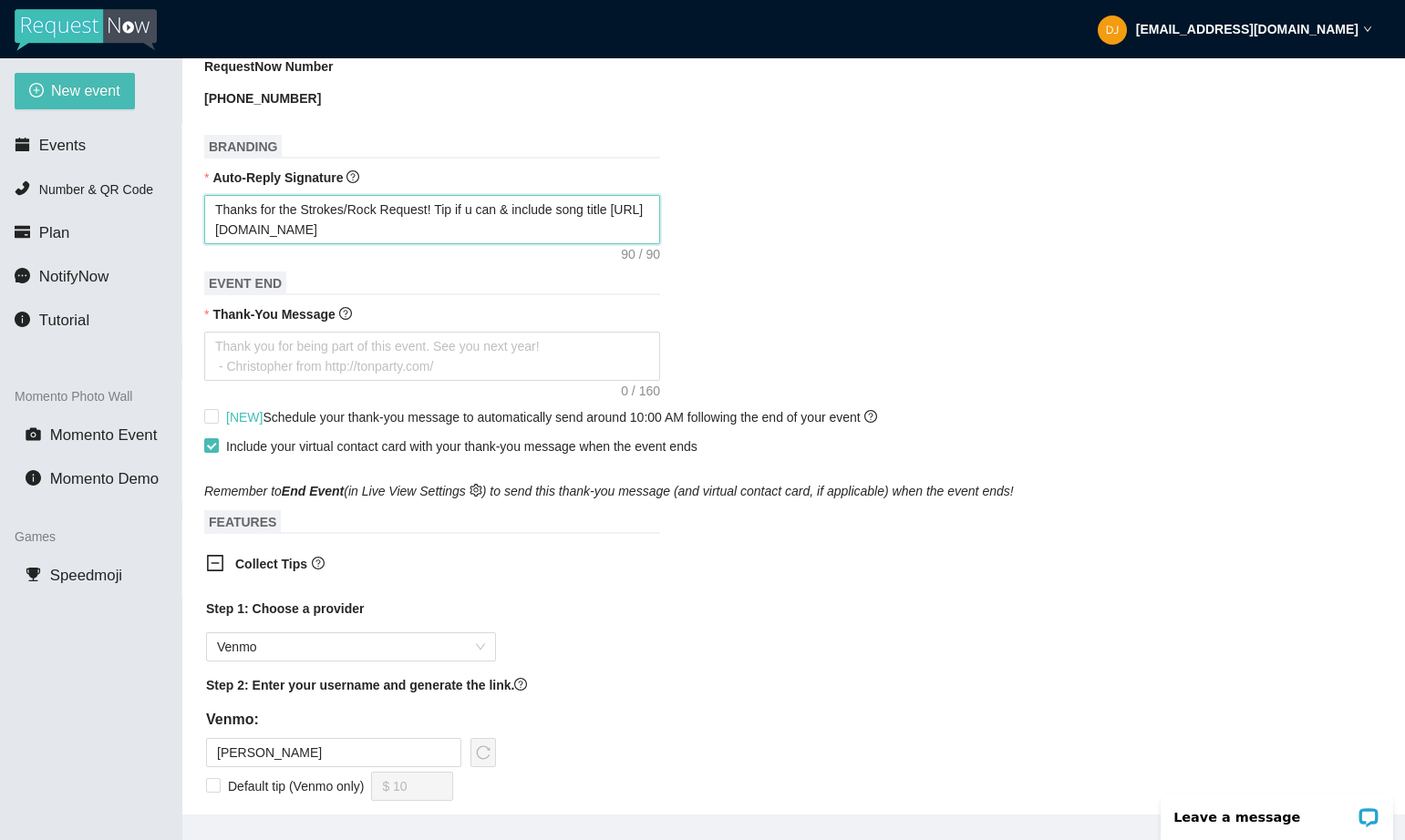
scroll to position [642, 0]
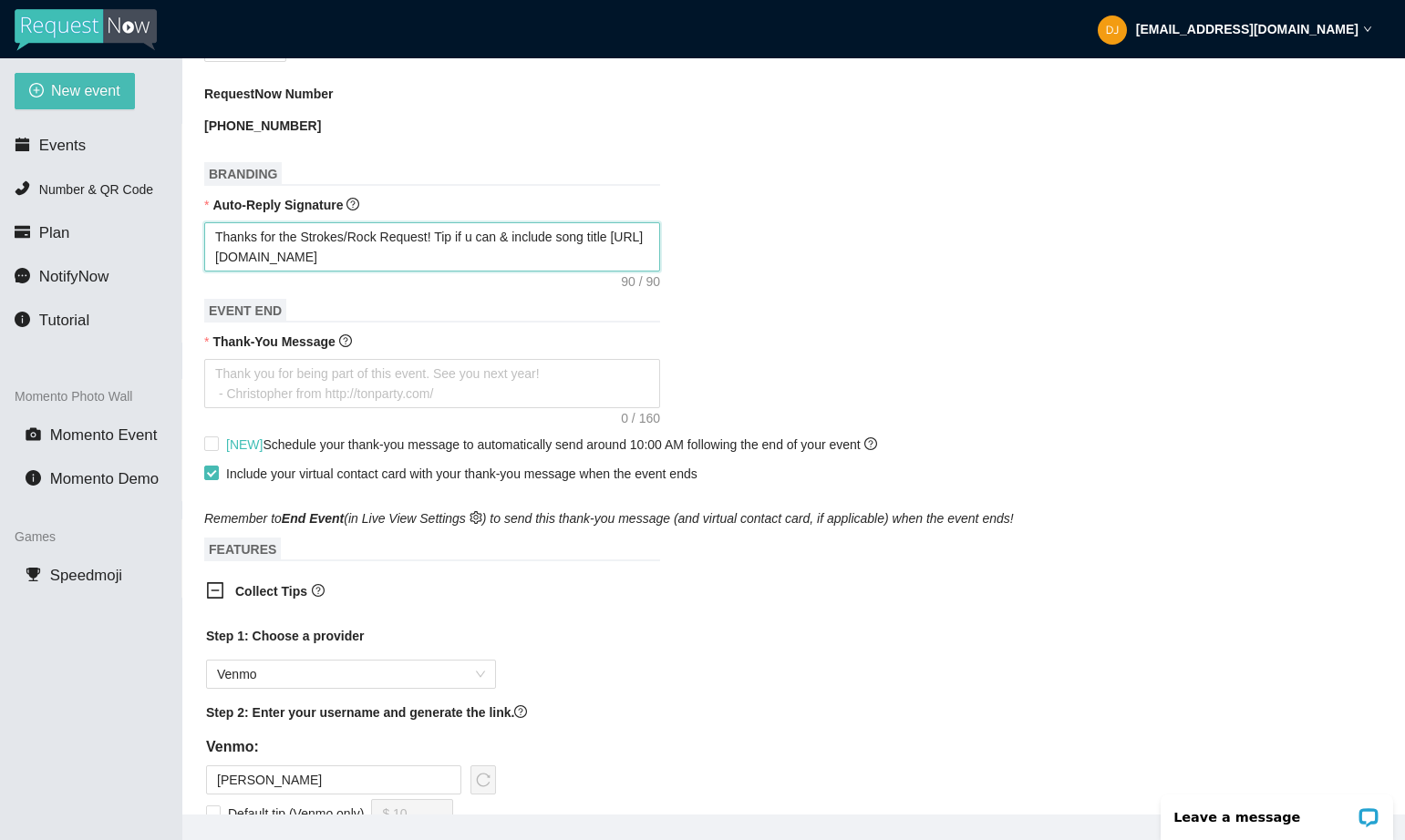
click at [278, 252] on textarea "Thanks for the Strokes/Rock Request! Tip if u can & include song title [URL][DO…" at bounding box center [431, 247] width 456 height 49
click at [280, 254] on textarea "Thanks for the Strokes/Rock Request! Tip if u can & include song title [URL][DO…" at bounding box center [431, 247] width 456 height 49
click at [355, 272] on textarea "Thanks 4 the Strokes/Rock Request! Tip if u can & include song title [URL][DOMA…" at bounding box center [431, 247] width 456 height 49
click at [433, 253] on textarea "Thanks 4 the Strokes/Rock Request! Tip if u can & include song title [URL][DOMA…" at bounding box center [431, 247] width 456 height 49
drag, startPoint x: 344, startPoint y: 277, endPoint x: 178, endPoint y: 258, distance: 167.1
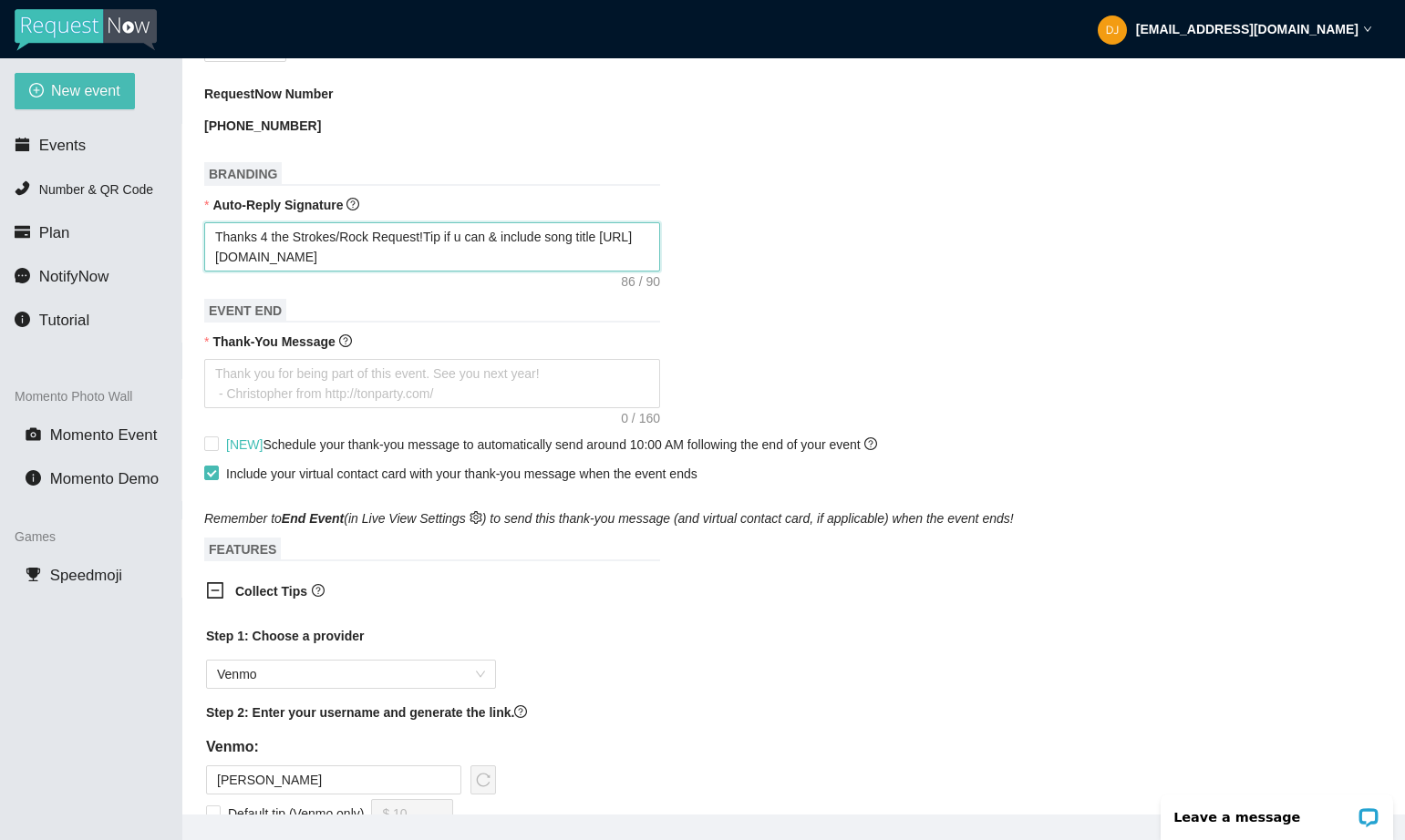
click at [180, 260] on section "New event Events Number & QR Code Plan NotifyNow Tutorial Momento Photo Wall Mo…" at bounding box center [702, 479] width 1405 height 840
click at [368, 272] on textarea "Thanks 4 the Strokes/Rock Request!Tip if u can & include song title [URL][DOMAI…" at bounding box center [431, 247] width 456 height 49
drag, startPoint x: 368, startPoint y: 277, endPoint x: 211, endPoint y: 278, distance: 157.0
click at [211, 272] on textarea "Thanks 4 the Strokes/Rock Request!Tip if u can & include song title [URL][DOMAI…" at bounding box center [431, 247] width 456 height 49
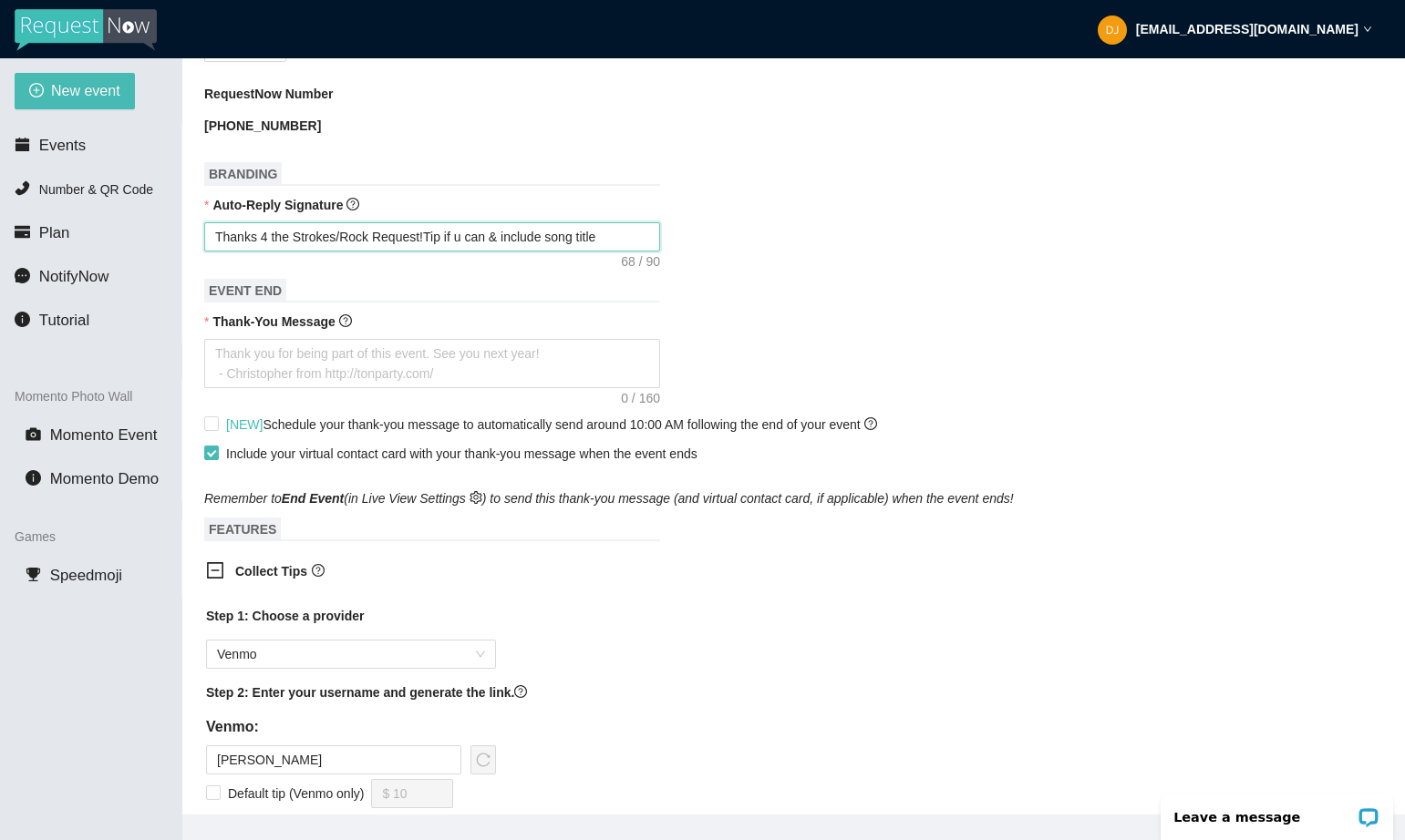
paste textarea "[URL][DOMAIN_NAME]"
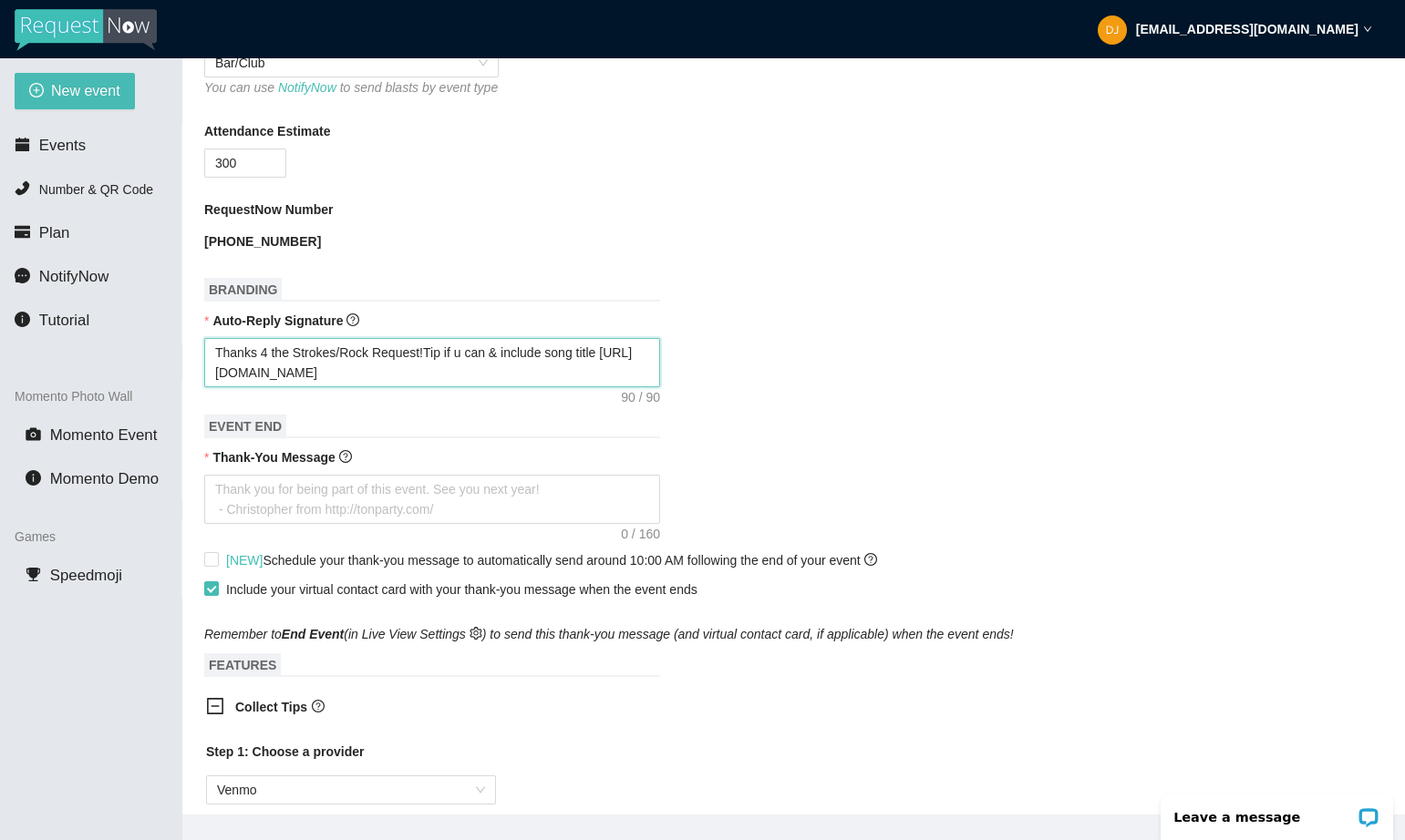
scroll to position [520, 0]
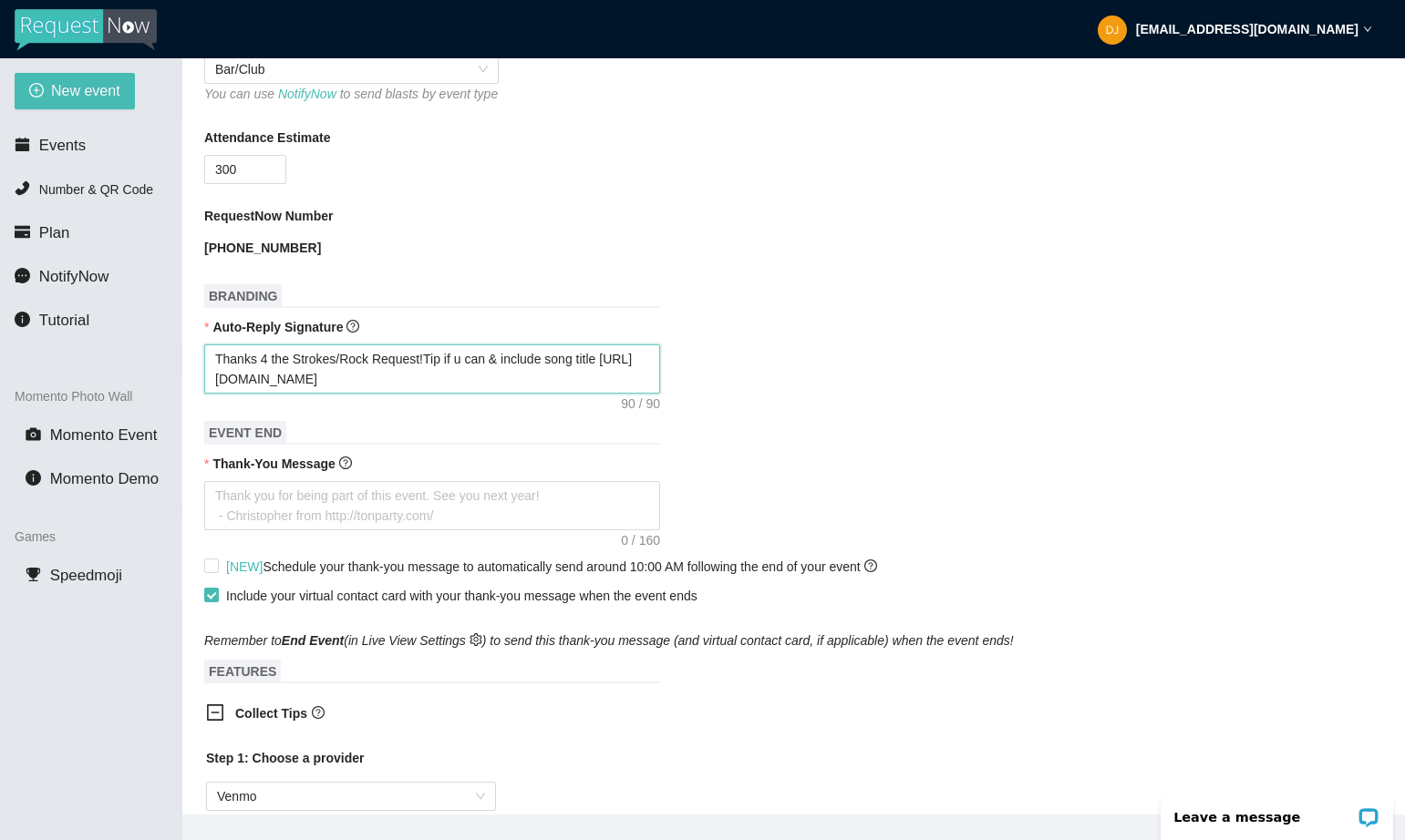
click at [610, 379] on textarea "Thanks 4 the Strokes/Rock Request!Tip if u can & include song title [URL][DOMAI…" at bounding box center [431, 369] width 456 height 49
drag, startPoint x: 370, startPoint y: 394, endPoint x: 206, endPoint y: 388, distance: 164.1
click at [206, 388] on textarea "Thanks 4 the Strokes/Rock Request!Tip if u can & include song [URL][DOMAIN_NAME]" at bounding box center [431, 369] width 456 height 49
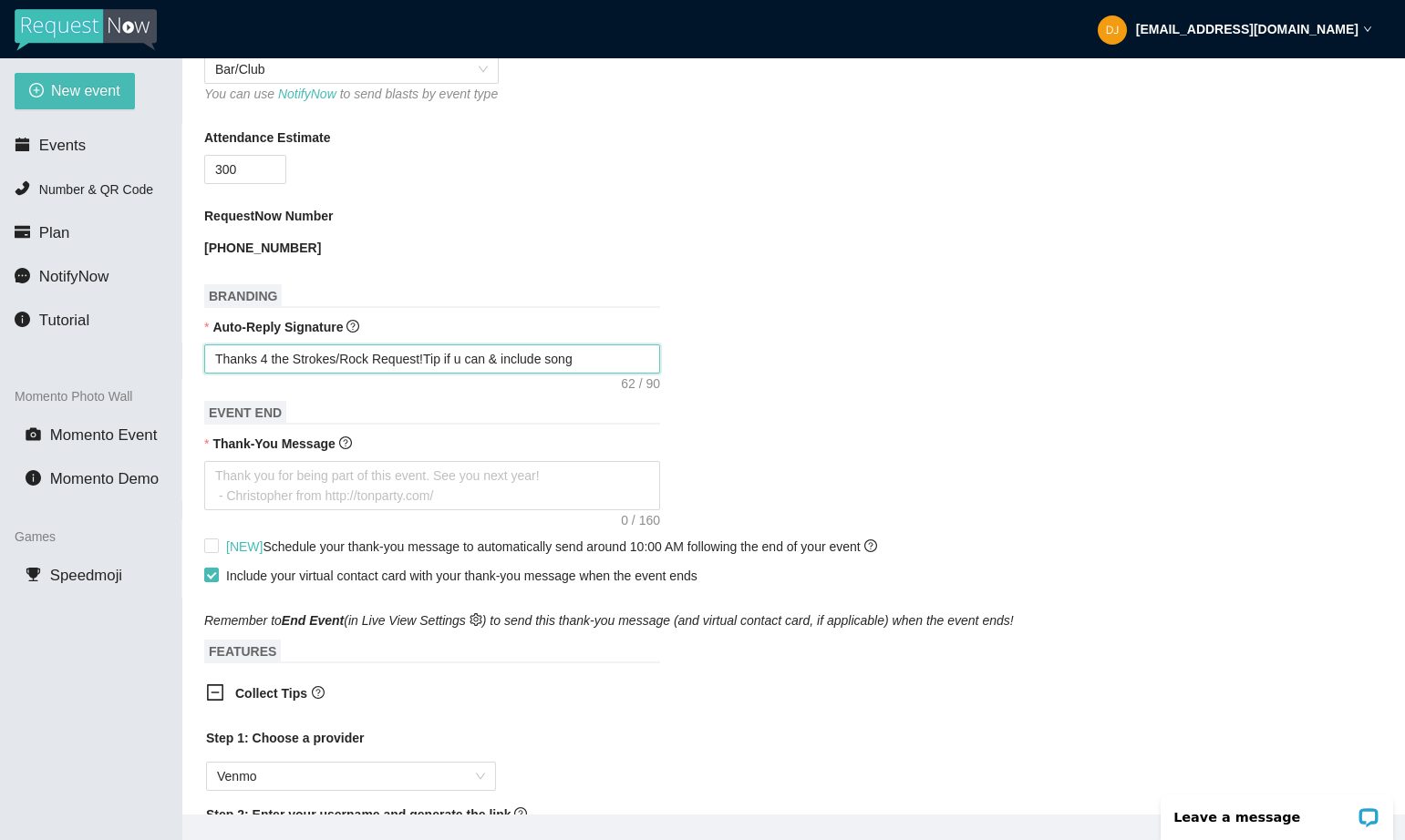
paste textarea "[URL][DOMAIN_NAME]"
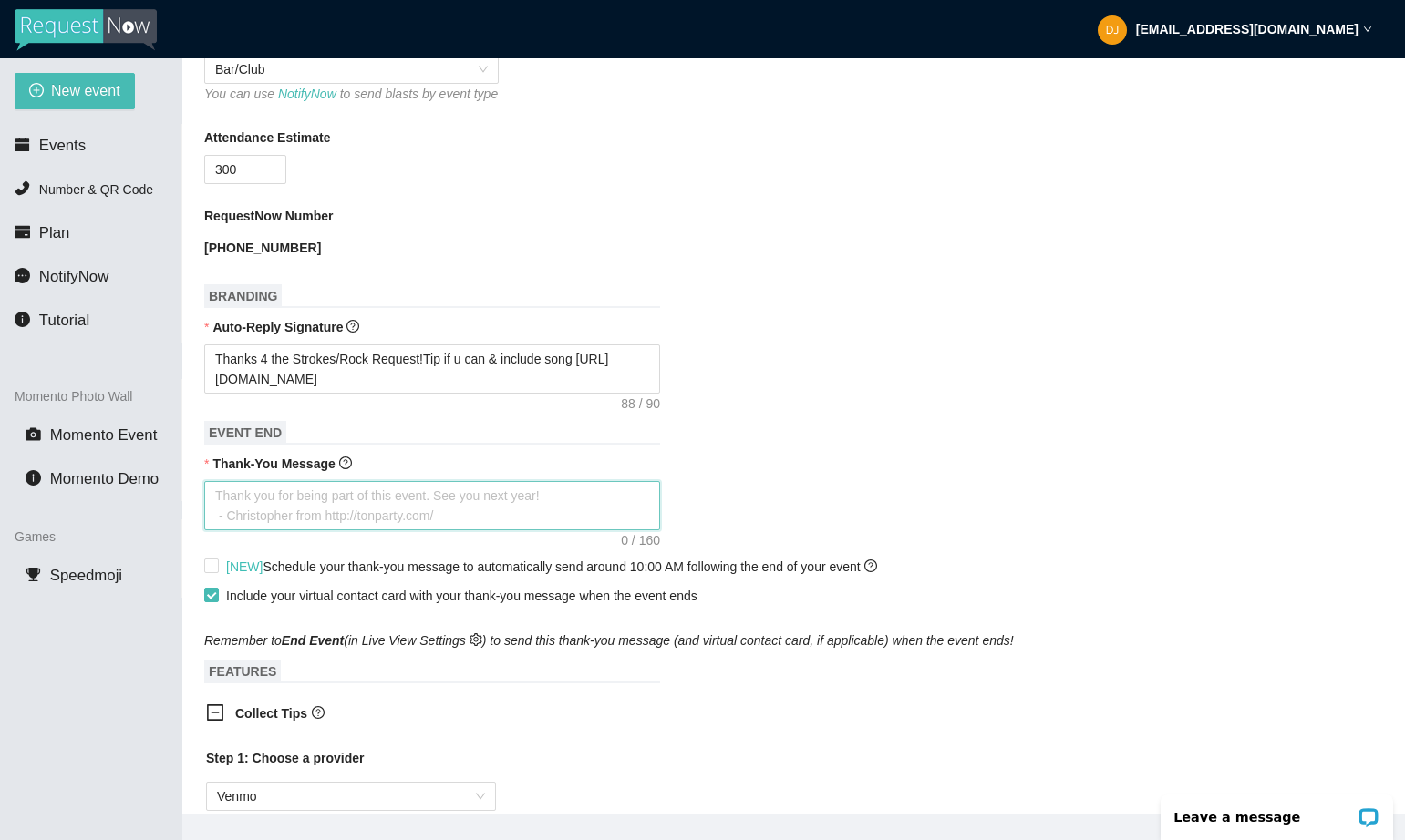
click at [321, 522] on textarea "Thank-You Message" at bounding box center [431, 506] width 456 height 49
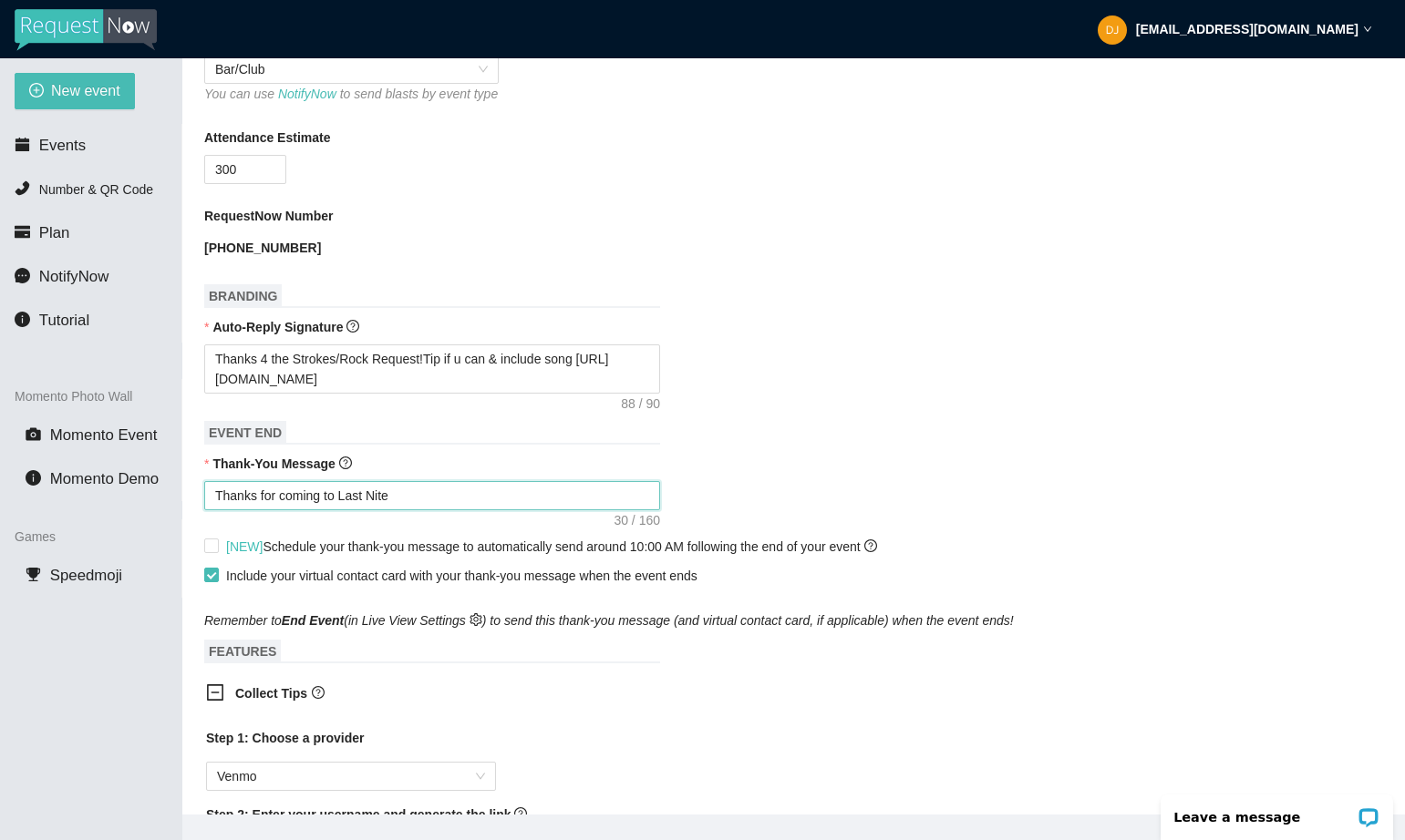
drag, startPoint x: 415, startPoint y: 512, endPoint x: 344, endPoint y: 512, distance: 71.0
click at [344, 510] on textarea "Thanks for coming to Last Nite" at bounding box center [431, 495] width 456 height 29
click at [435, 510] on textarea "Thanks for coming to Last Nite" at bounding box center [431, 495] width 456 height 29
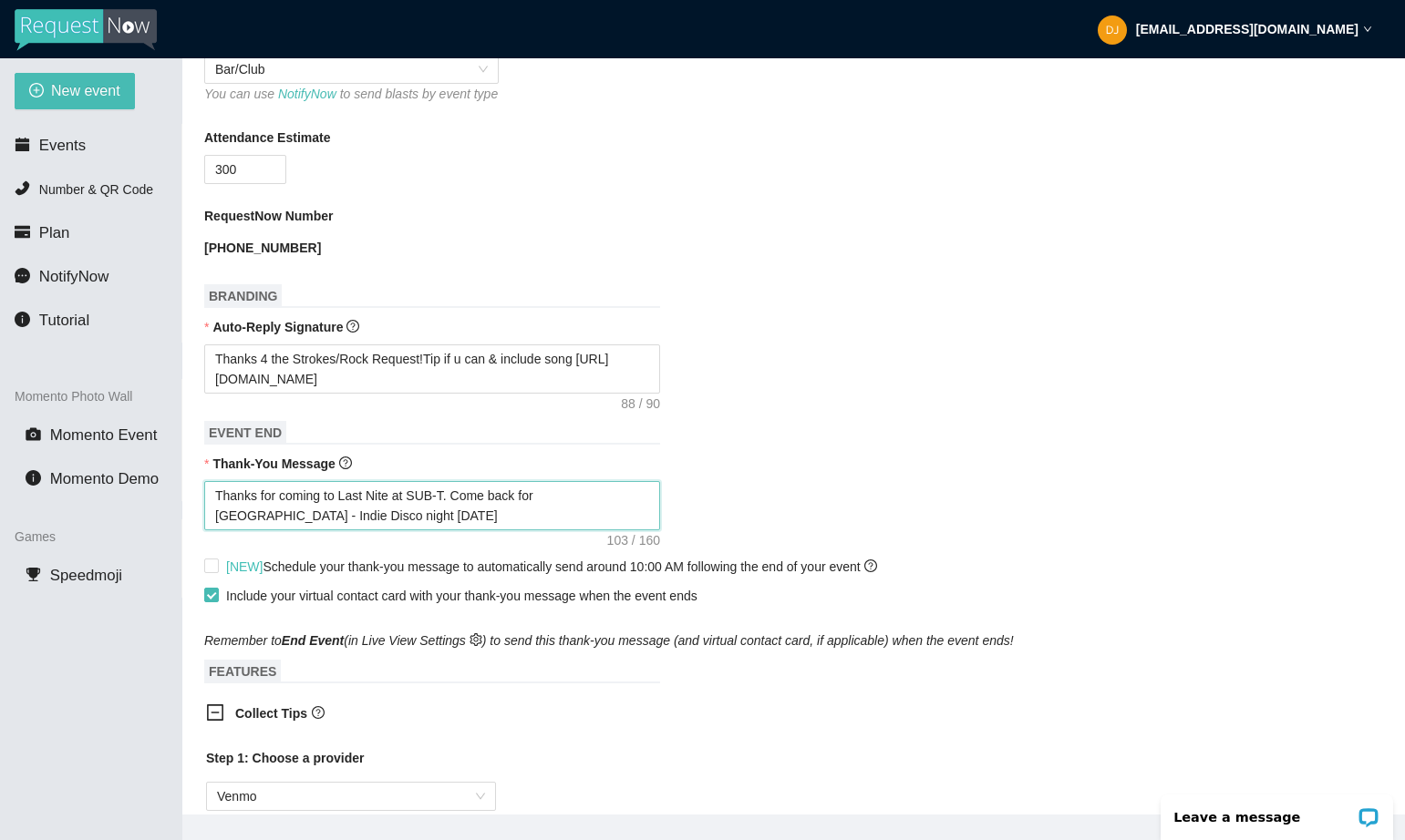
paste textarea "[URL][DOMAIN_NAME]"
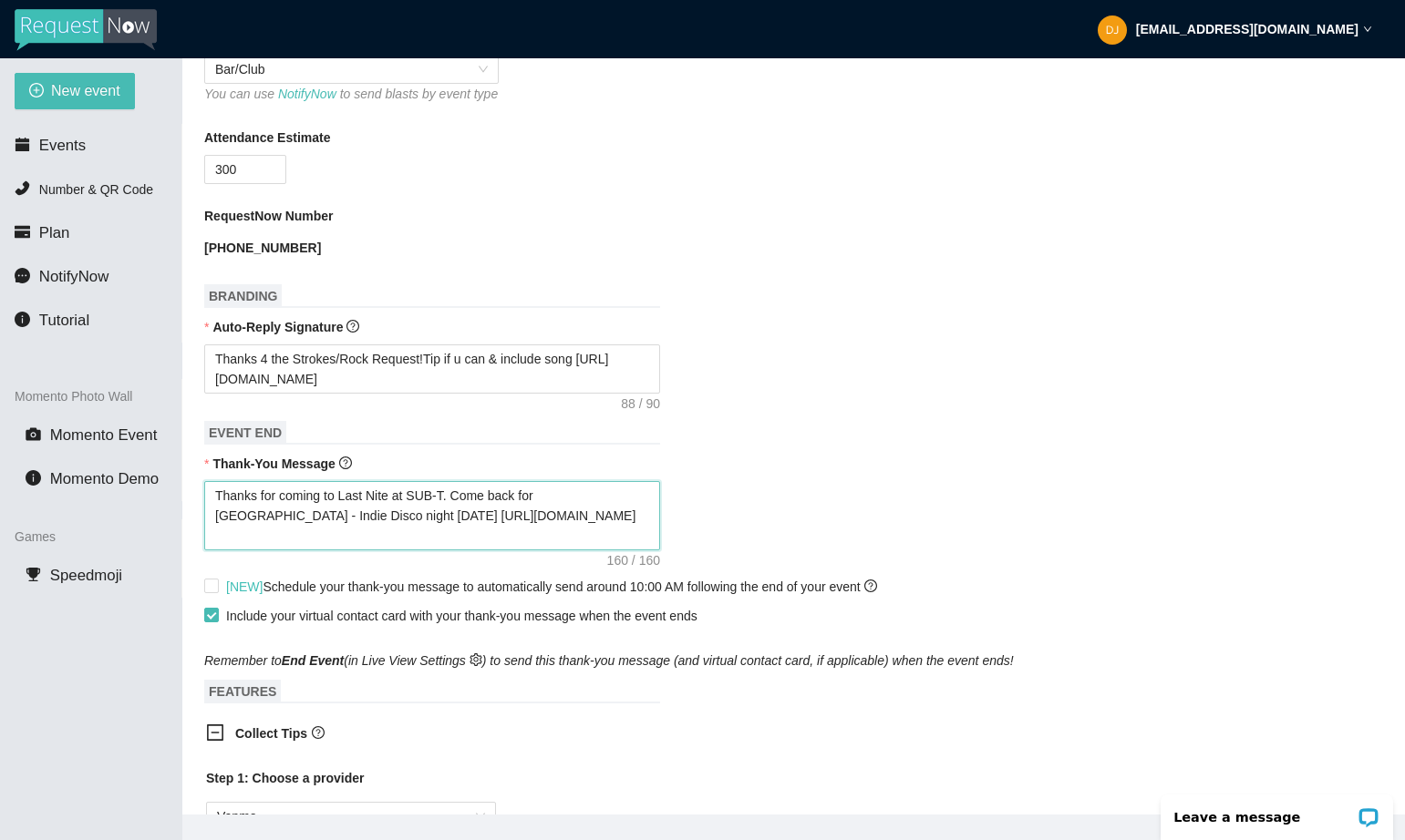
drag, startPoint x: 404, startPoint y: 532, endPoint x: 448, endPoint y: 547, distance: 46.5
click at [448, 547] on textarea "Thanks for coming to Last Nite at SUB-T. Come back for [GEOGRAPHIC_DATA] - Indi…" at bounding box center [431, 516] width 456 height 69
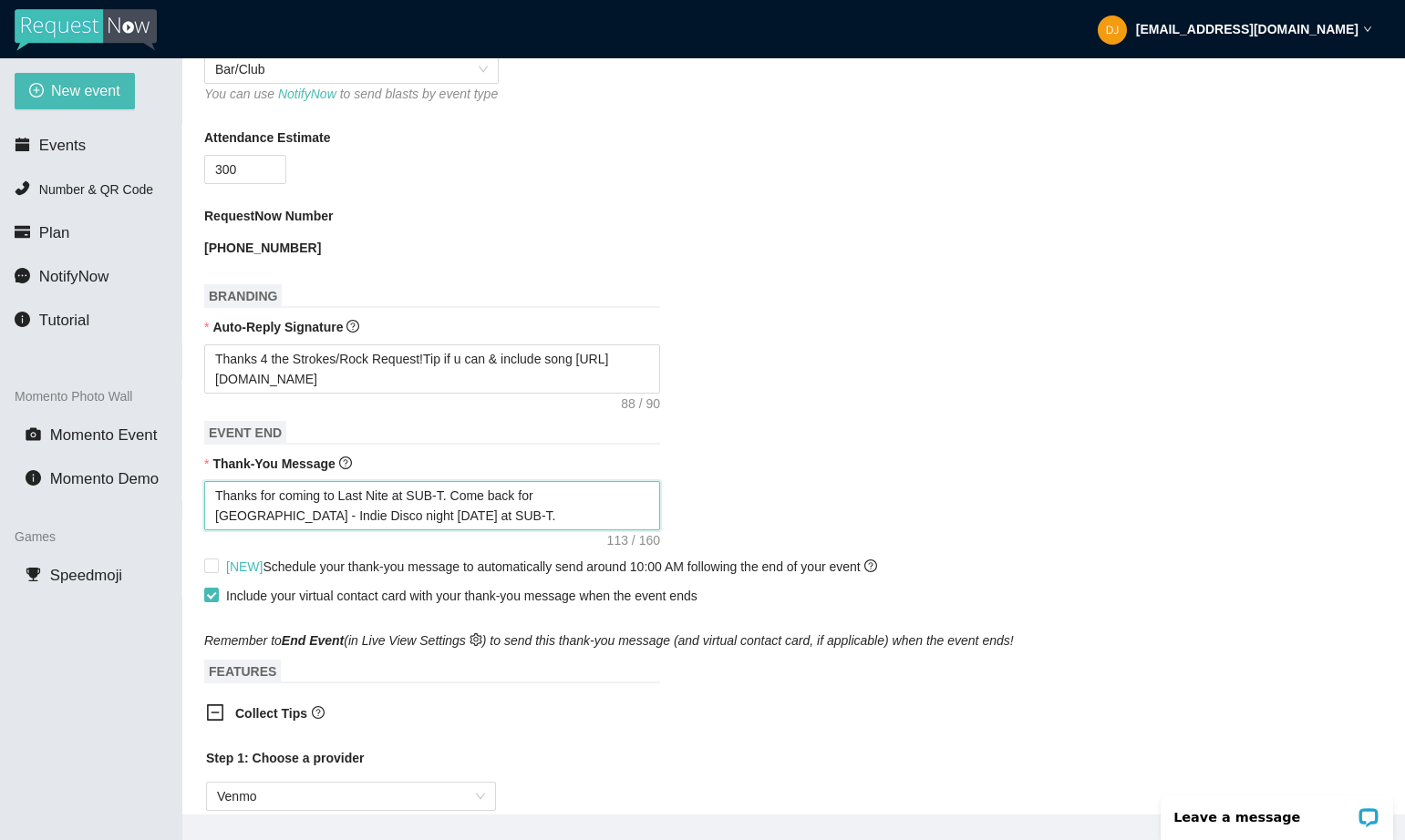
paste textarea "[URL][DOMAIN_NAME]"
click at [317, 530] on textarea "Thanks for coming to Last Nite at SUB-T. Come back for [GEOGRAPHIC_DATA] - Indi…" at bounding box center [431, 506] width 456 height 49
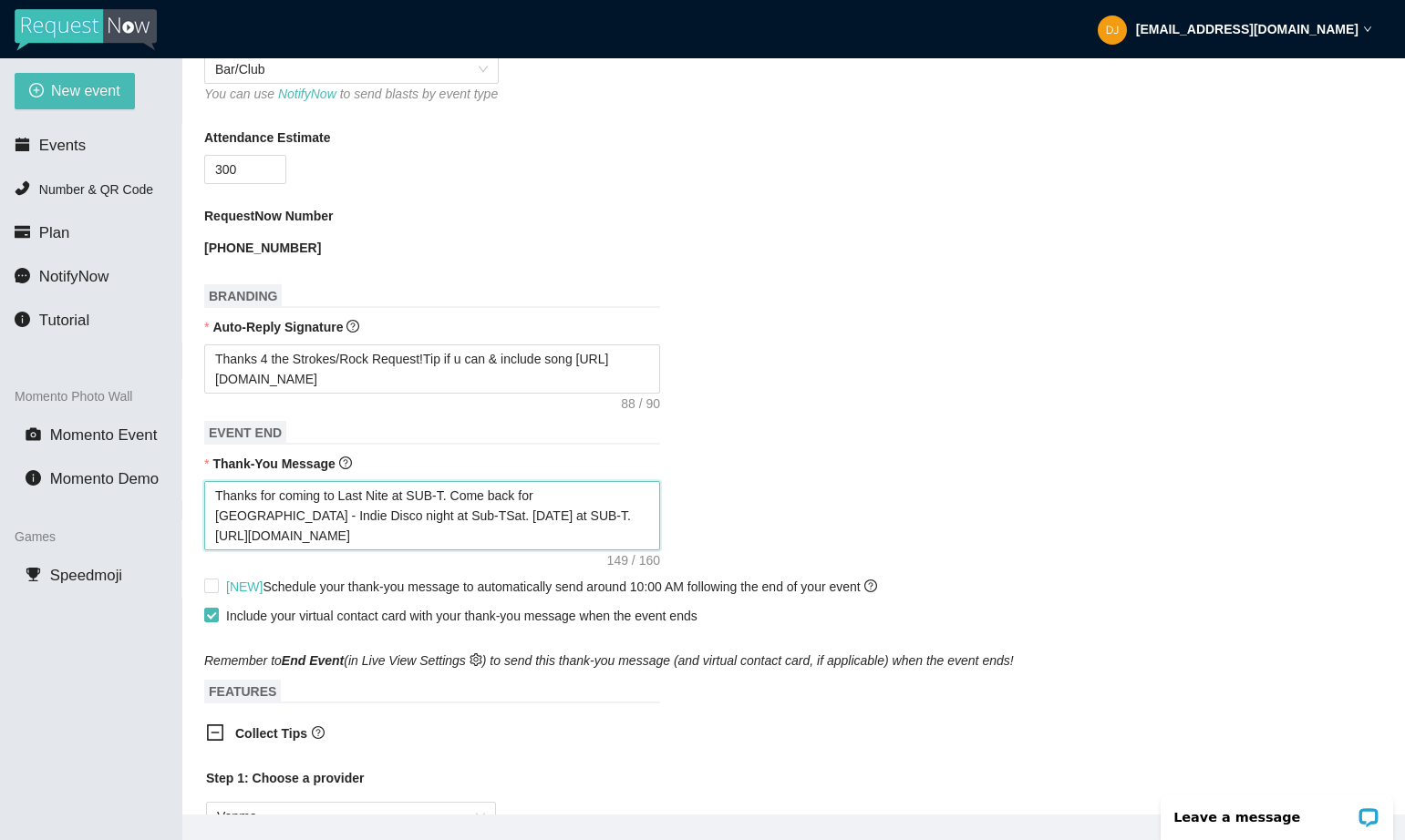
click at [507, 534] on textarea "Thanks for coming to Last Nite at SUB-T. Come back for [GEOGRAPHIC_DATA] - Indi…" at bounding box center [431, 516] width 456 height 69
drag, startPoint x: 510, startPoint y: 534, endPoint x: 455, endPoint y: 535, distance: 55.0
click at [455, 535] on textarea "Thanks for coming to Last Nite at SUB-T. Come back for [GEOGRAPHIC_DATA] - Indi…" at bounding box center [431, 516] width 456 height 69
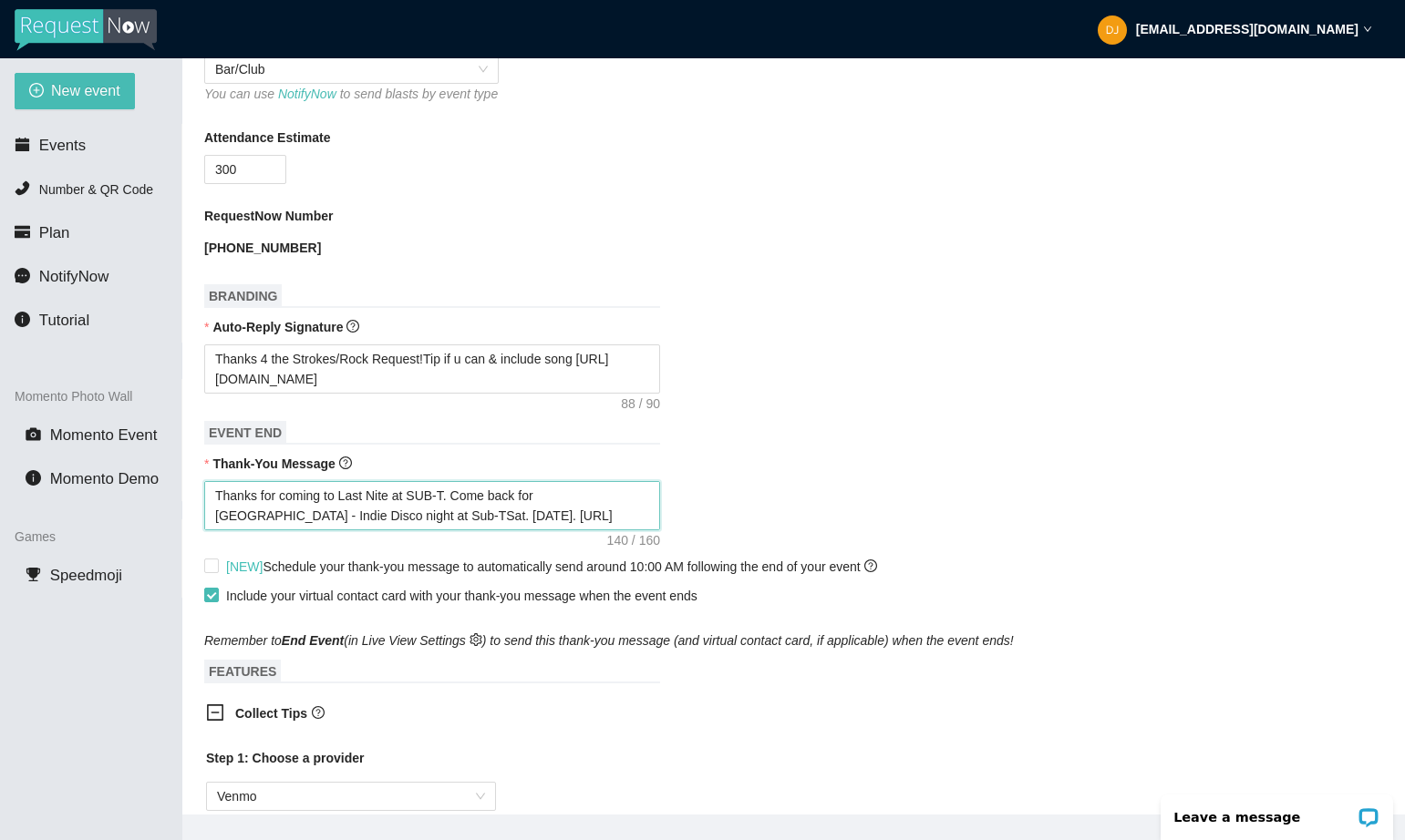
click at [459, 506] on textarea "Thanks for coming to Last Nite at SUB-T. Come back for [GEOGRAPHIC_DATA] - Indi…" at bounding box center [431, 506] width 456 height 49
drag, startPoint x: 391, startPoint y: 397, endPoint x: 212, endPoint y: 402, distance: 179.1
click at [212, 394] on textarea "Thanks 4 the Strokes/Rock Request!Tip if u can & include song [URL][DOMAIN_NAME]" at bounding box center [431, 369] width 456 height 49
click at [495, 442] on h1 "EVENT END" at bounding box center [431, 432] width 456 height 23
click at [431, 379] on textarea "Thanks 4 the Strokes/Rock Request!Tip if u can & include song [URL][DOMAIN_NAME]" at bounding box center [431, 369] width 456 height 49
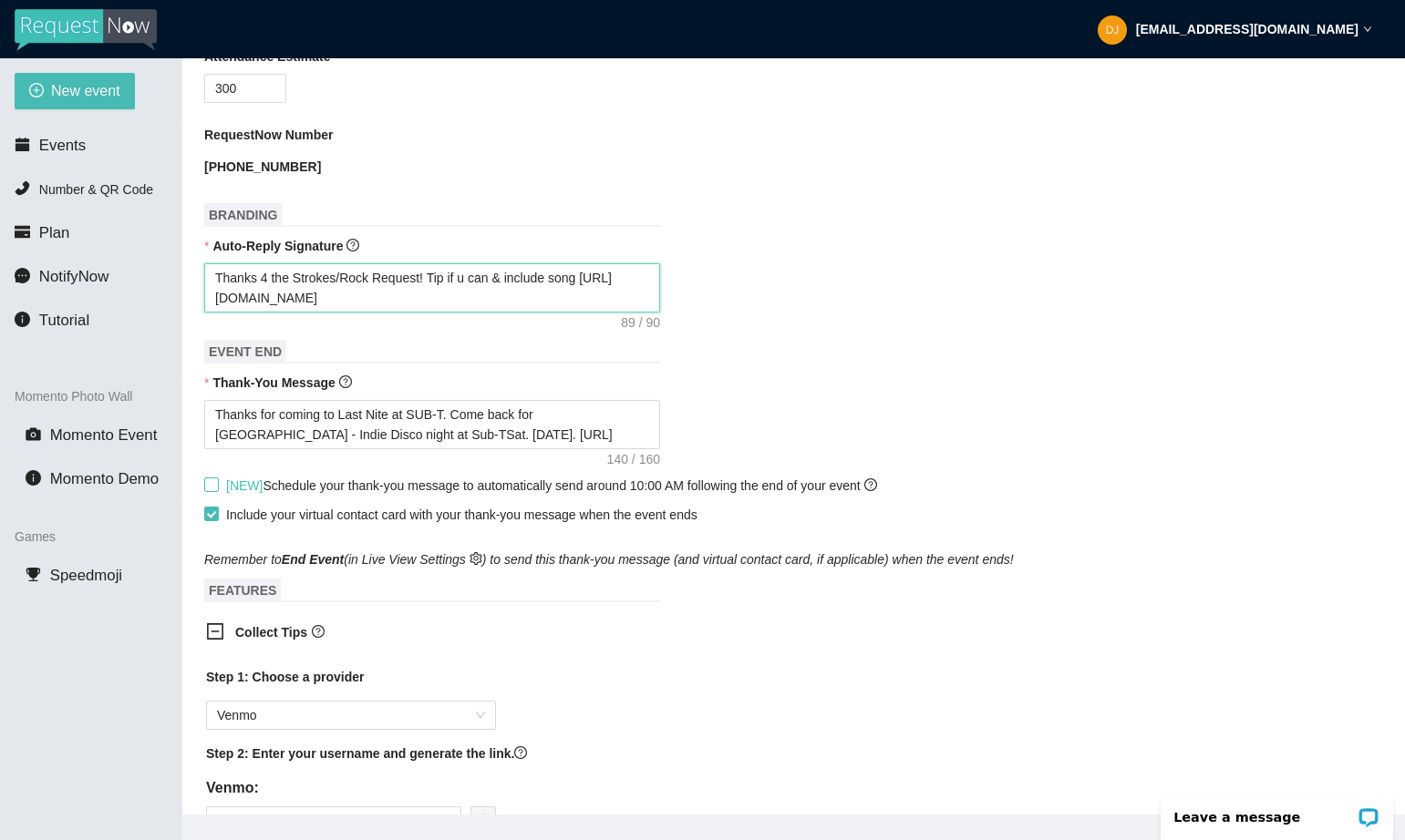
scroll to position [600, 0]
click at [219, 496] on span "[NEW] Schedule your thank-you message to automatically send around 10:00 AM fol…" at bounding box center [552, 487] width 665 height 20
click at [217, 491] on input "[NEW] Schedule your thank-you message to automatically send around 10:00 AM fol…" at bounding box center [211, 485] width 13 height 13
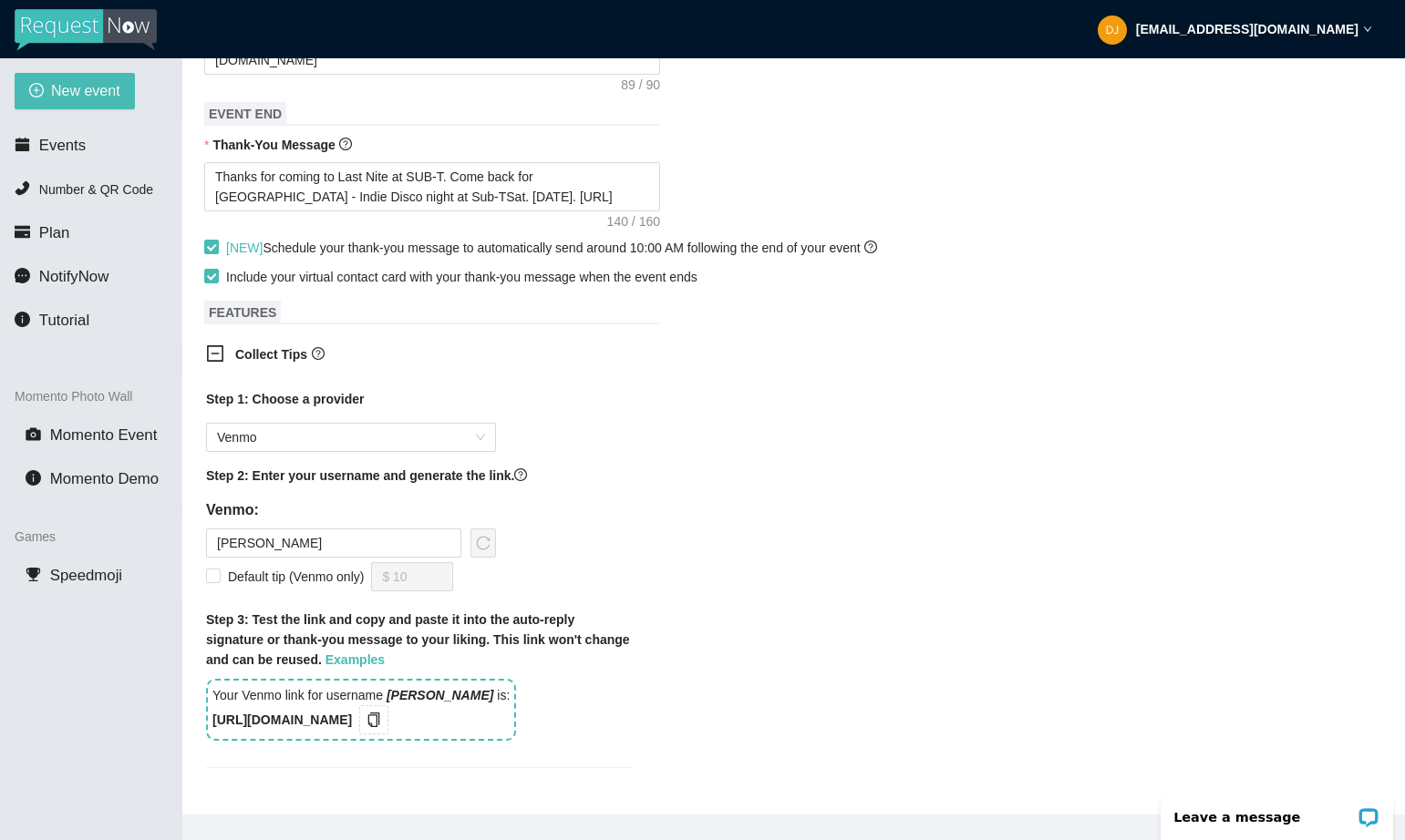
scroll to position [805, 0]
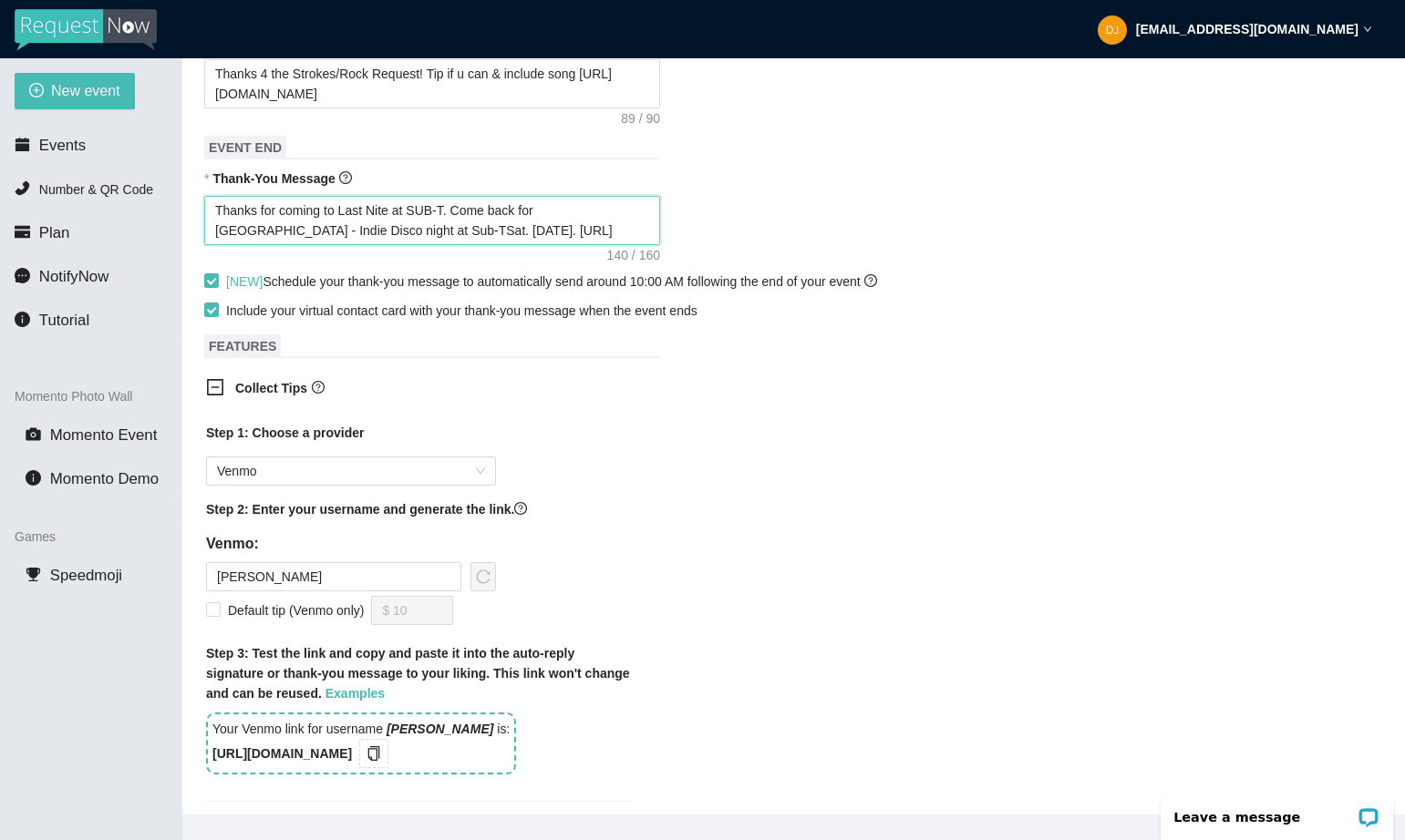
click at [369, 245] on textarea "Thanks for coming to Last Nite at SUB-T. Come back for [GEOGRAPHIC_DATA] - Indi…" at bounding box center [431, 220] width 456 height 49
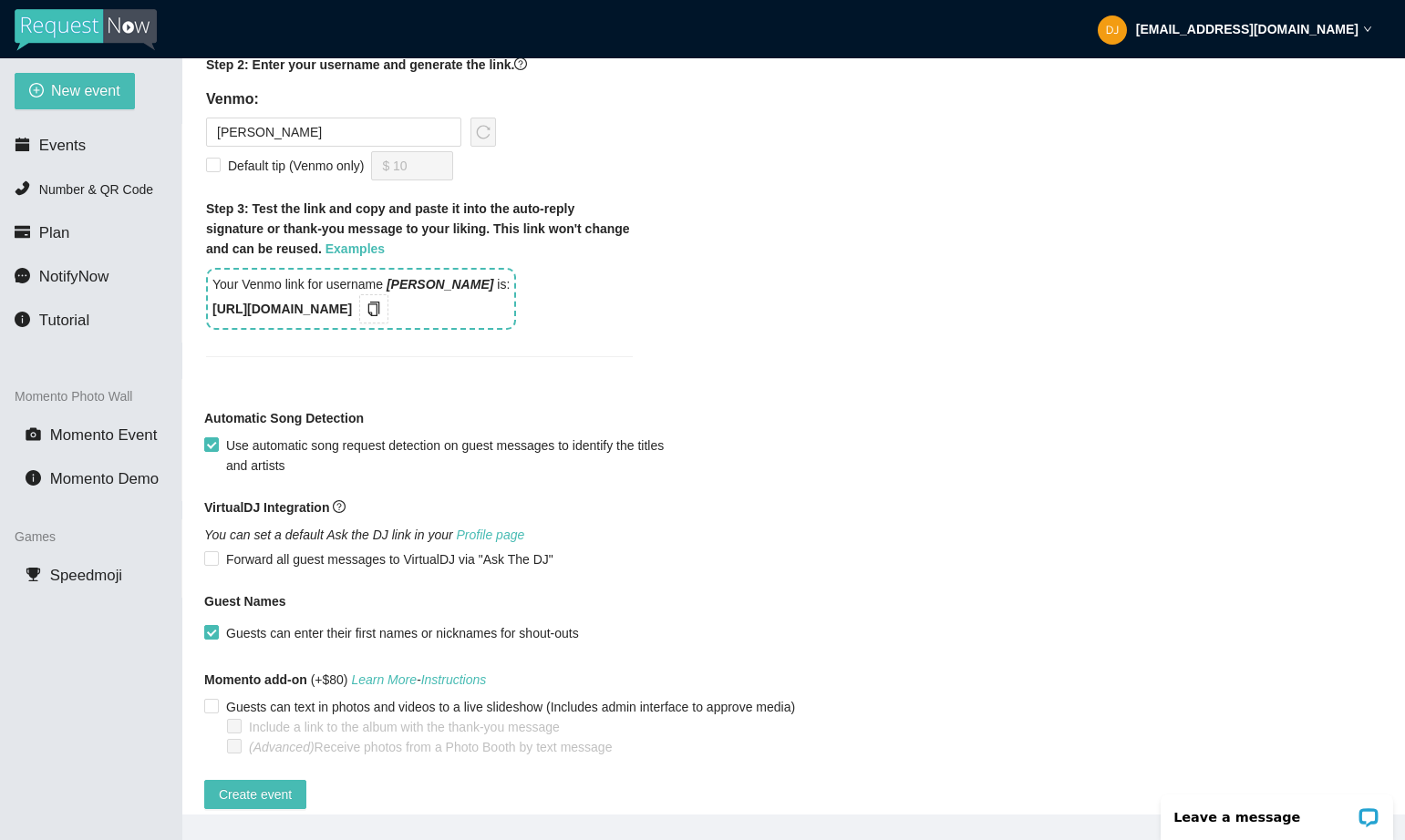
scroll to position [1297, 0]
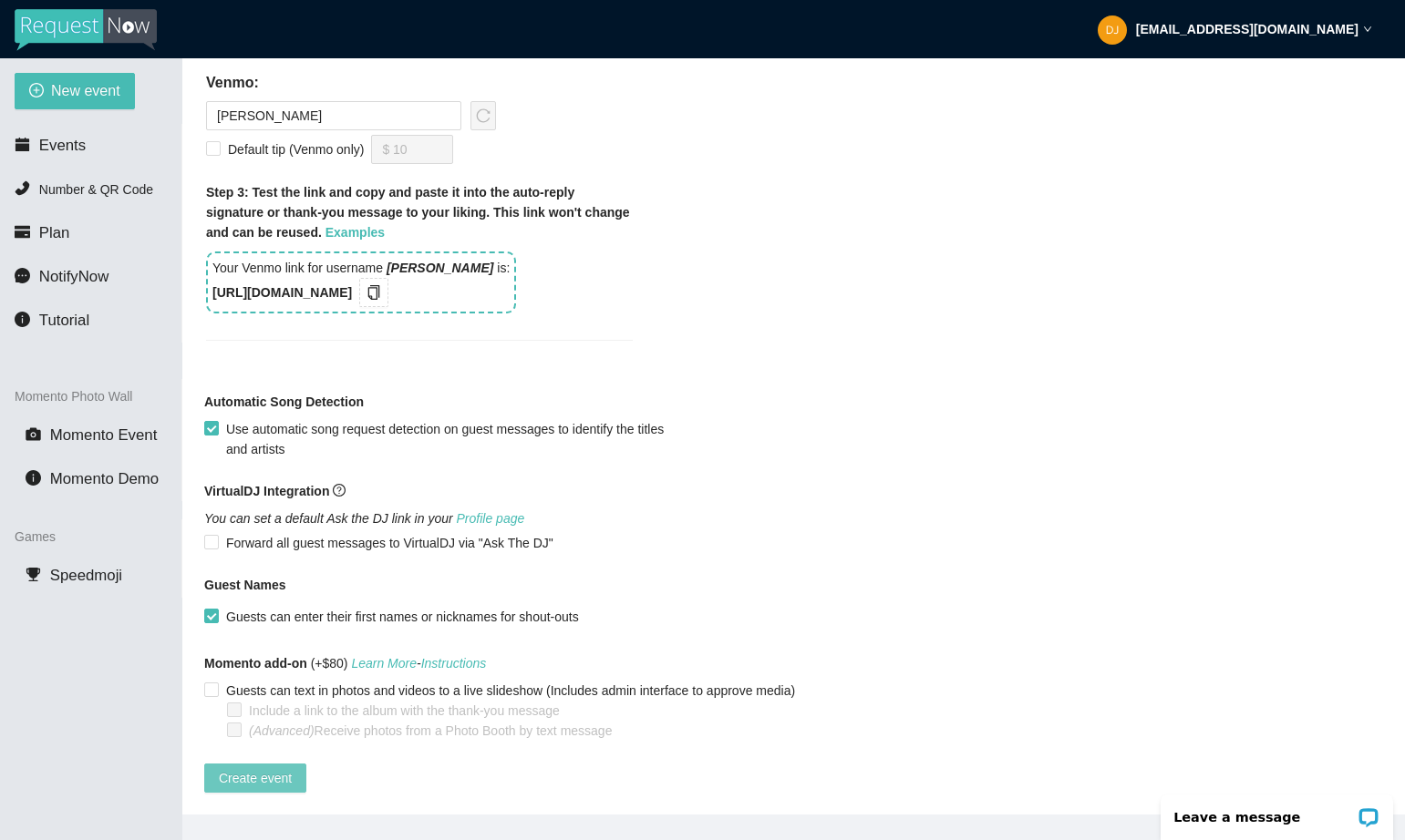
click at [276, 768] on span "Create event" at bounding box center [255, 779] width 73 height 20
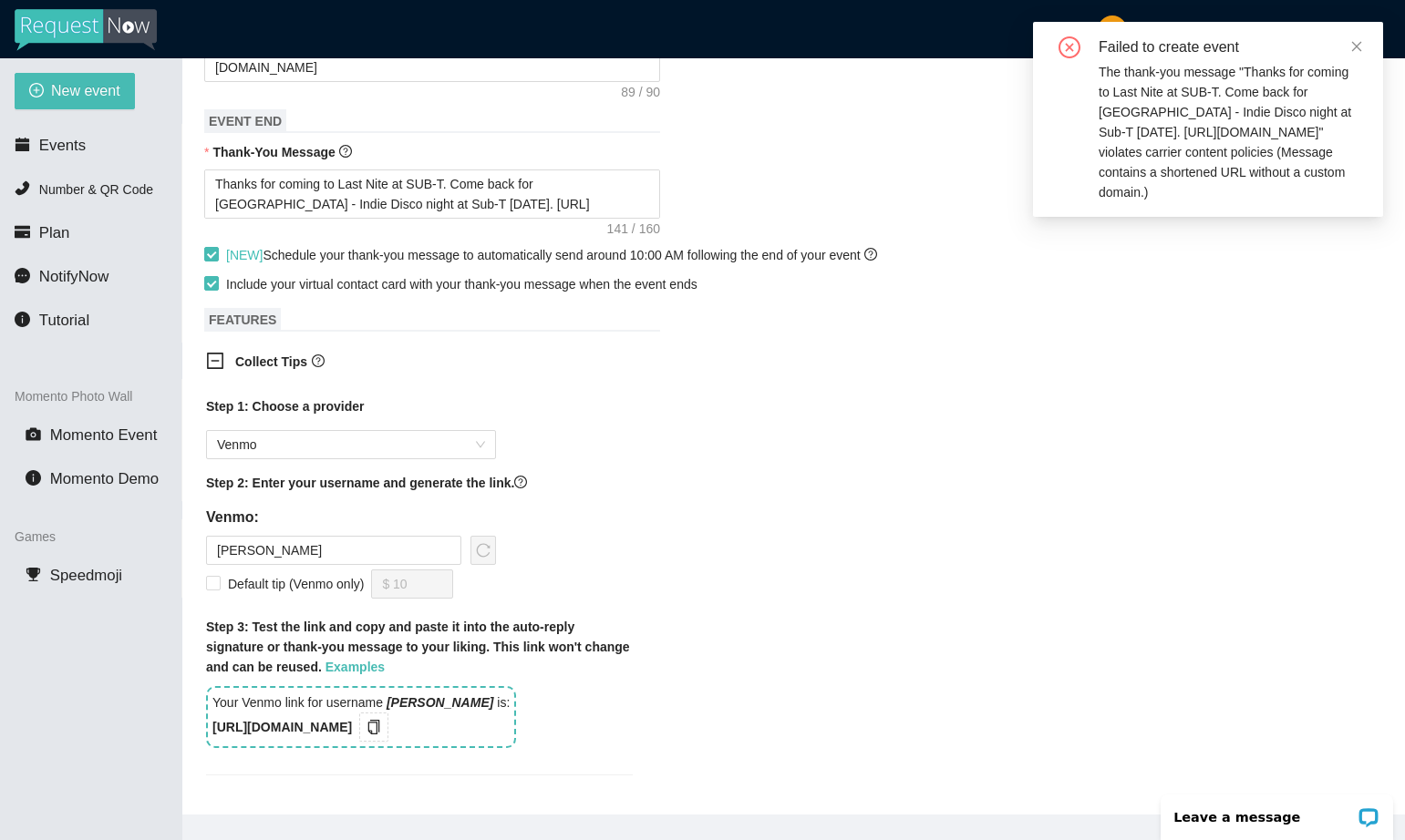
scroll to position [806, 0]
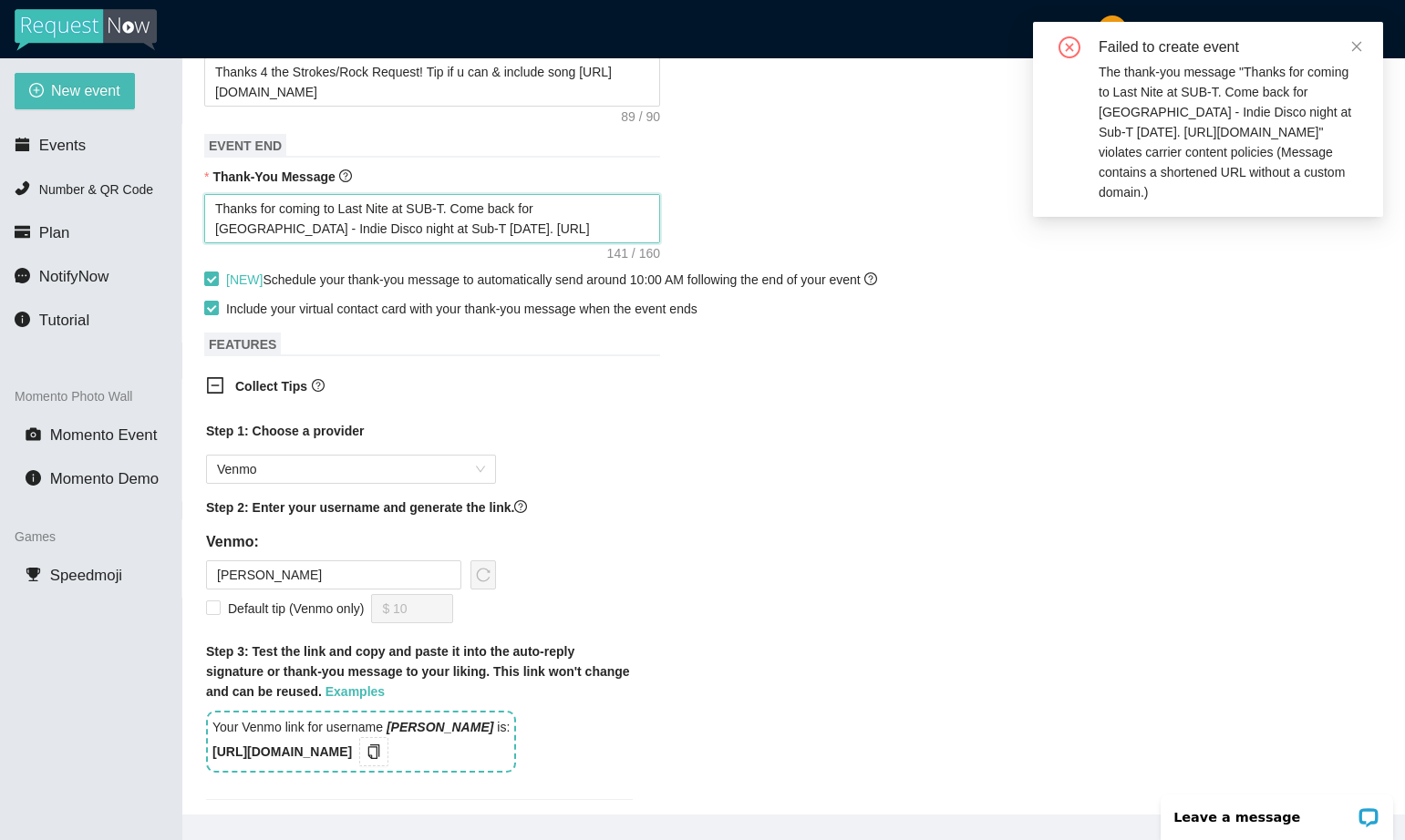
drag, startPoint x: 644, startPoint y: 252, endPoint x: 463, endPoint y: 251, distance: 181.0
click at [463, 243] on textarea "Thanks for coming to Last Nite at SUB-T. Come back for [GEOGRAPHIC_DATA] - Indi…" at bounding box center [431, 218] width 456 height 49
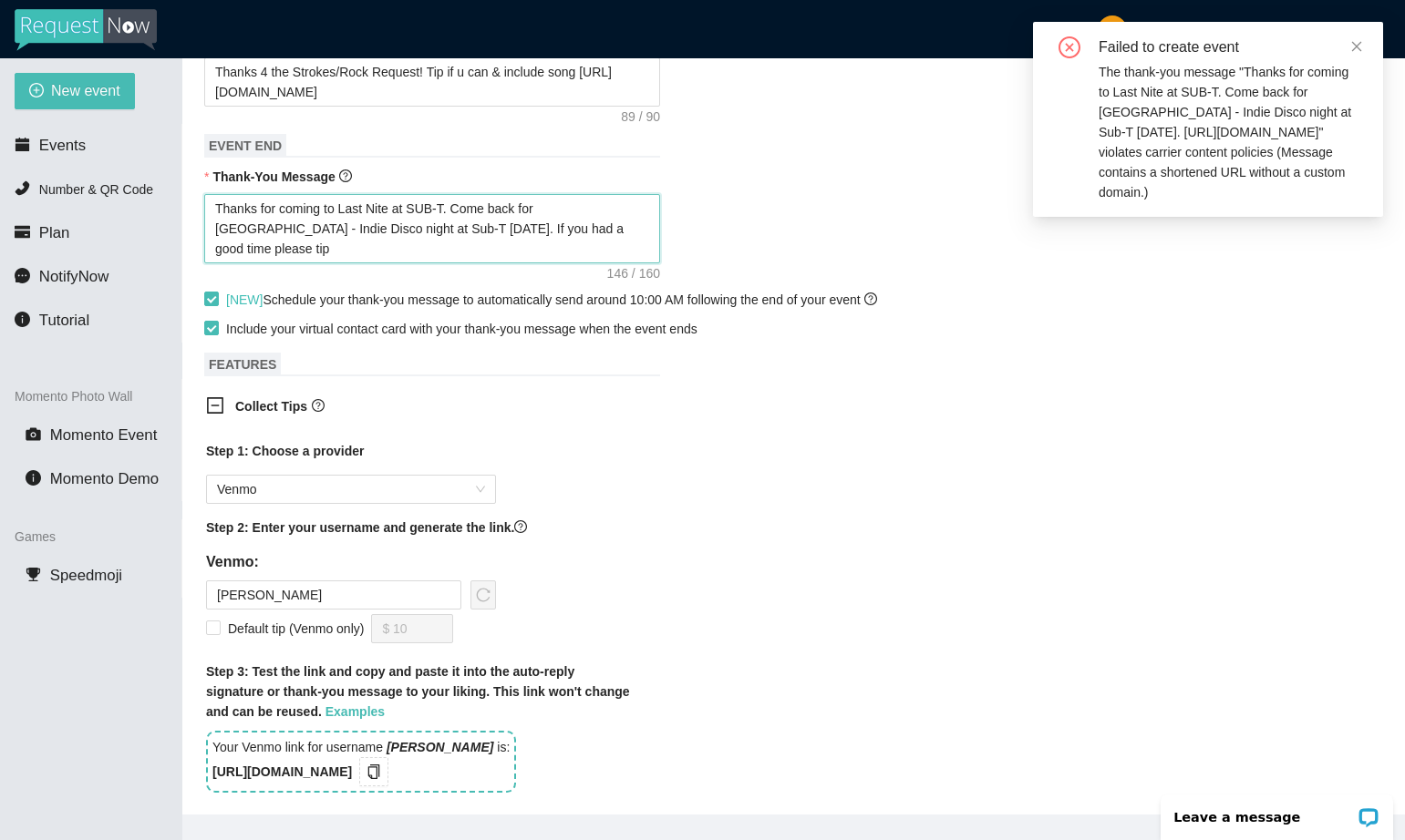
click at [493, 243] on textarea "Thanks for coming to Last Nite at SUB-T. Come back for [GEOGRAPHIC_DATA] - Indi…" at bounding box center [431, 228] width 456 height 69
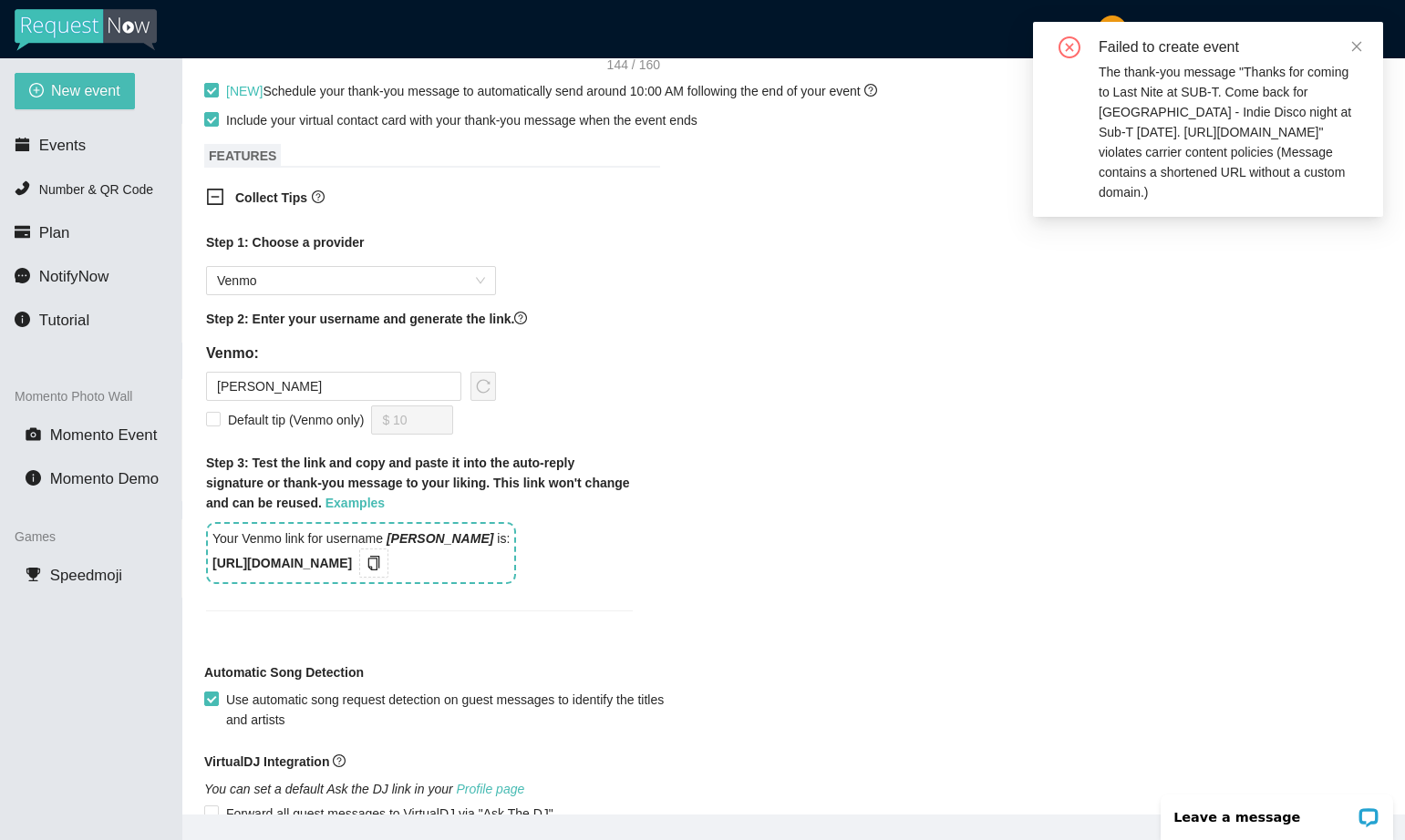
scroll to position [1002, 0]
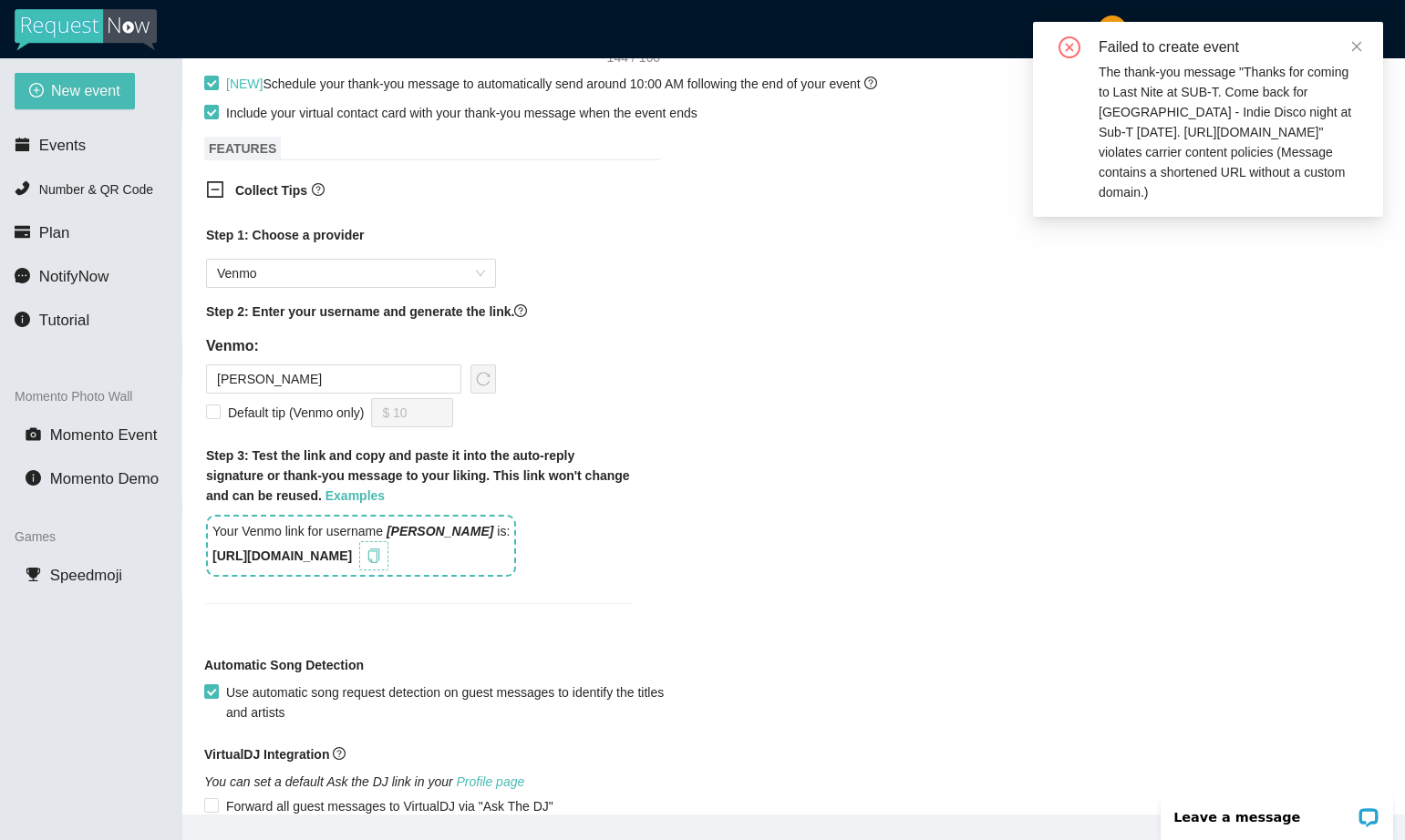
click at [381, 563] on icon "copy" at bounding box center [374, 556] width 15 height 15
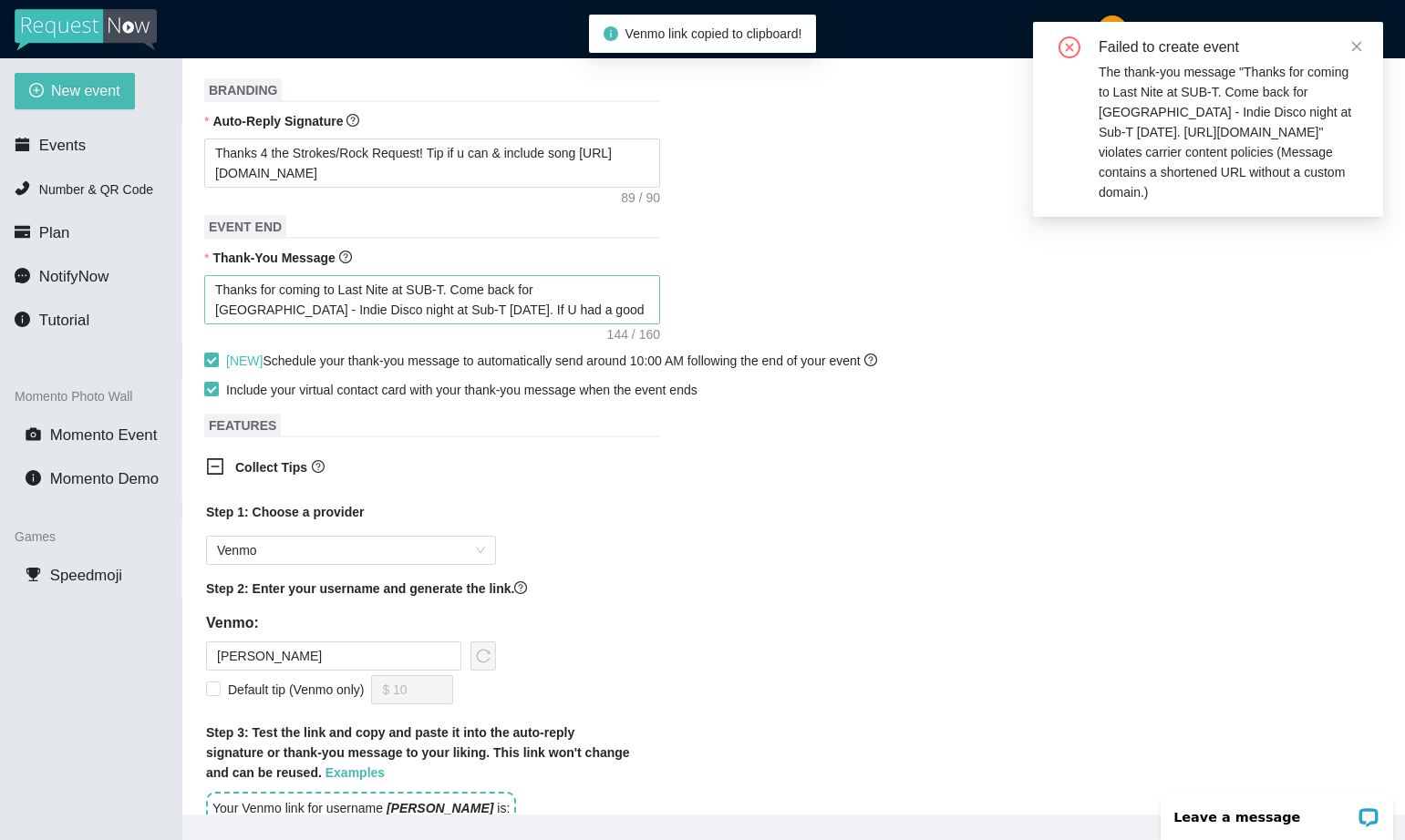
scroll to position [654, 0]
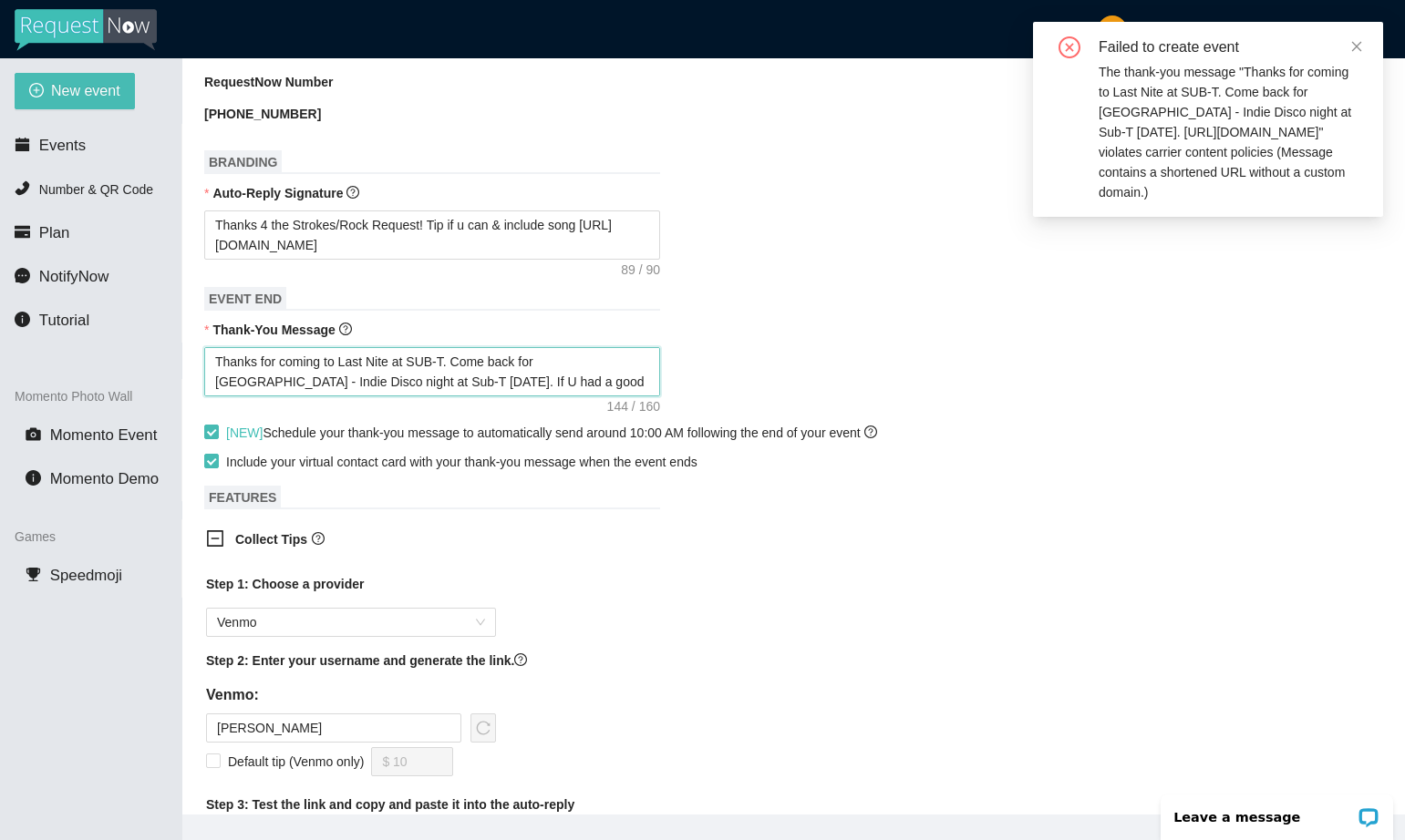
drag, startPoint x: 463, startPoint y: 400, endPoint x: 650, endPoint y: 394, distance: 187.1
click at [650, 394] on textarea "Thanks for coming to Last Nite at SUB-T. Come back for [GEOGRAPHIC_DATA] - Indi…" at bounding box center [431, 372] width 456 height 49
paste textarea "[URL][DOMAIN_NAME]"
click at [465, 397] on textarea "Thanks for coming to Last Nite at SUB-T. Come back for [GEOGRAPHIC_DATA] - Indi…" at bounding box center [431, 372] width 456 height 49
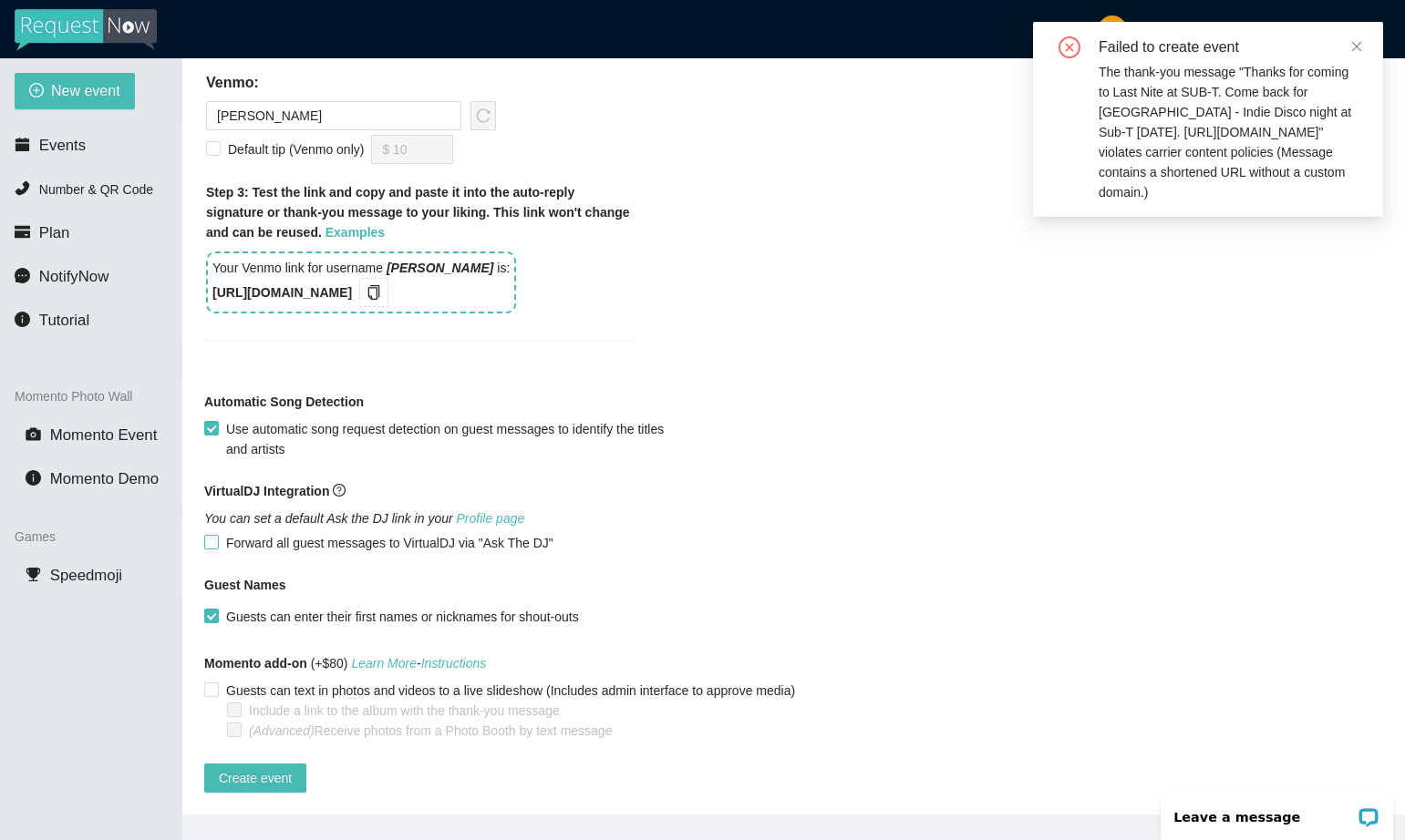
scroll to position [1318, 0]
click at [255, 768] on span "Create event" at bounding box center [255, 779] width 73 height 20
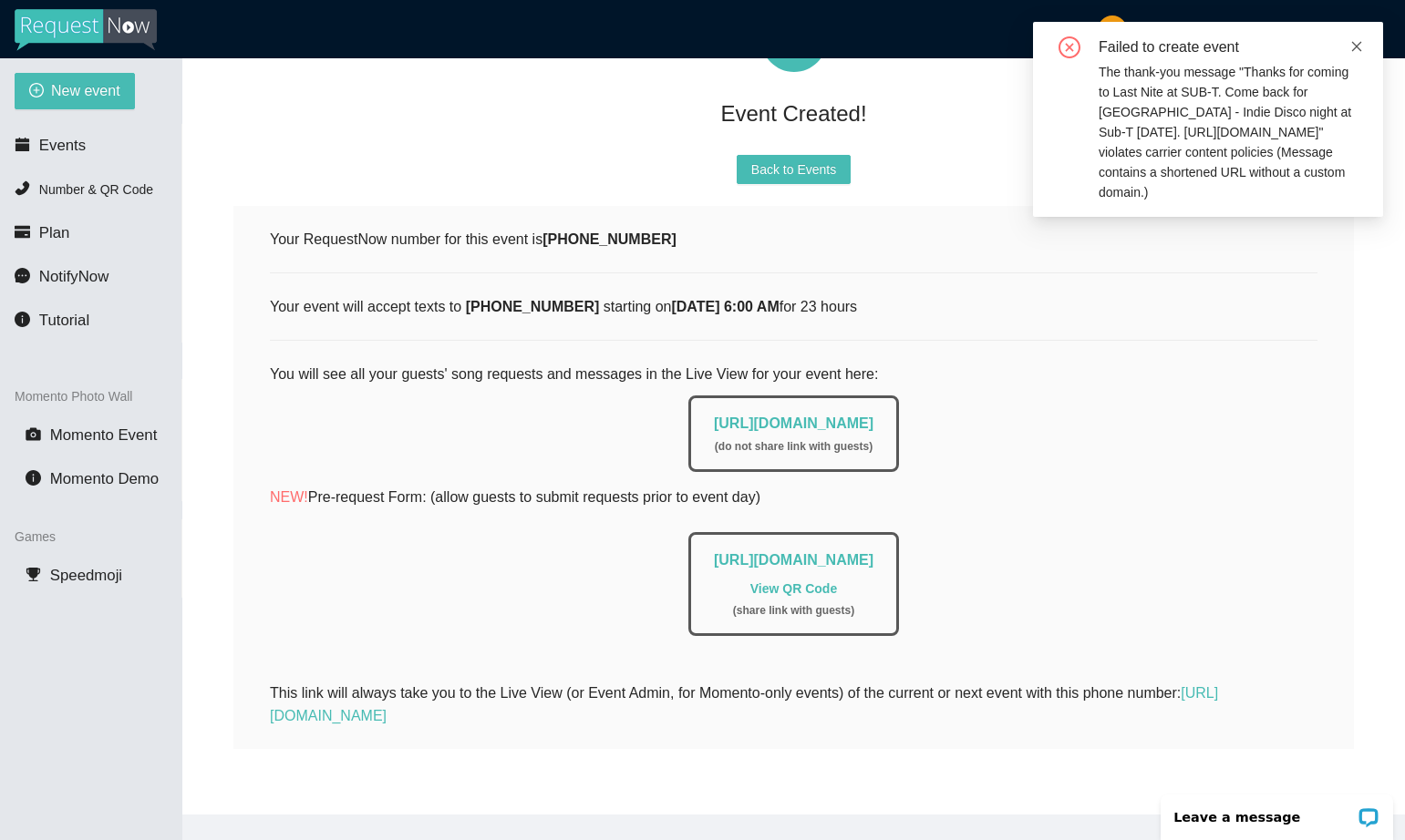
click at [1359, 41] on icon "close" at bounding box center [1357, 47] width 13 height 13
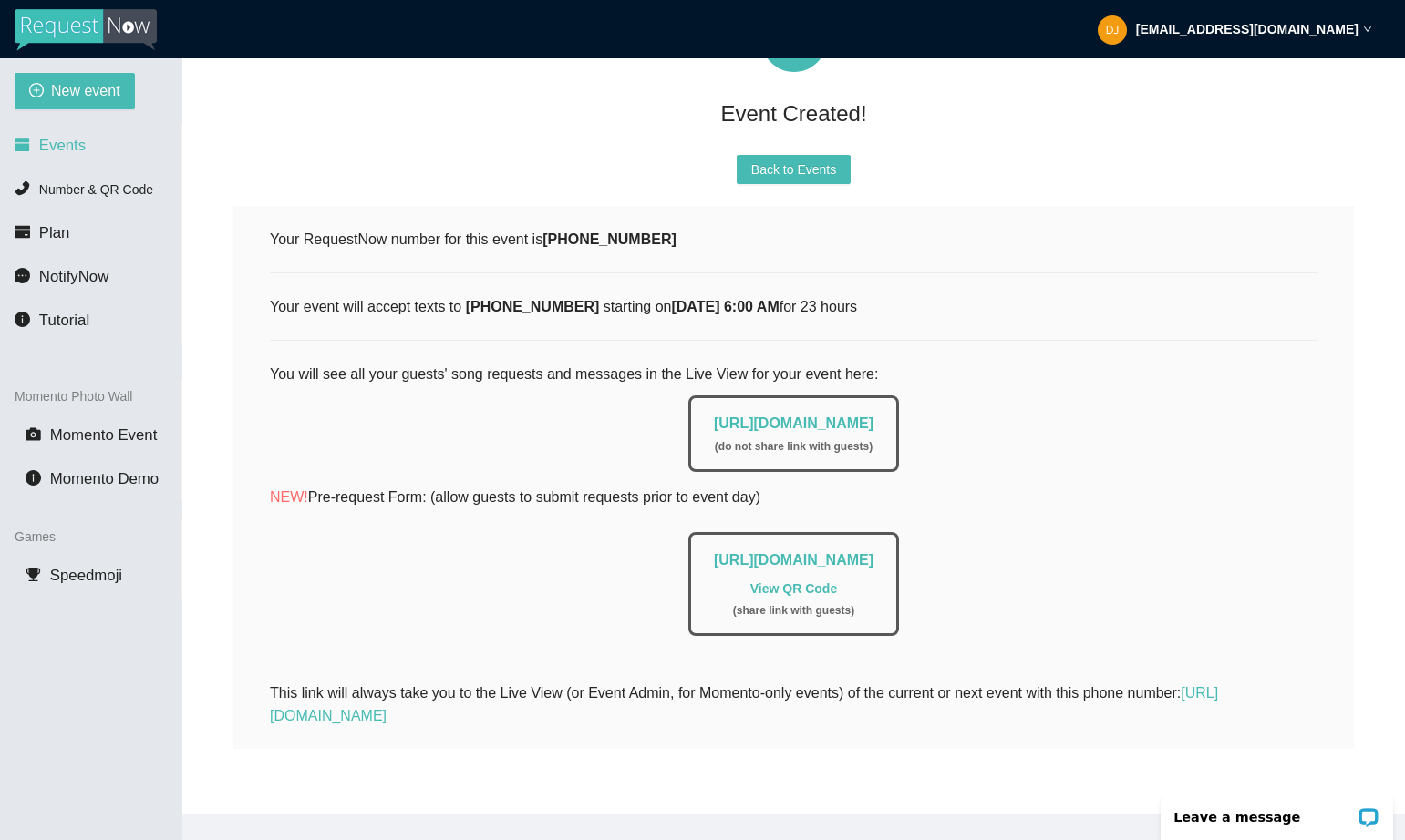
click at [57, 133] on li "Events" at bounding box center [90, 145] width 182 height 36
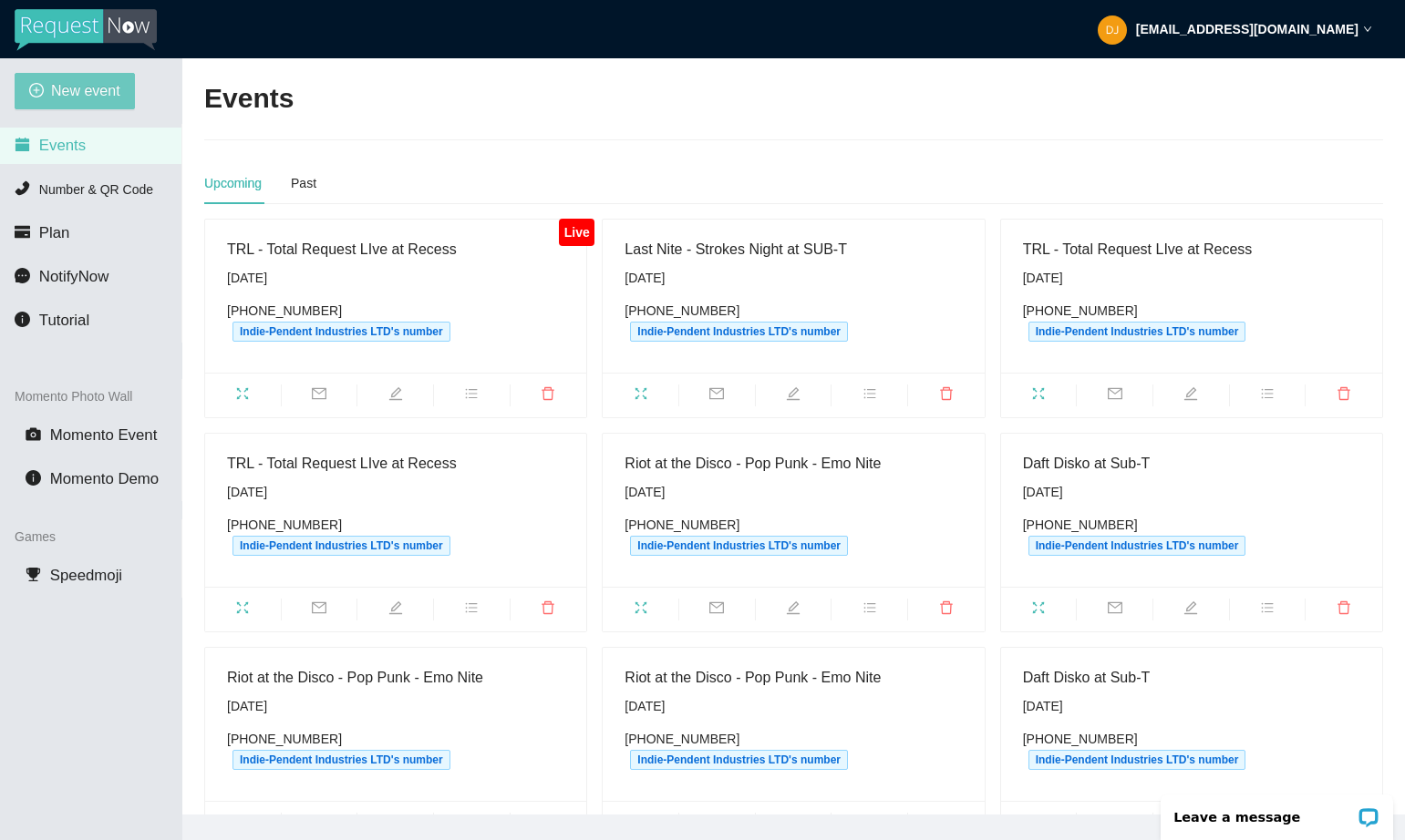
click at [91, 96] on span "New event" at bounding box center [86, 90] width 69 height 22
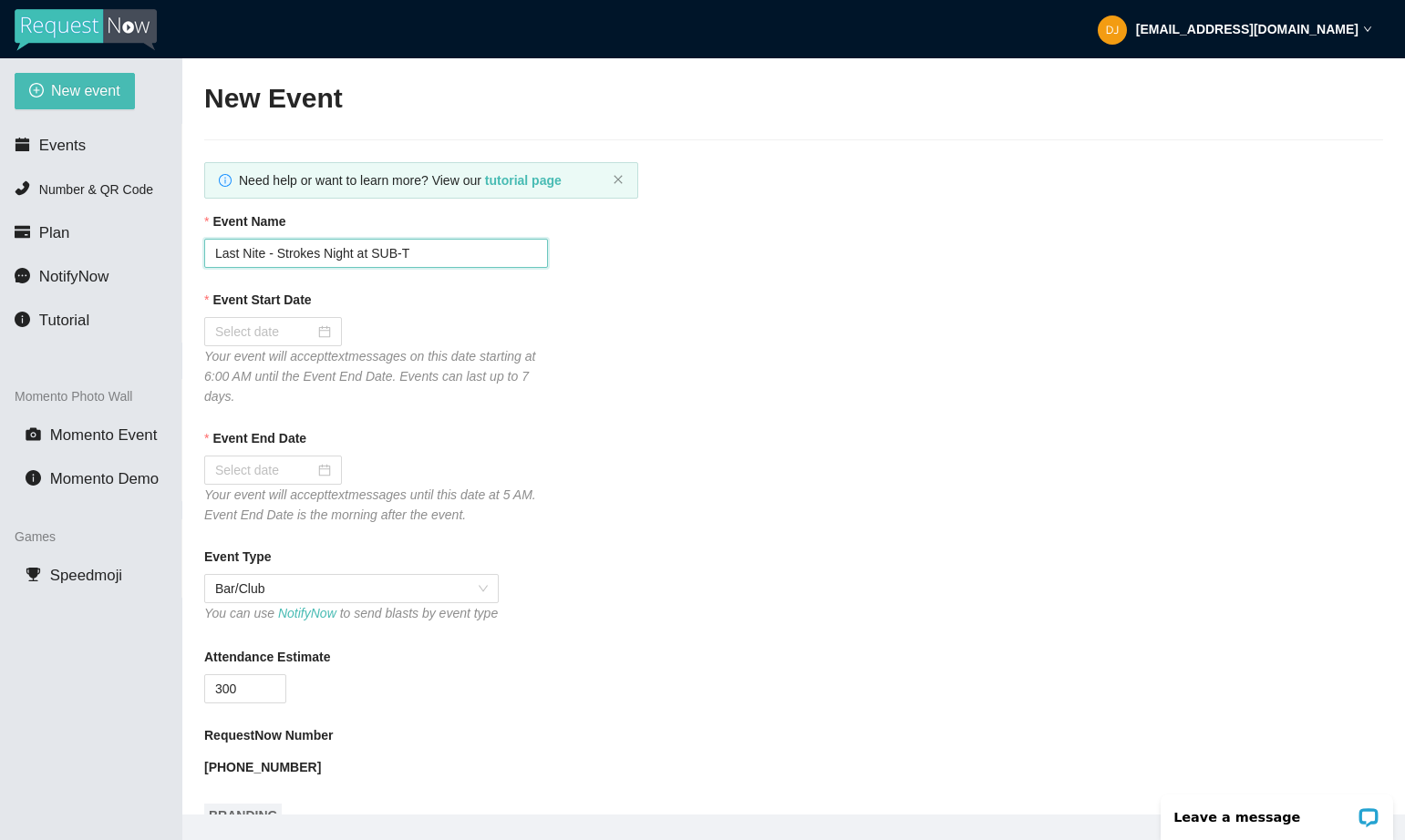
drag, startPoint x: 432, startPoint y: 251, endPoint x: 191, endPoint y: 195, distance: 247.4
click at [198, 196] on main "New Event Need help or want to learn more? View our tutorial page Event Name La…" at bounding box center [794, 437] width 1222 height 756
click at [250, 345] on div at bounding box center [273, 332] width 138 height 29
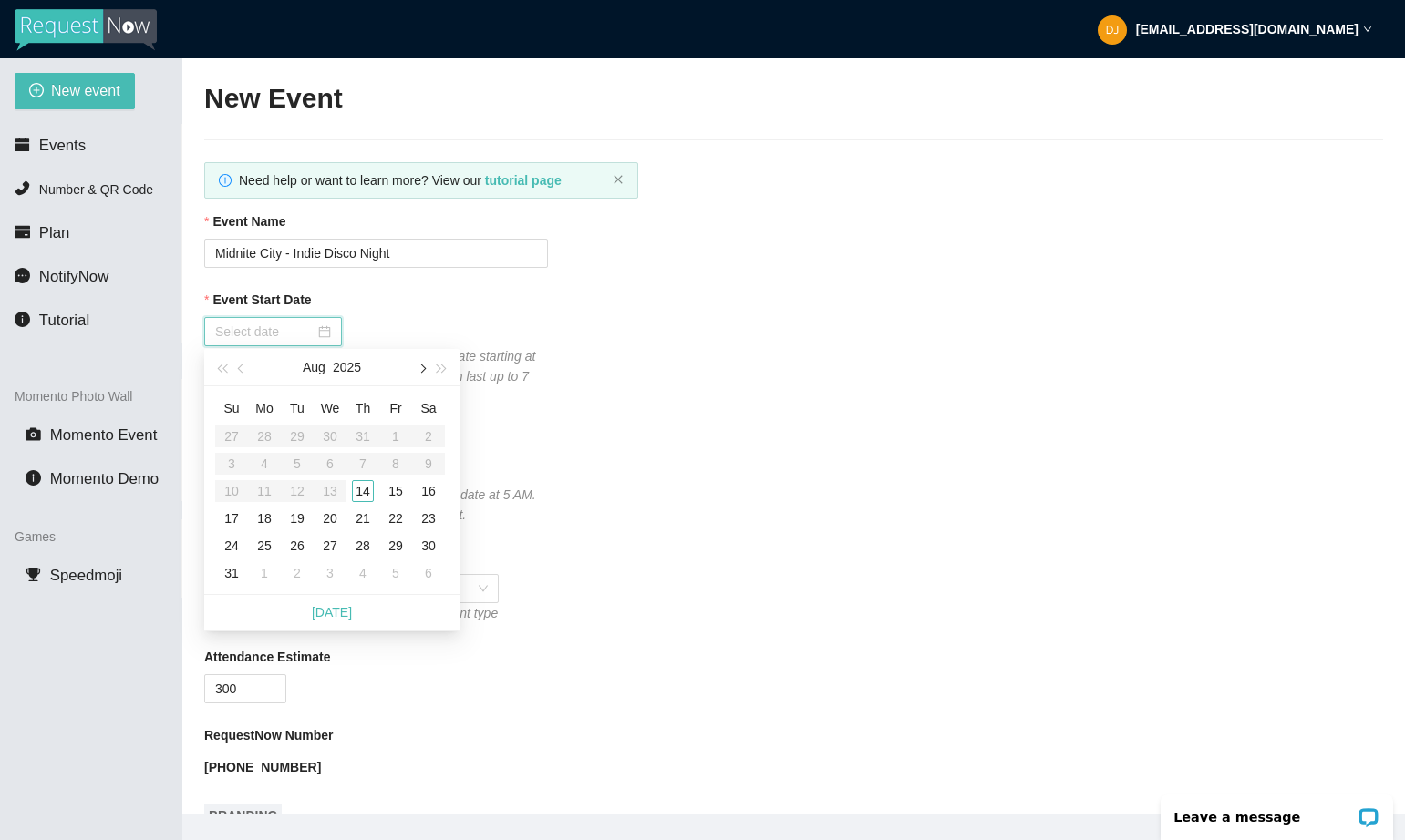
click at [422, 359] on button "button" at bounding box center [421, 367] width 20 height 36
click at [426, 492] on div "20" at bounding box center [428, 491] width 21 height 21
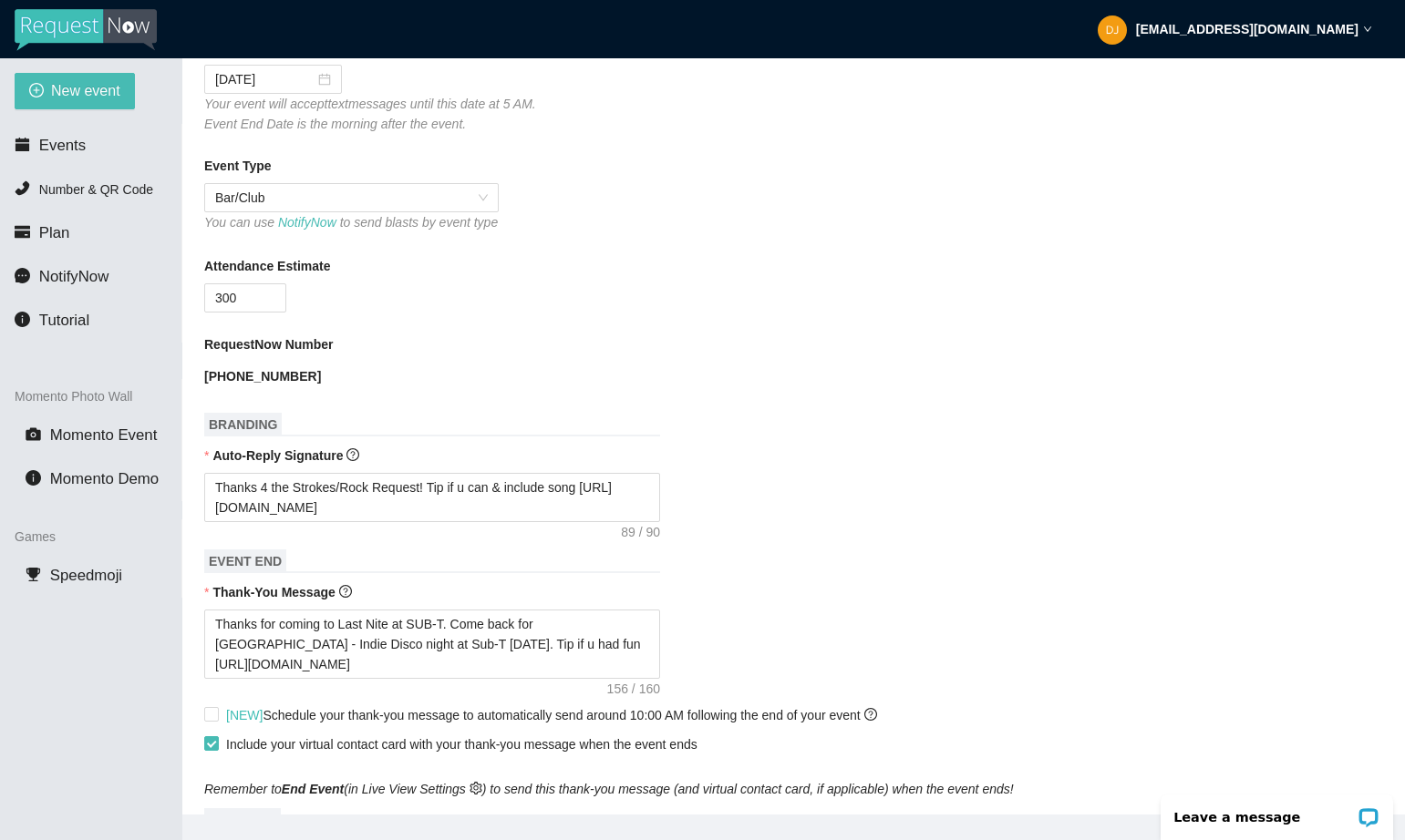
scroll to position [395, 0]
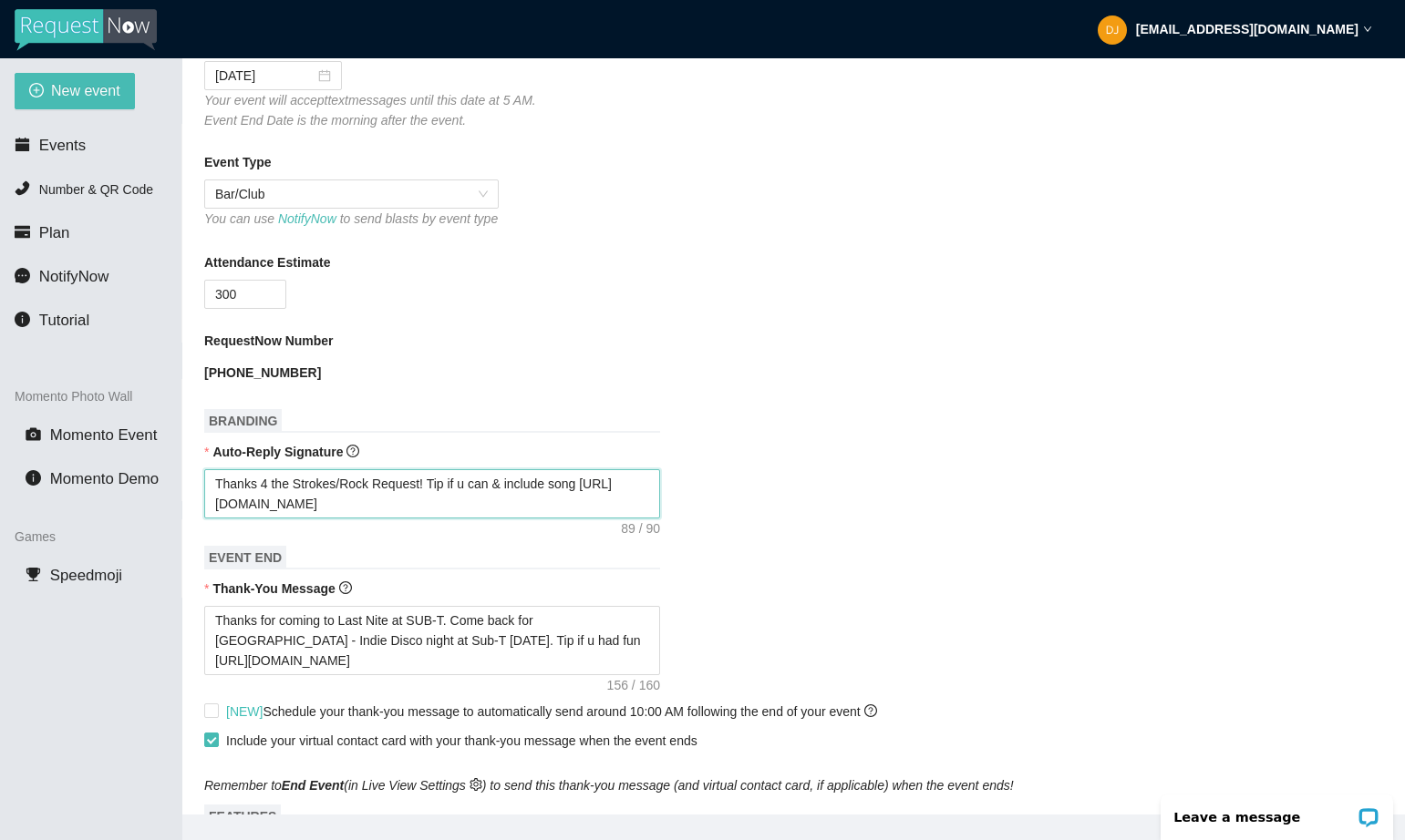
drag, startPoint x: 296, startPoint y: 500, endPoint x: 371, endPoint y: 497, distance: 75.1
click at [371, 497] on textarea "Thanks 4 the Strokes/Rock Request! Tip if u can & include song [URL][DOMAIN_NAM…" at bounding box center [431, 494] width 456 height 49
click at [525, 469] on div "Auto-Reply Signature" at bounding box center [793, 455] width 1179 height 27
drag, startPoint x: 344, startPoint y: 636, endPoint x: 410, endPoint y: 632, distance: 66.1
click at [410, 632] on textarea "Thanks for coming to Last Nite at SUB-T. Come back for [GEOGRAPHIC_DATA] - Indi…" at bounding box center [431, 641] width 456 height 69
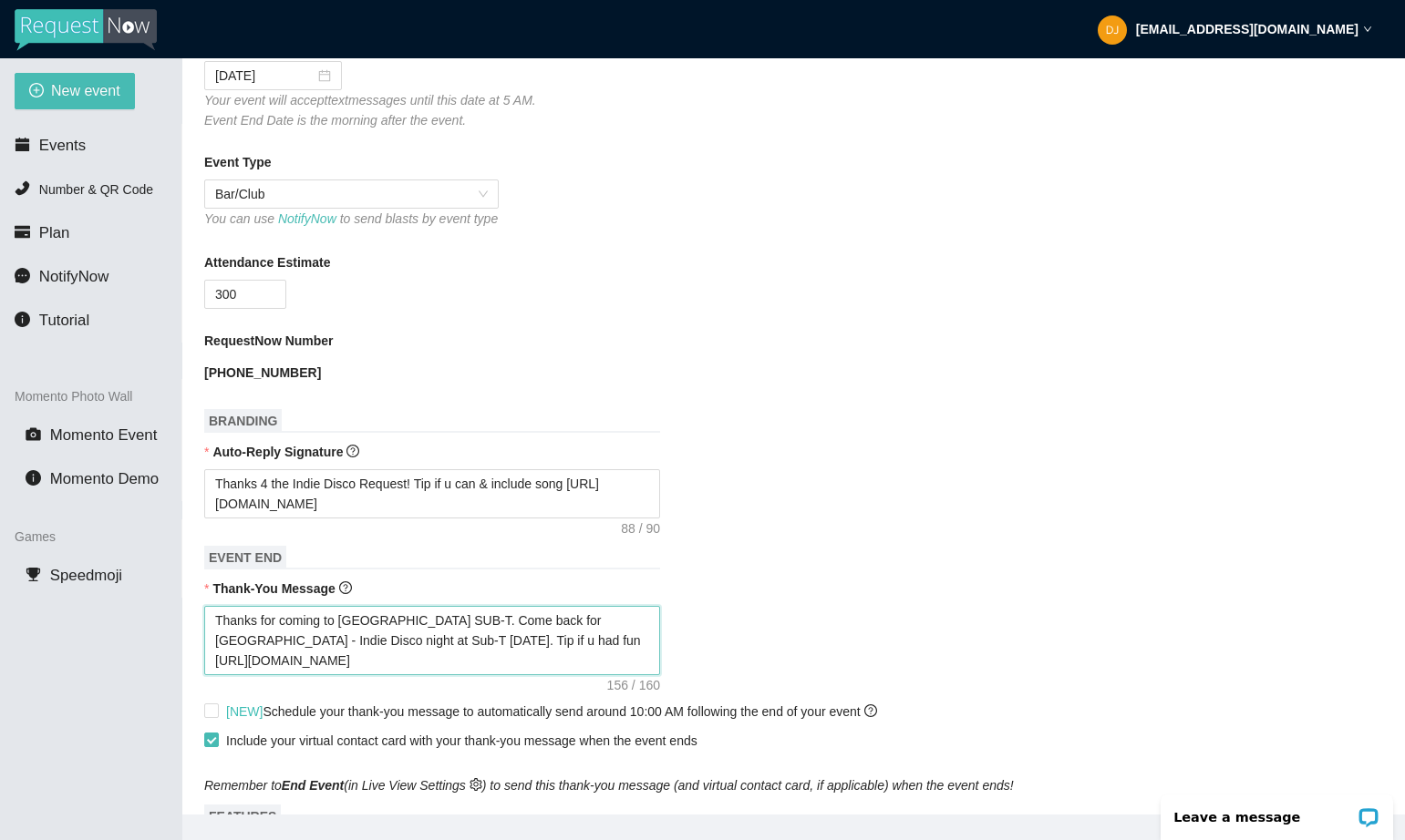
click at [551, 640] on textarea "Thanks for coming to [GEOGRAPHIC_DATA] SUB-T. Come back for [GEOGRAPHIC_DATA] -…" at bounding box center [431, 641] width 456 height 69
click at [529, 639] on textarea "Thanks for coming to [GEOGRAPHIC_DATA] SUB-T. Come back for [GEOGRAPHIC_DATA] -…" at bounding box center [431, 641] width 456 height 69
drag, startPoint x: 463, startPoint y: 637, endPoint x: 457, endPoint y: 656, distance: 19.9
click at [457, 656] on textarea "Thanks for coming to [GEOGRAPHIC_DATA] SUB-T. Come back for [GEOGRAPHIC_DATA] -…" at bounding box center [431, 641] width 456 height 69
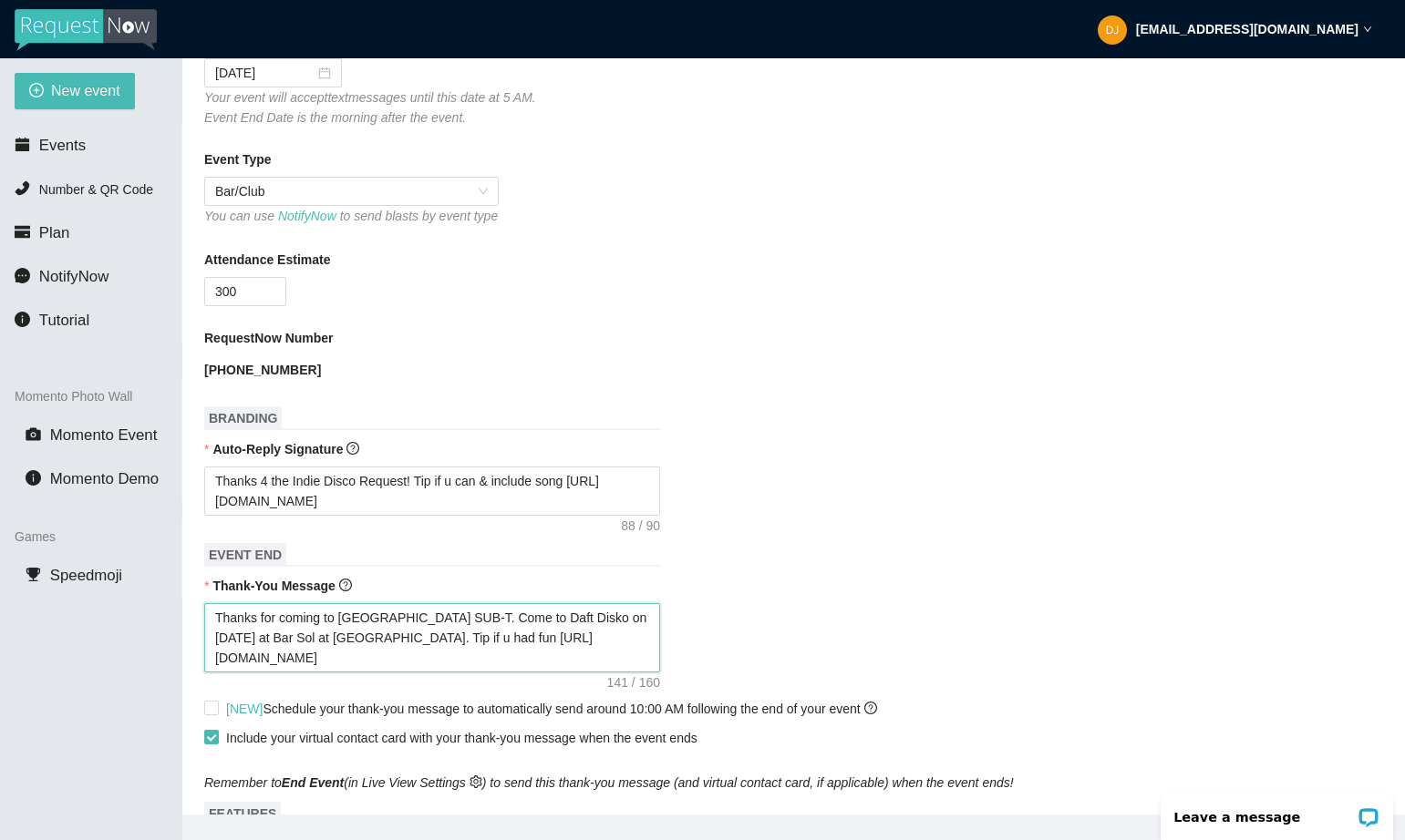
click at [354, 657] on textarea "Thanks for coming to [GEOGRAPHIC_DATA] SUB-T. Come to Daft Disko on [DATE] at B…" at bounding box center [431, 638] width 456 height 69
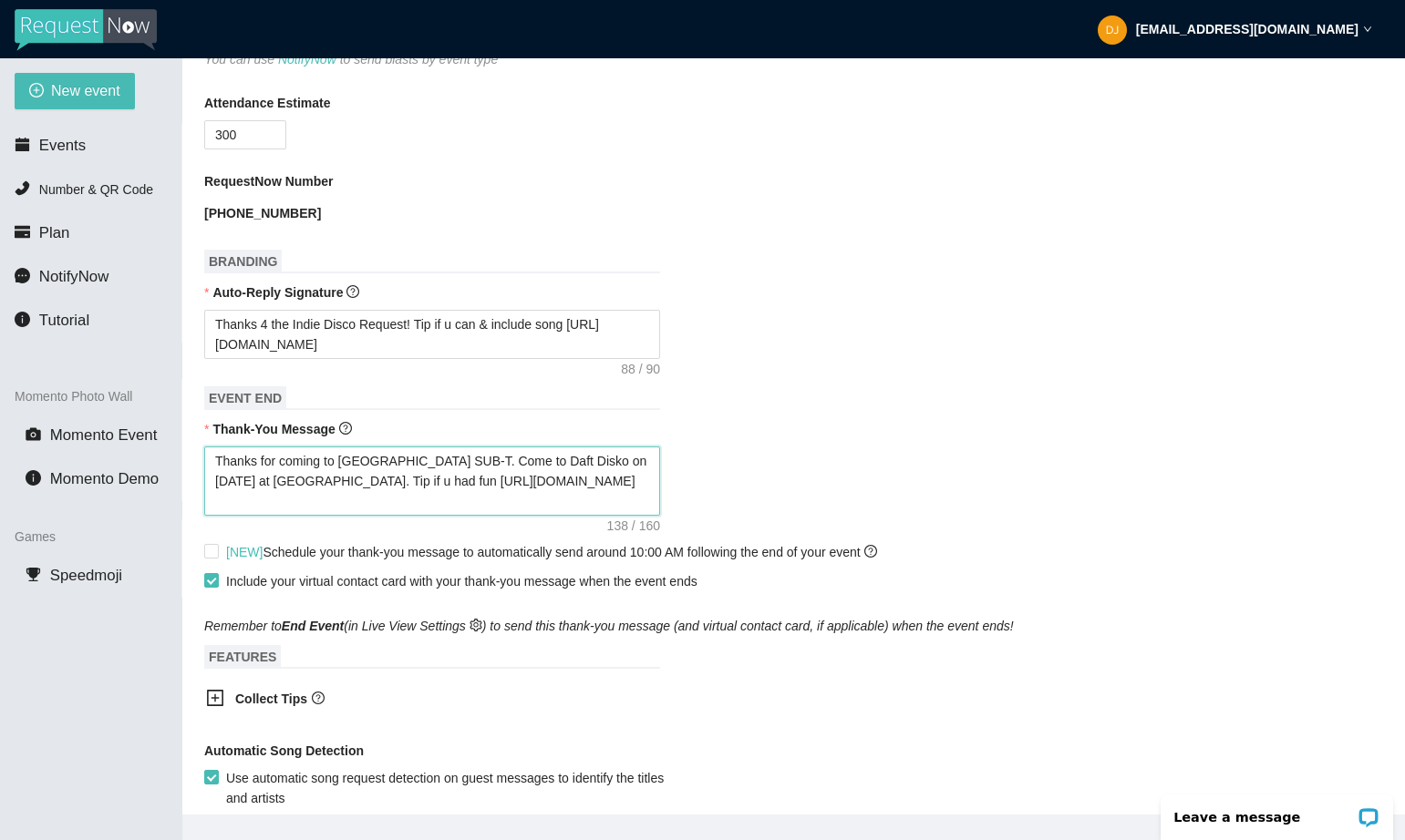
scroll to position [572, 0]
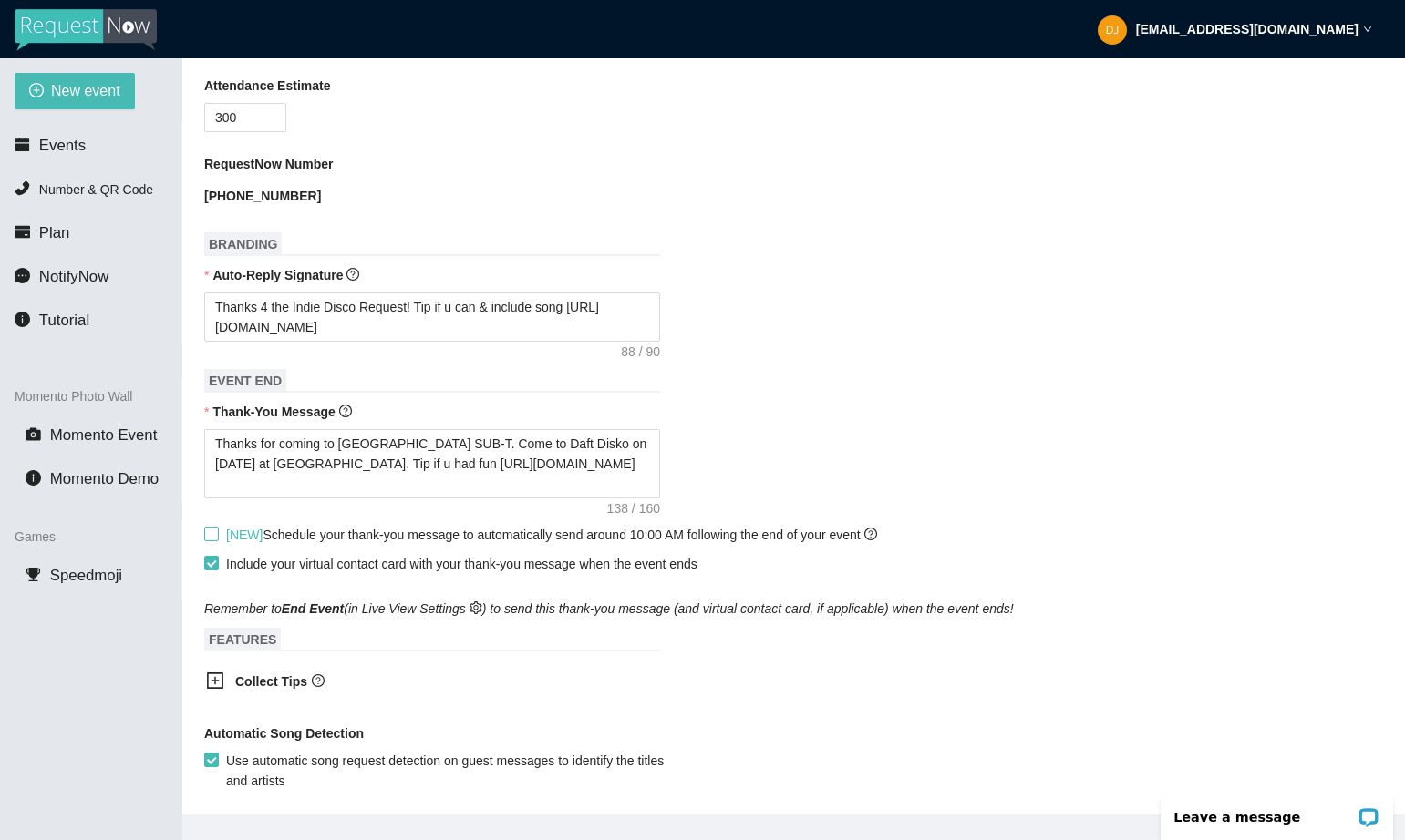
click at [210, 539] on input "[NEW] Schedule your thank-you message to automatically send around 10:00 AM fol…" at bounding box center [211, 534] width 13 height 13
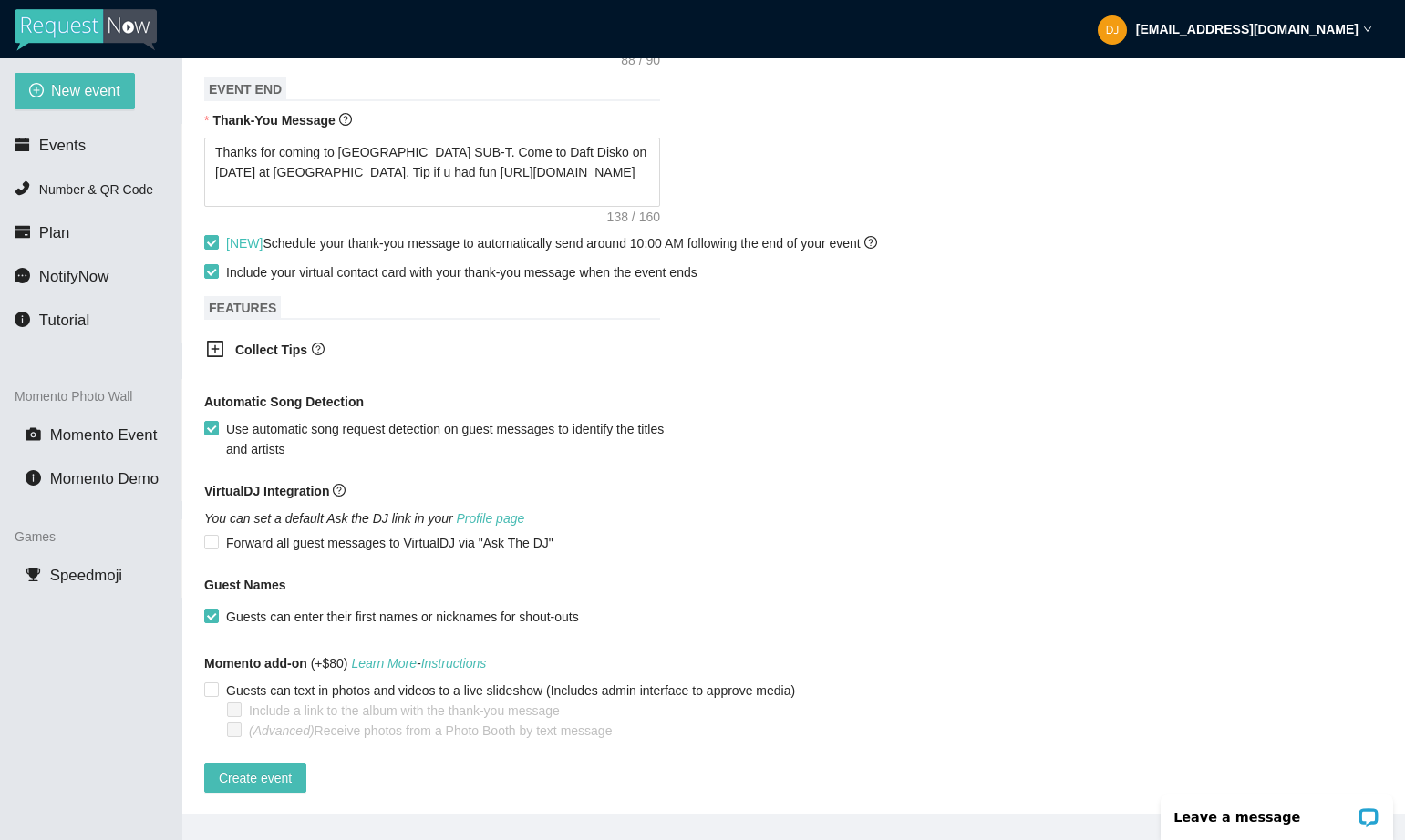
scroll to position [895, 0]
click at [253, 768] on span "Create event" at bounding box center [255, 779] width 73 height 20
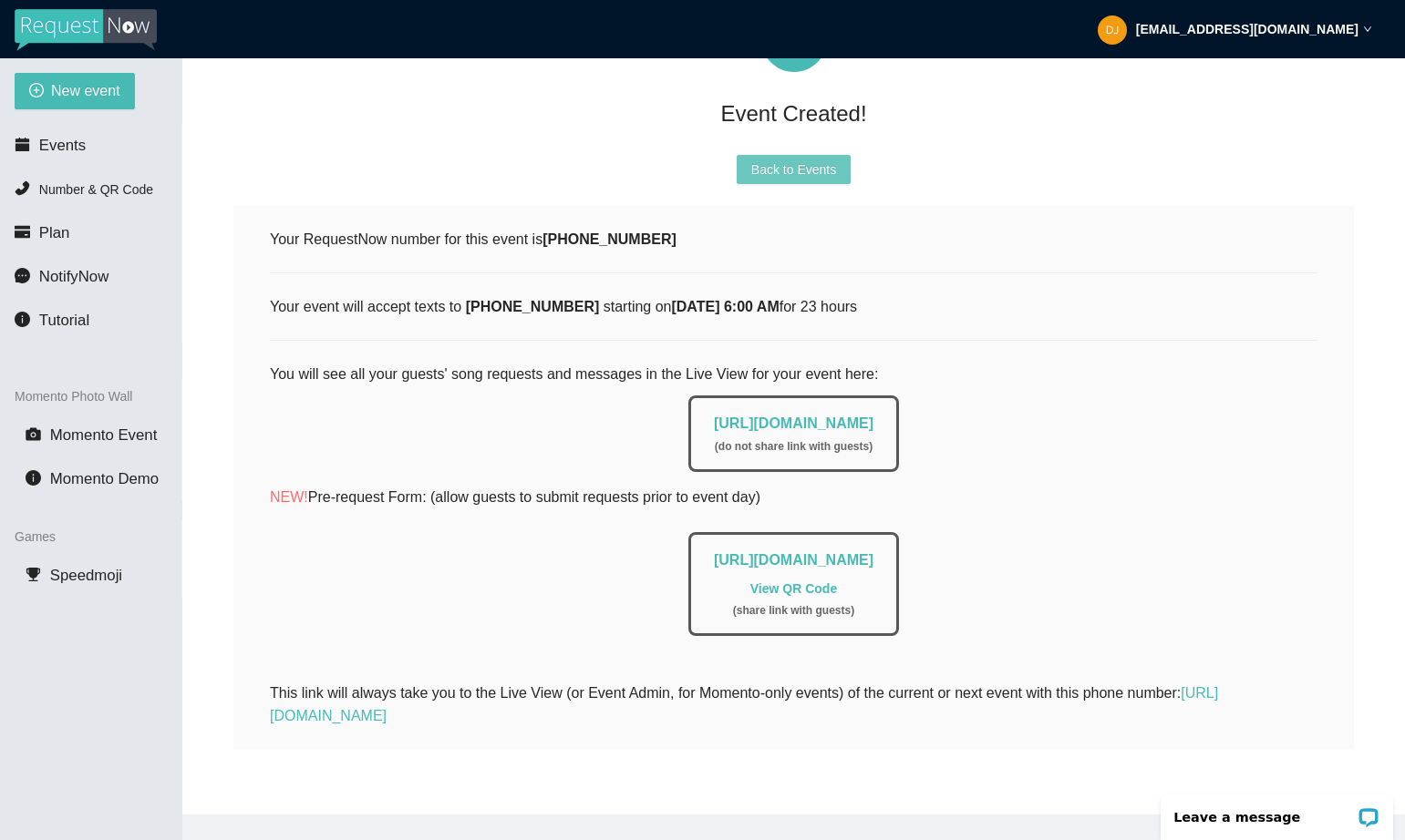
click at [784, 159] on span "Back to Events" at bounding box center [793, 169] width 85 height 20
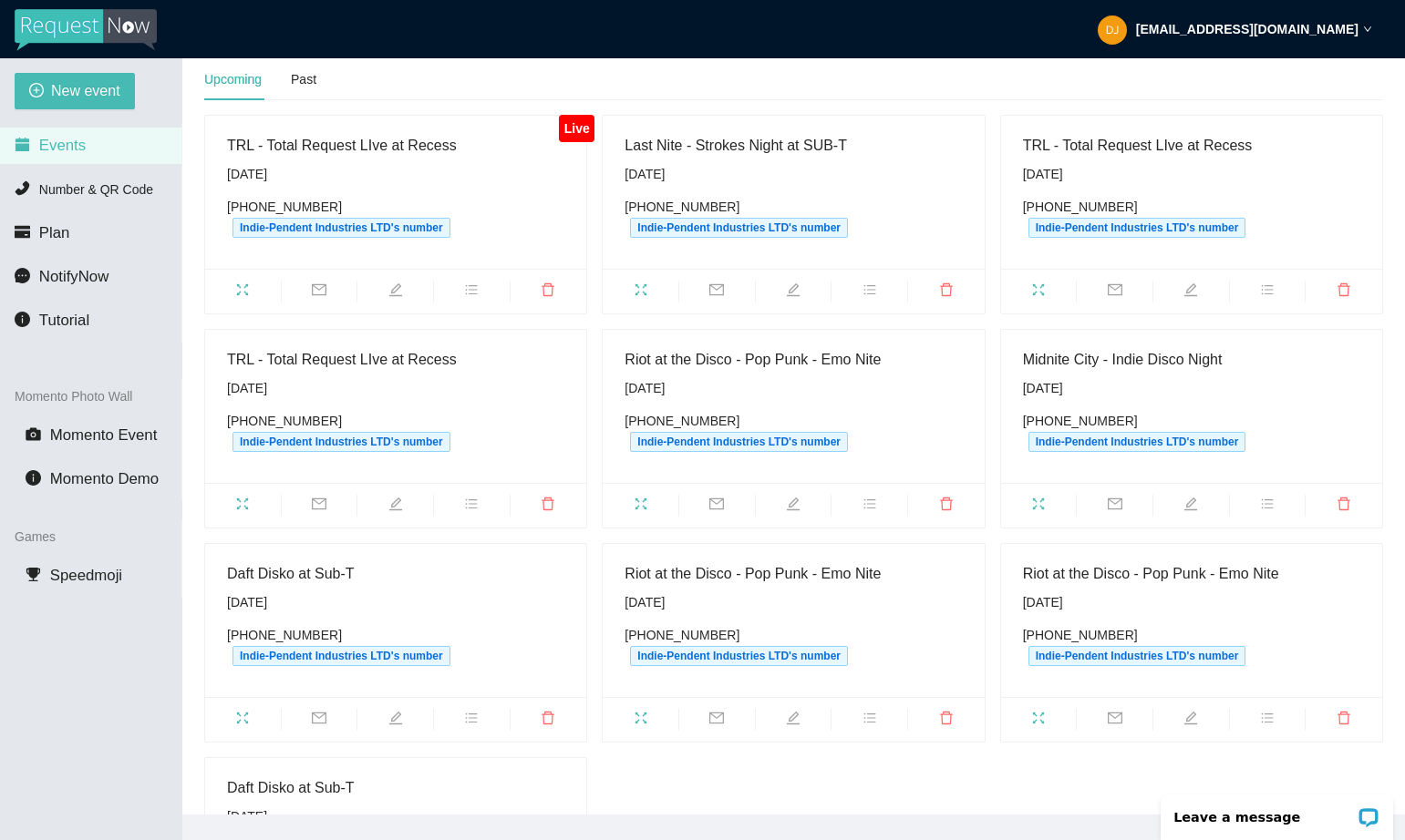
scroll to position [115, 0]
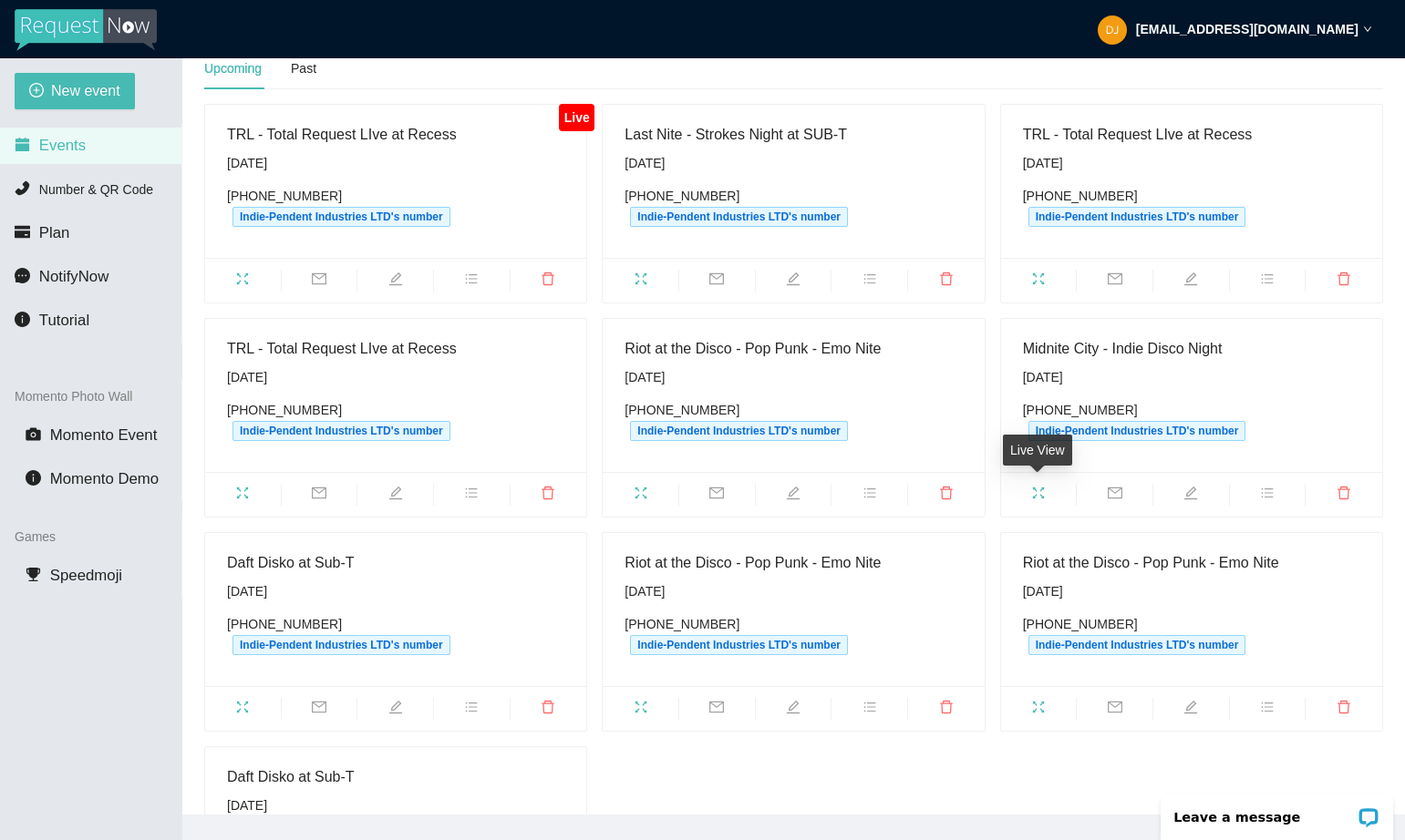
click at [1042, 495] on icon "fullscreen" at bounding box center [1039, 493] width 12 height 12
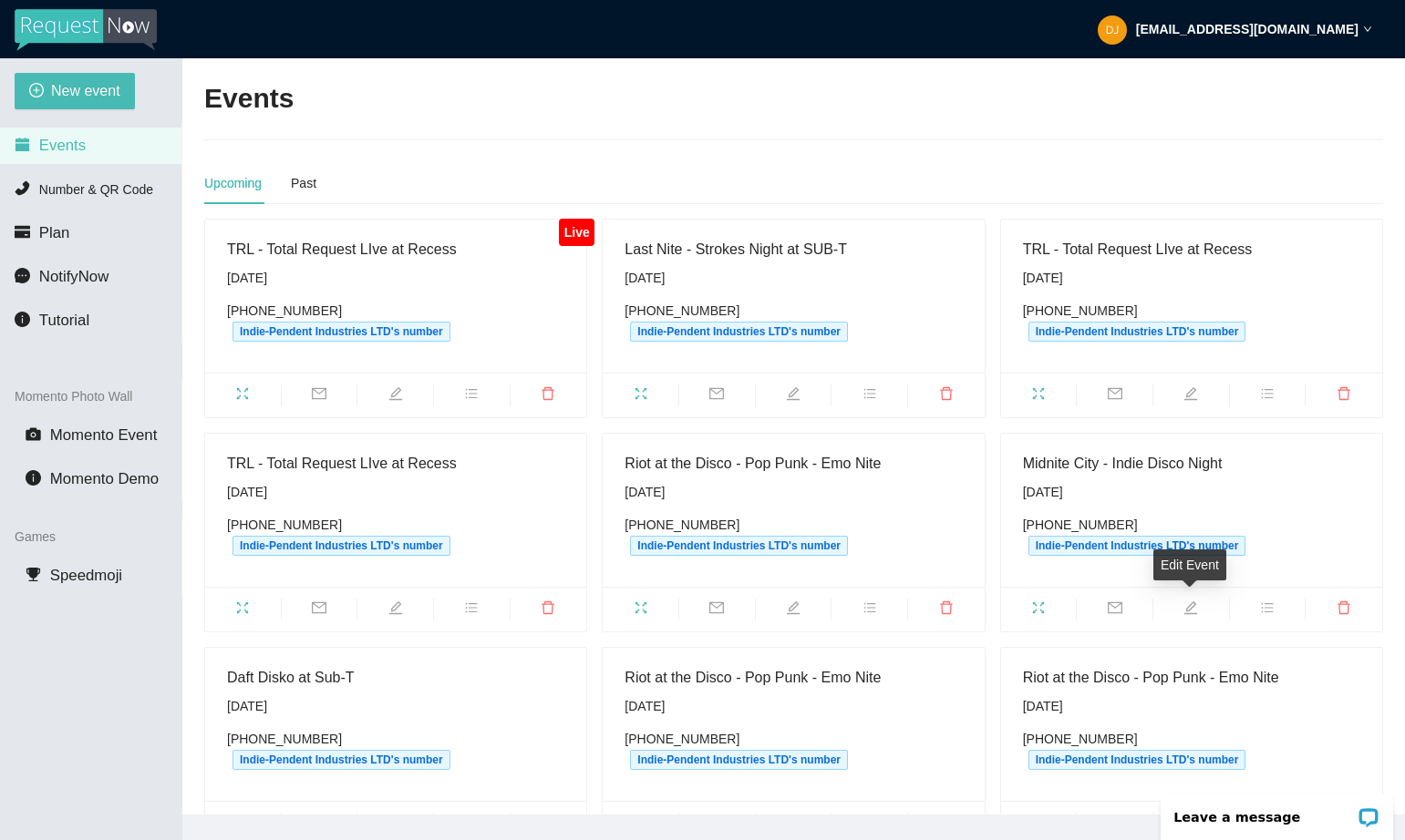
click at [1183, 606] on icon "edit" at bounding box center [1191, 608] width 15 height 15
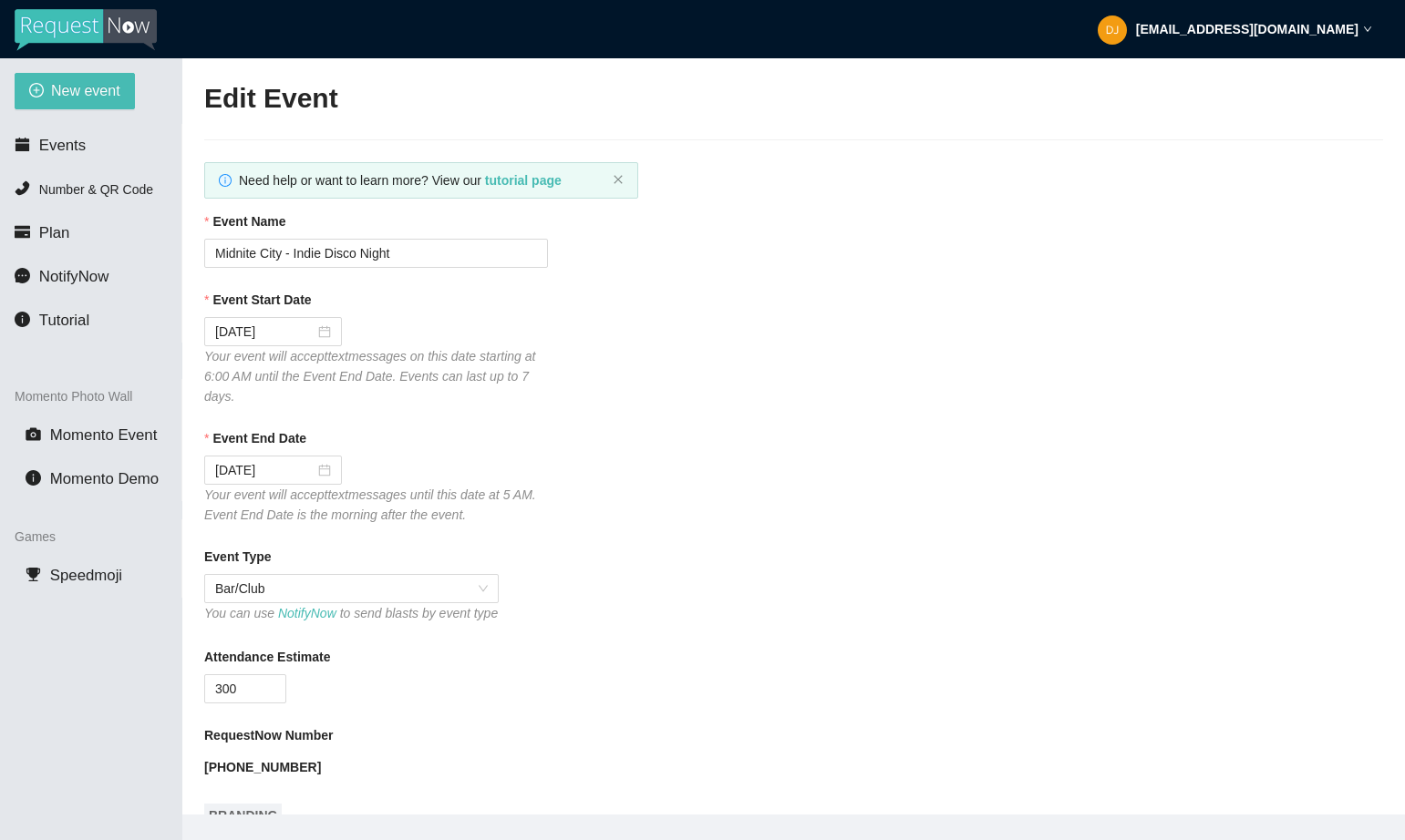
type textarea "[URL][DOMAIN_NAME]"
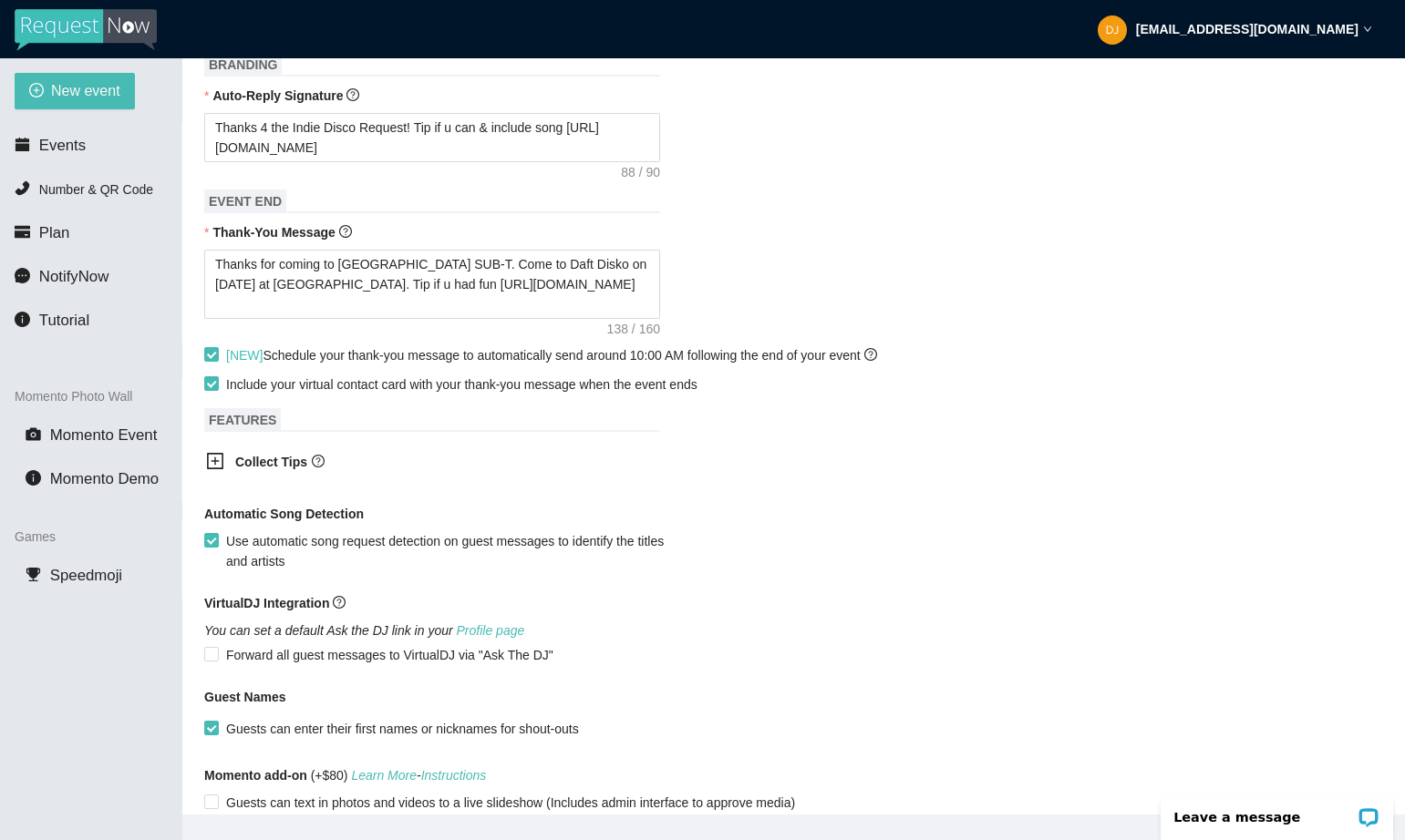
scroll to position [780, 0]
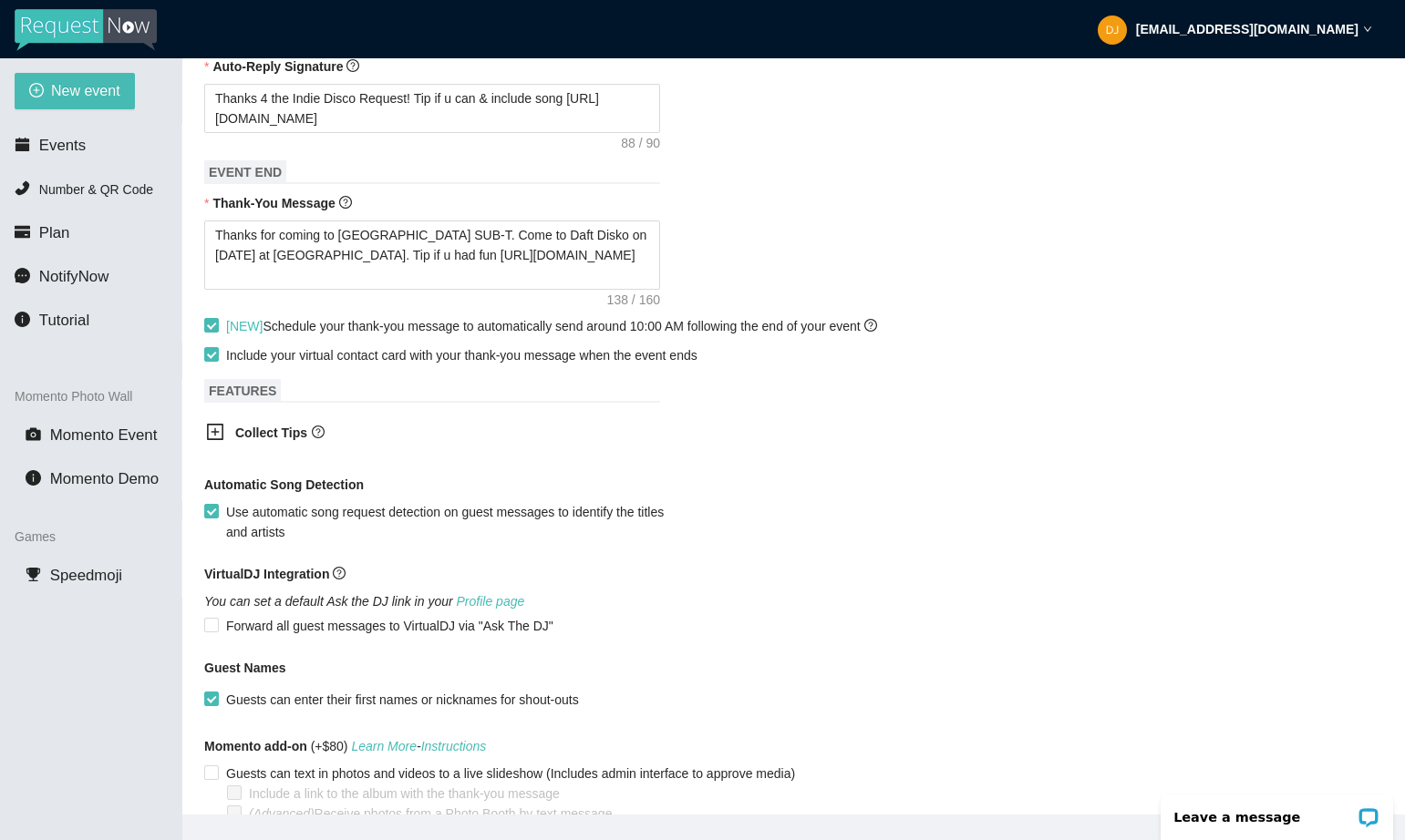
click at [242, 440] on b "Collect Tips" at bounding box center [270, 433] width 72 height 15
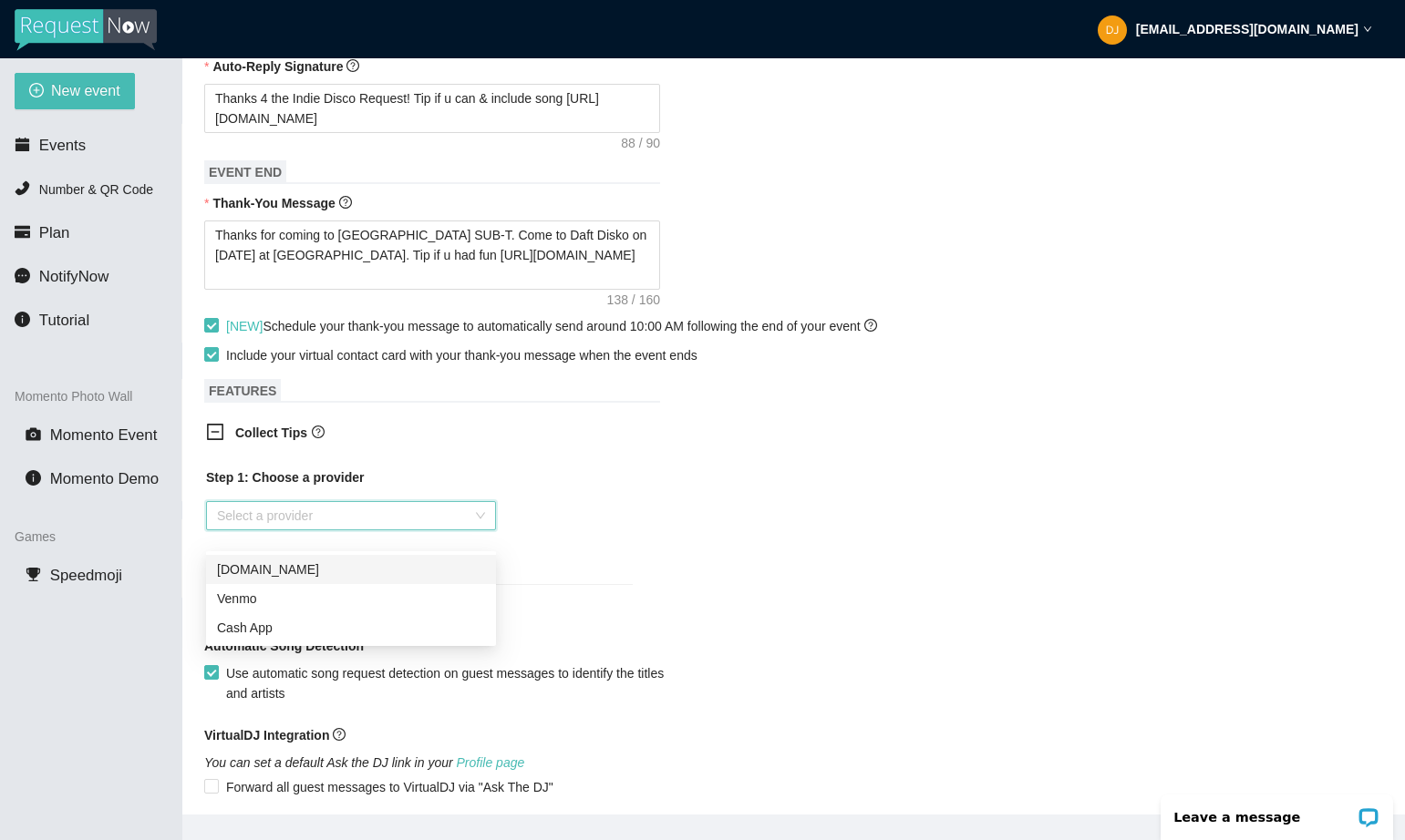
click at [245, 530] on input "search" at bounding box center [345, 515] width 255 height 27
click at [256, 593] on div "Venmo" at bounding box center [351, 599] width 268 height 20
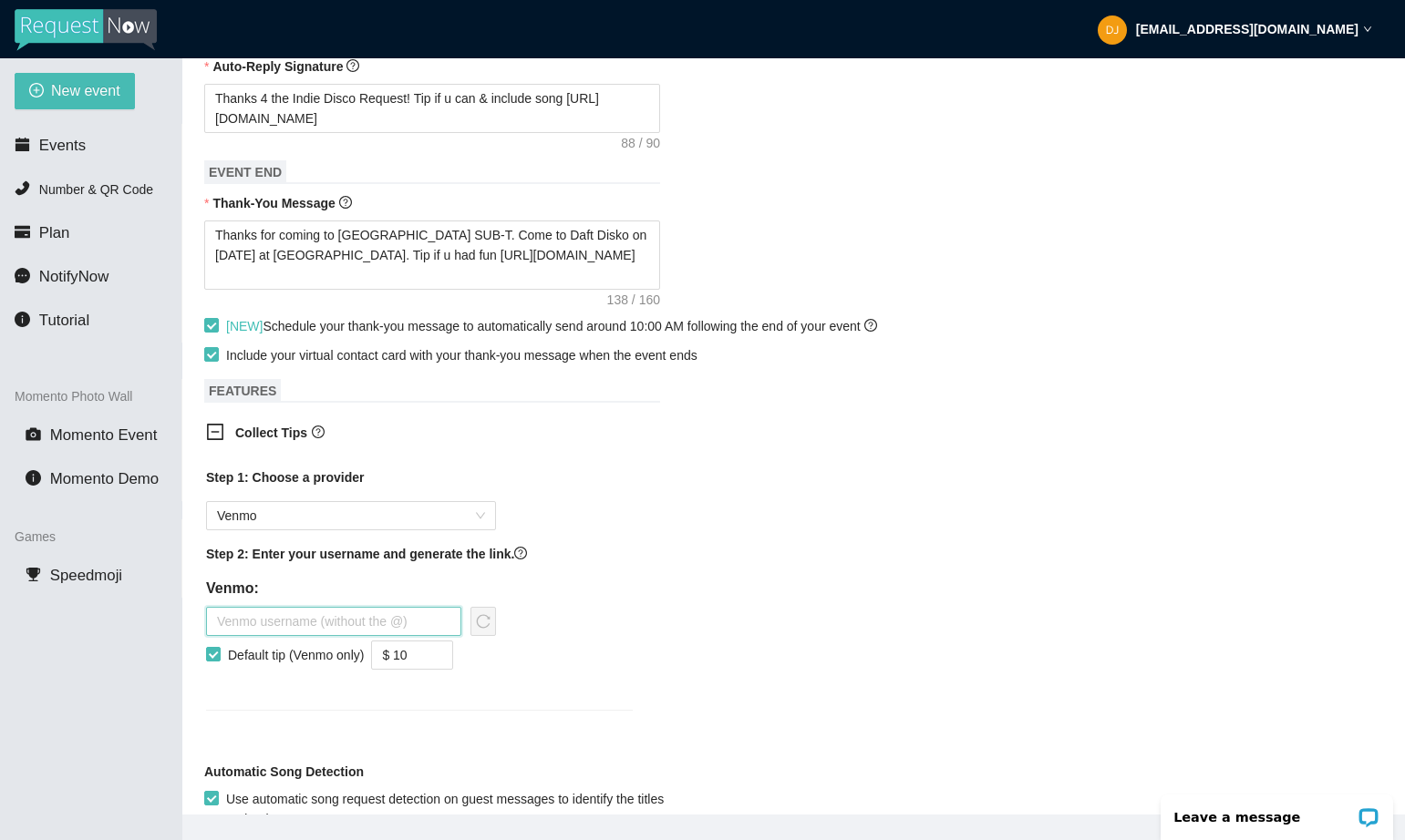
click at [274, 636] on input "text" at bounding box center [334, 621] width 255 height 29
click at [213, 659] on input "Default tip (Venmo only)" at bounding box center [212, 654] width 13 height 13
checkbox input "false"
click at [270, 636] on input "text" at bounding box center [334, 621] width 255 height 29
type input "[PERSON_NAME]"
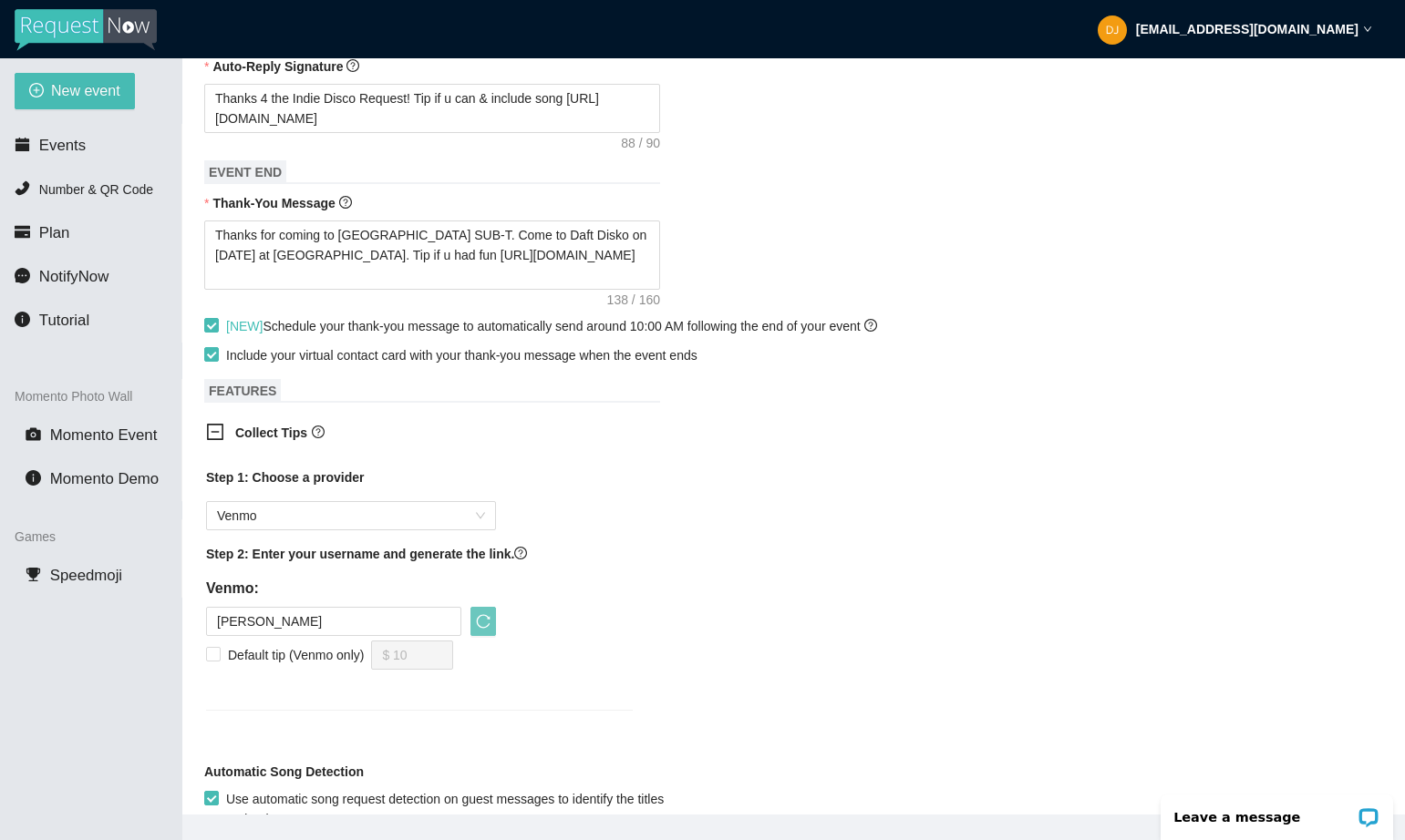
click at [477, 629] on icon "reload" at bounding box center [484, 622] width 15 height 15
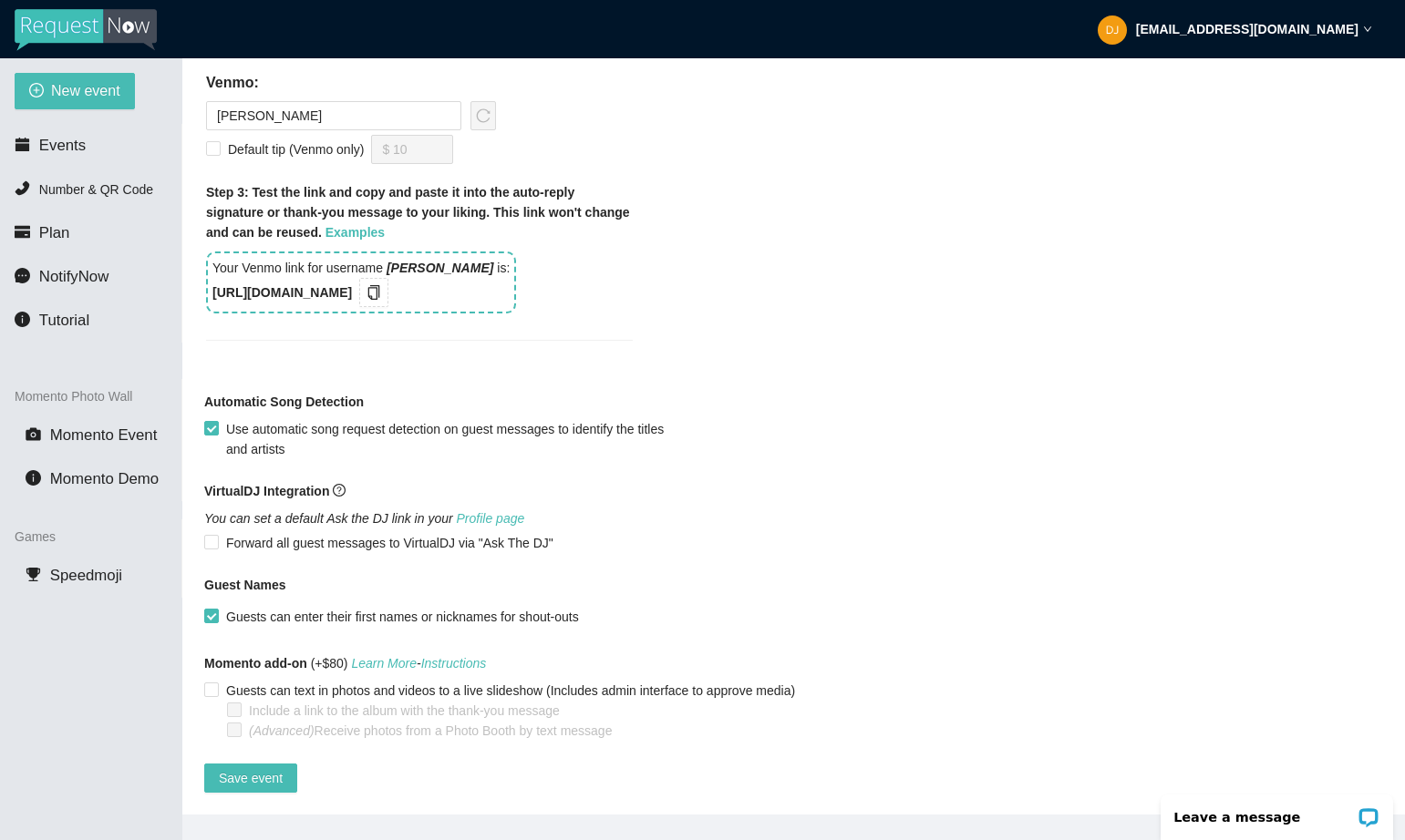
scroll to position [59, 0]
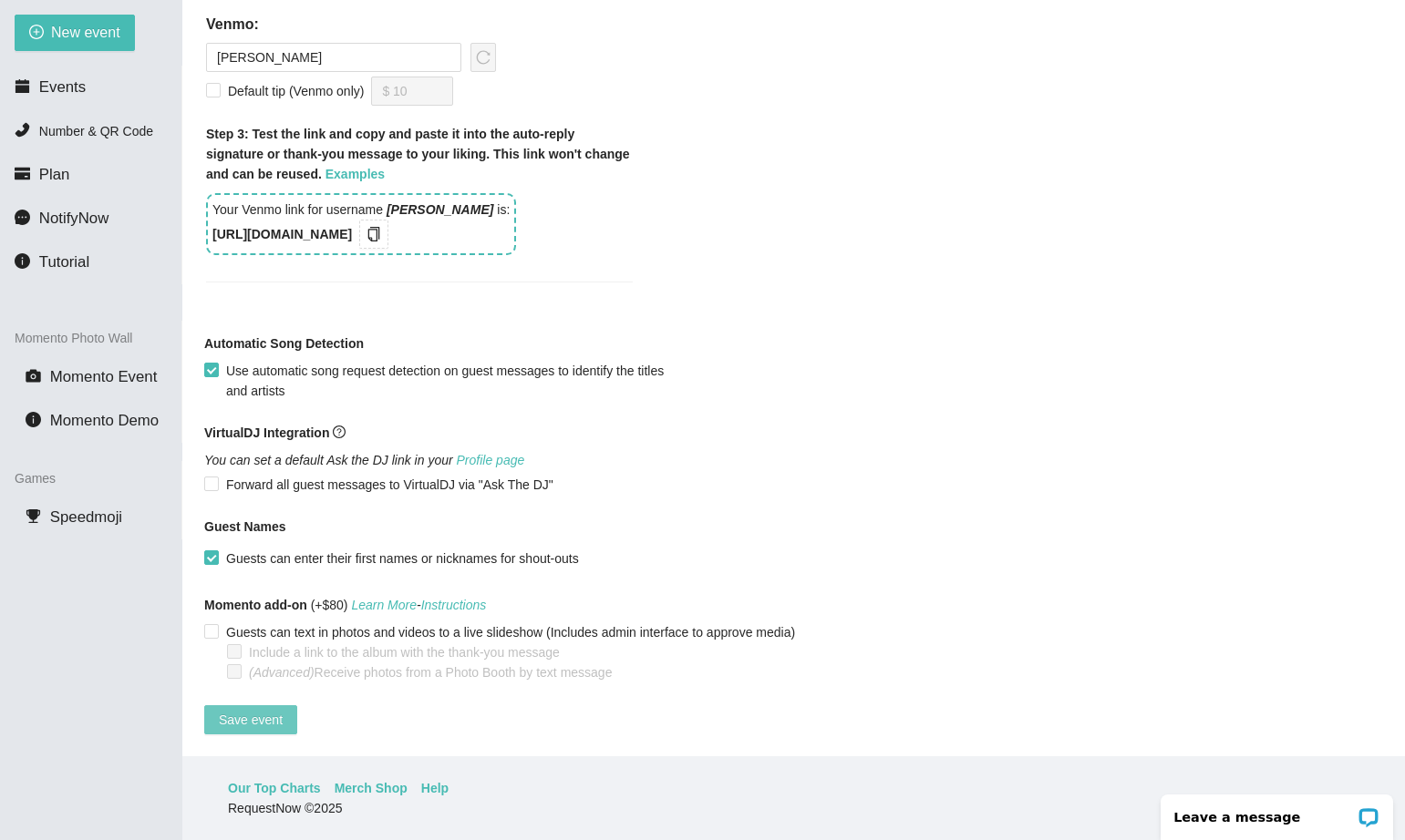
click at [262, 710] on span "Save event" at bounding box center [251, 720] width 63 height 20
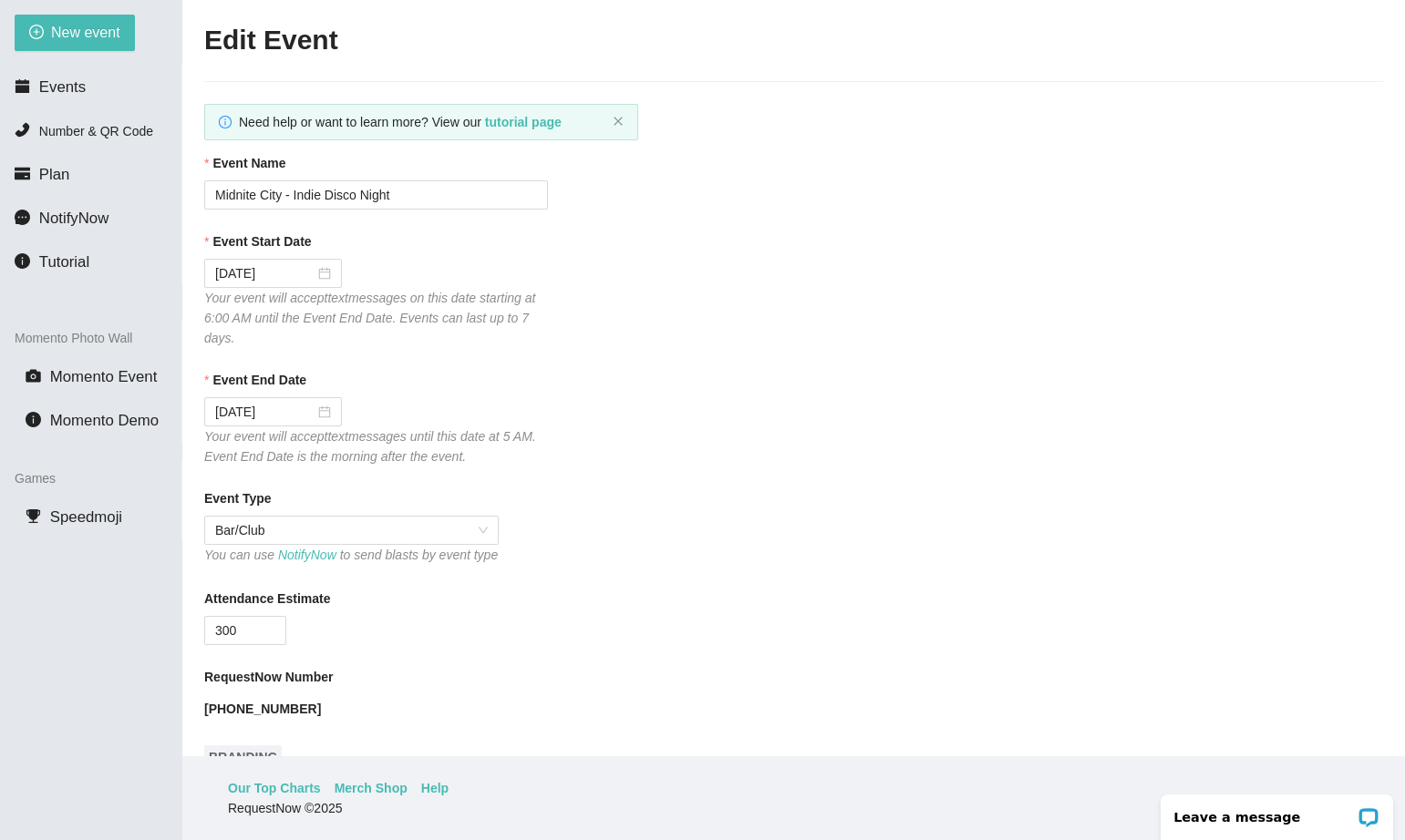
scroll to position [0, 0]
